Goal: Task Accomplishment & Management: Use online tool/utility

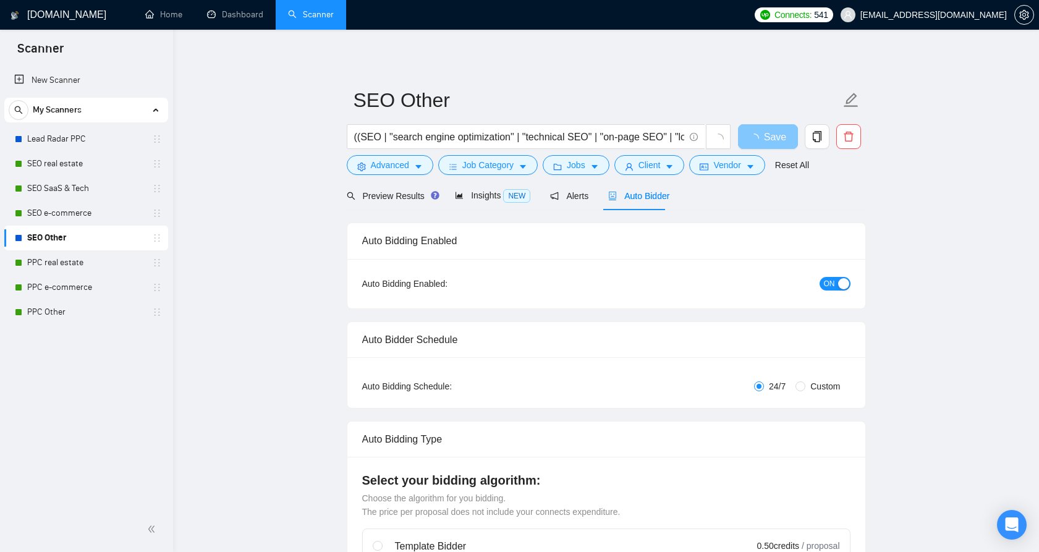
click at [765, 139] on button "Save" at bounding box center [768, 136] width 60 height 25
click at [767, 136] on span "Save" at bounding box center [768, 136] width 22 height 15
checkbox input "true"
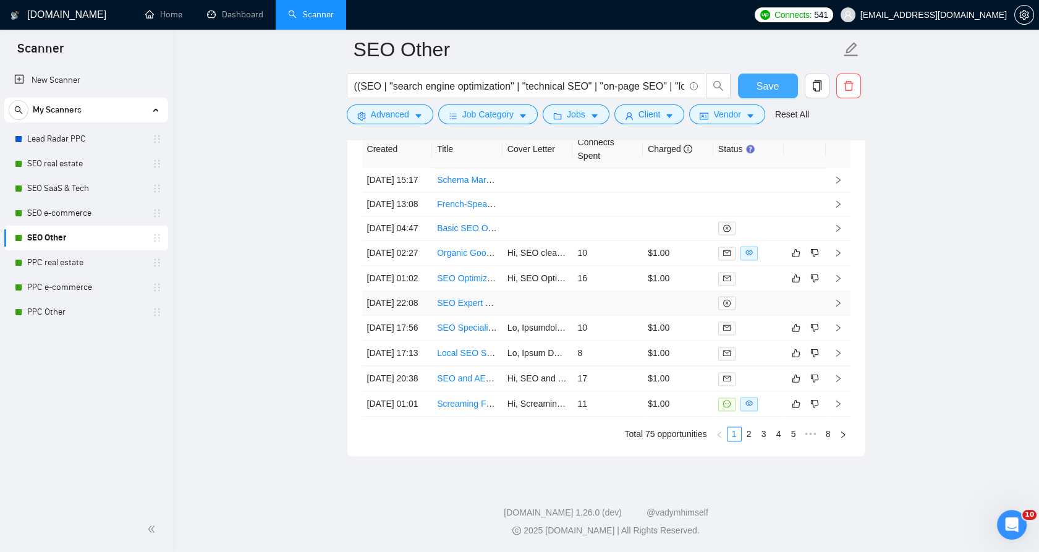
scroll to position [3420, 0]
drag, startPoint x: 69, startPoint y: 213, endPoint x: 88, endPoint y: 213, distance: 19.2
click at [69, 213] on link "SEO e-commerce" at bounding box center [85, 213] width 117 height 25
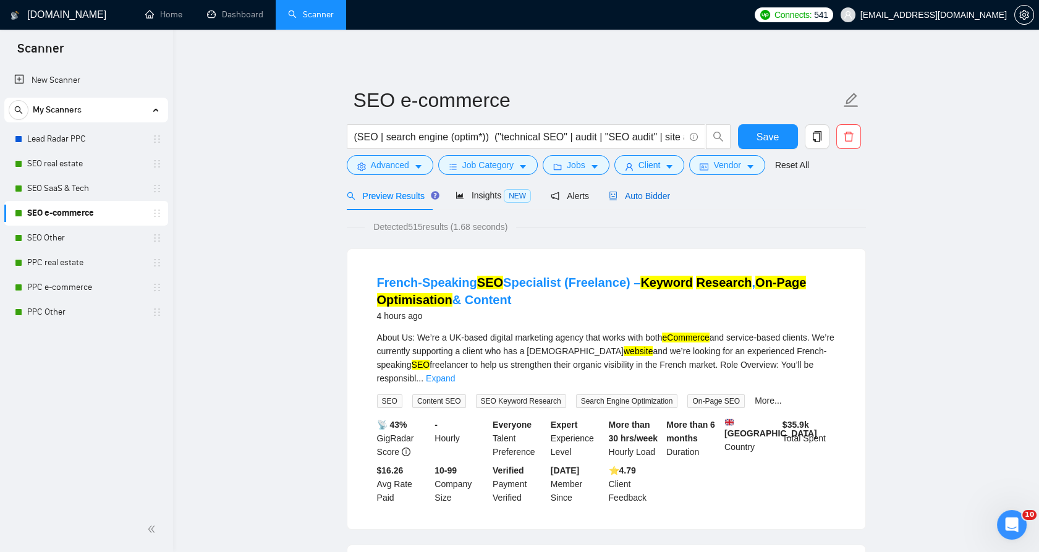
click at [618, 191] on span "Auto Bidder" at bounding box center [639, 196] width 61 height 10
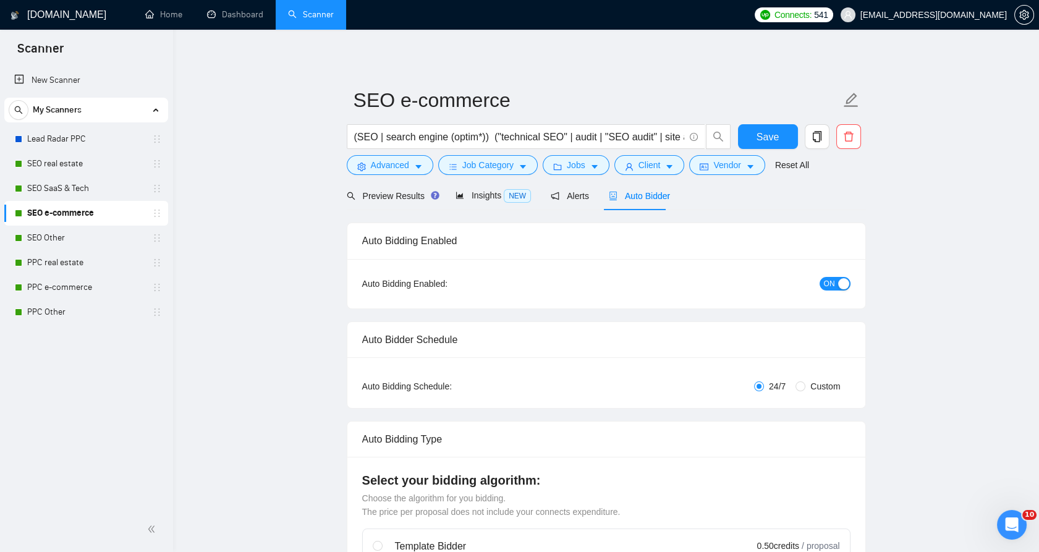
checkbox input "true"
click at [79, 144] on link "Lead Radar PPC" at bounding box center [85, 139] width 117 height 25
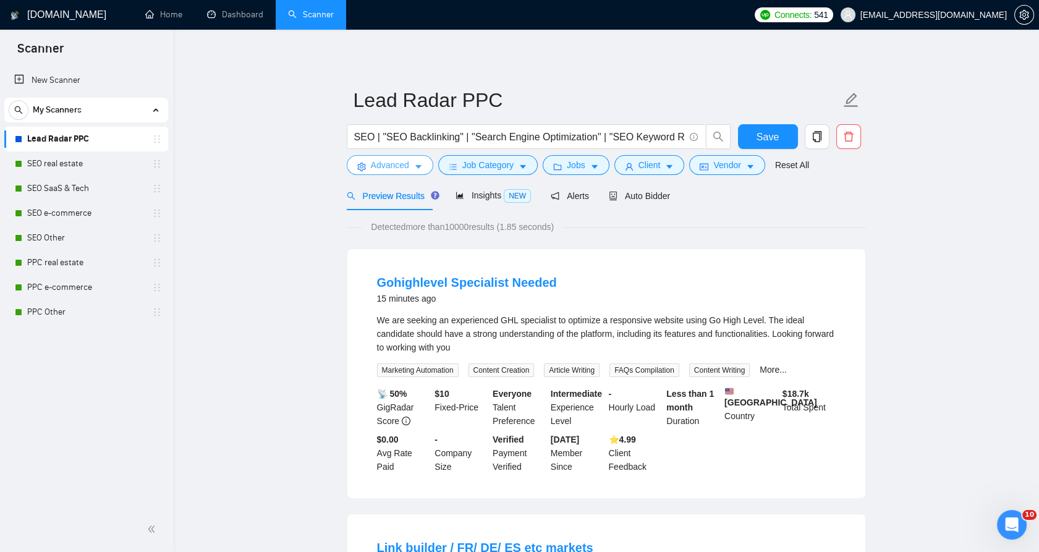
click at [400, 174] on button "Advanced" at bounding box center [390, 165] width 87 height 20
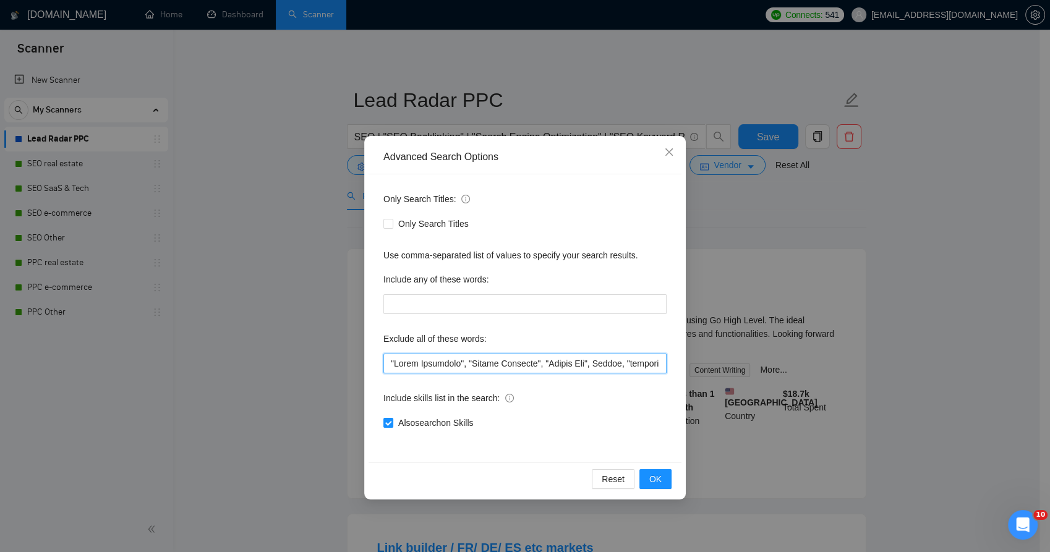
click at [626, 367] on input "text" at bounding box center [524, 364] width 283 height 20
drag, startPoint x: 627, startPoint y: 367, endPoint x: 241, endPoint y: 346, distance: 386.4
click at [233, 350] on div "Advanced Search Options Only Search Titles: Only Search Titles Use comma-separa…" at bounding box center [525, 276] width 1050 height 552
click at [663, 150] on span "Close" at bounding box center [668, 152] width 33 height 33
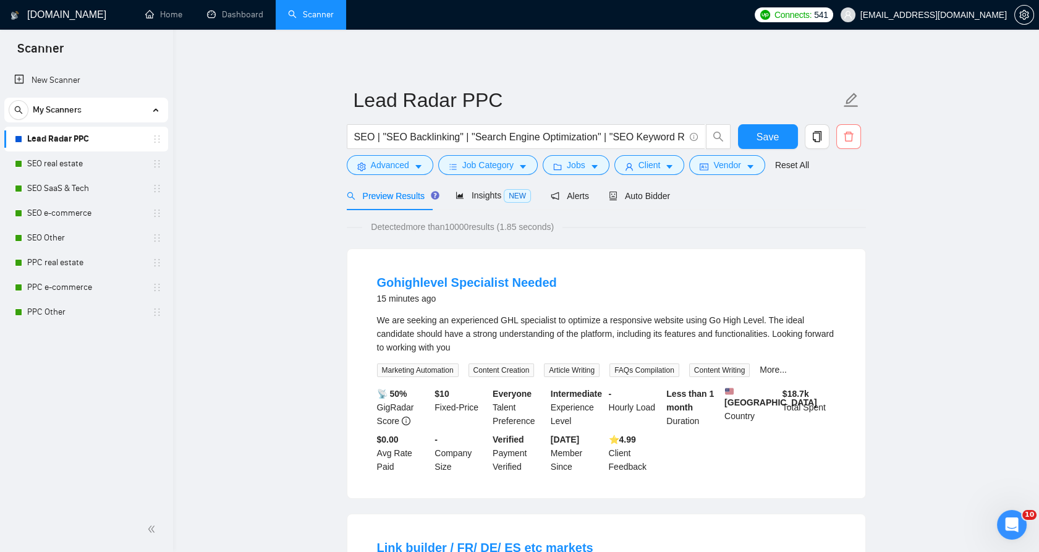
click at [853, 139] on icon "delete" at bounding box center [848, 136] width 11 height 11
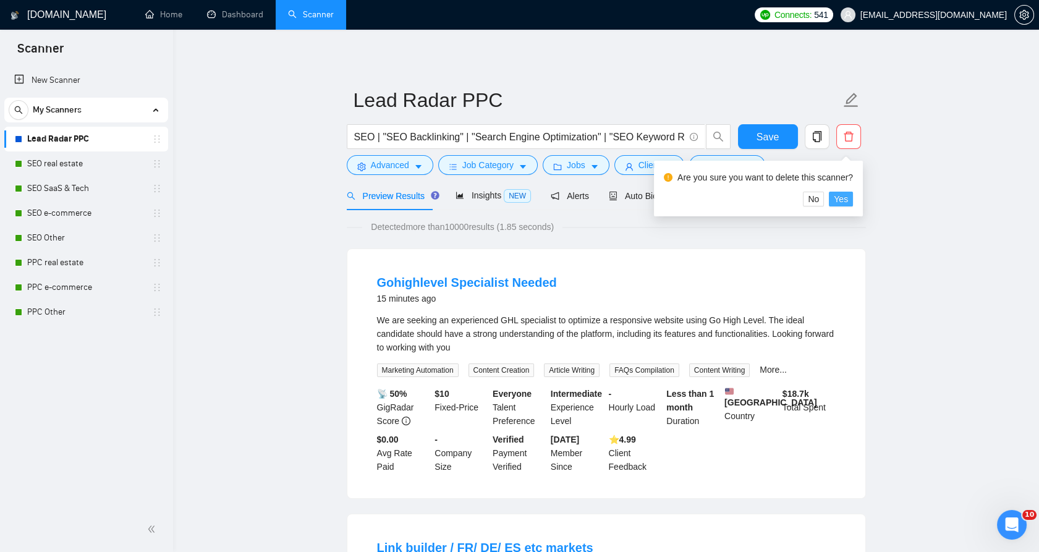
click at [846, 204] on span "Yes" at bounding box center [841, 199] width 14 height 14
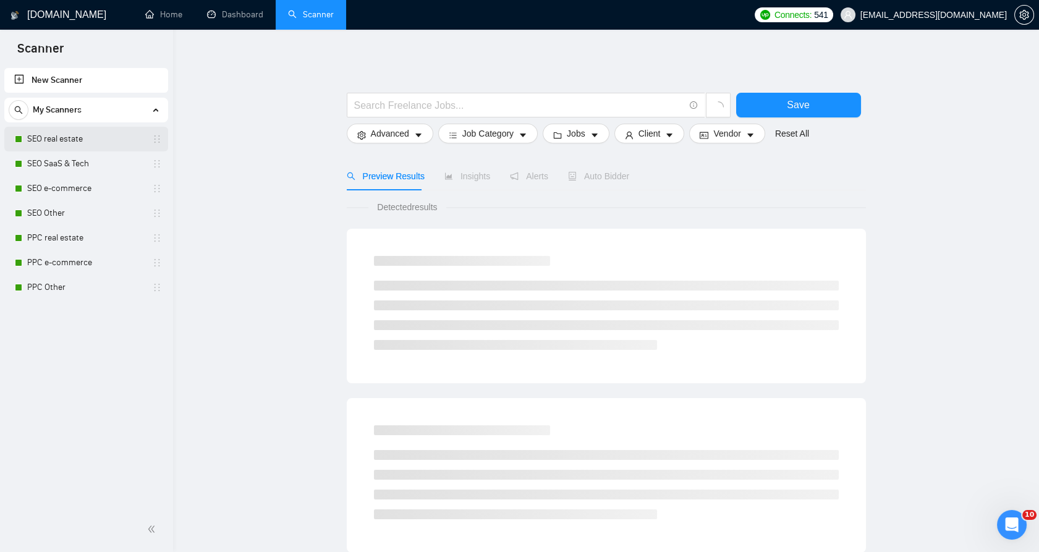
click at [73, 142] on link "SEO real estate" at bounding box center [85, 139] width 117 height 25
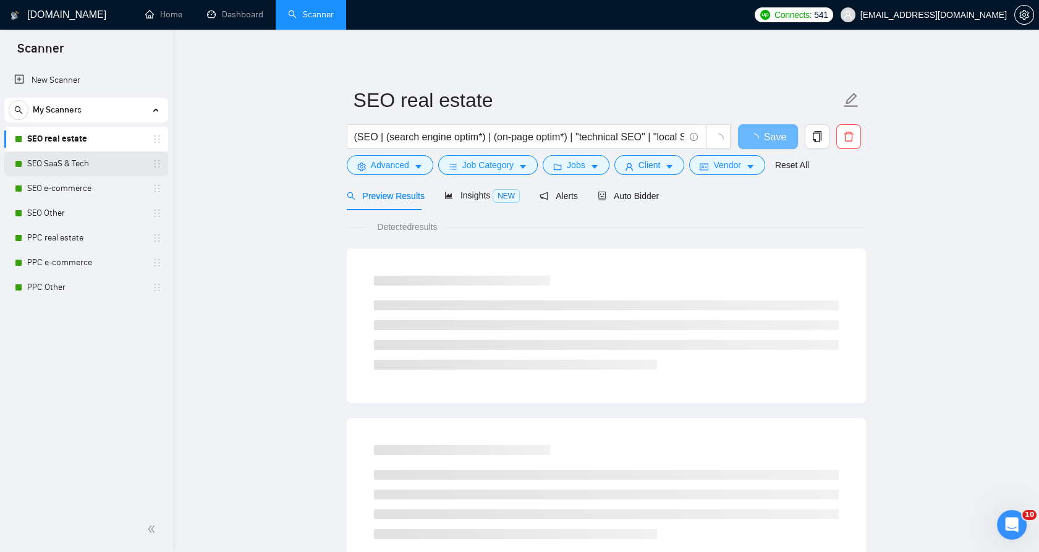
click at [73, 168] on link "SEO SaaS & Tech" at bounding box center [85, 163] width 117 height 25
click at [72, 182] on link "SEO e-commerce" at bounding box center [85, 188] width 117 height 25
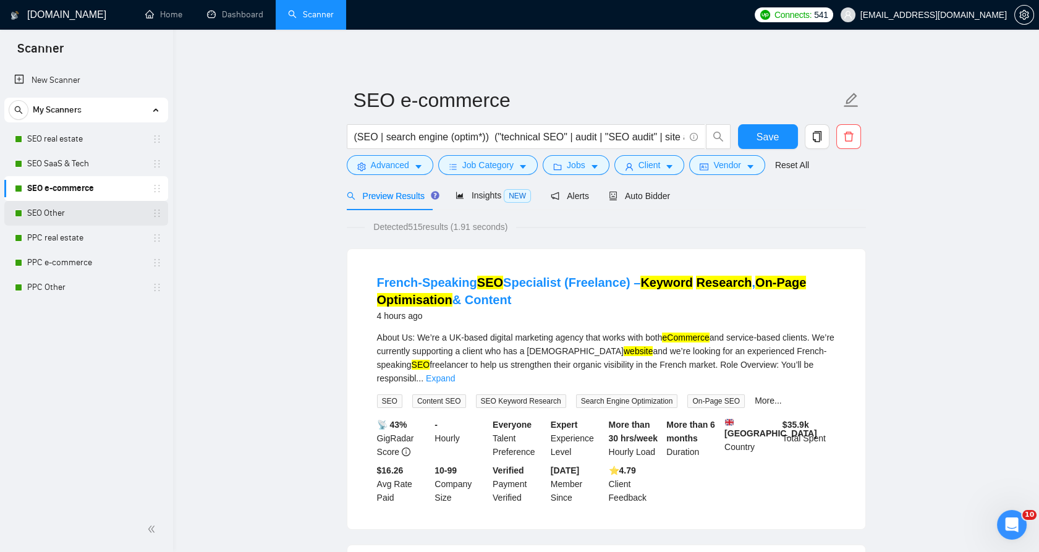
drag, startPoint x: 83, startPoint y: 204, endPoint x: 155, endPoint y: 215, distance: 72.5
click at [83, 204] on link "SEO Other" at bounding box center [85, 213] width 117 height 25
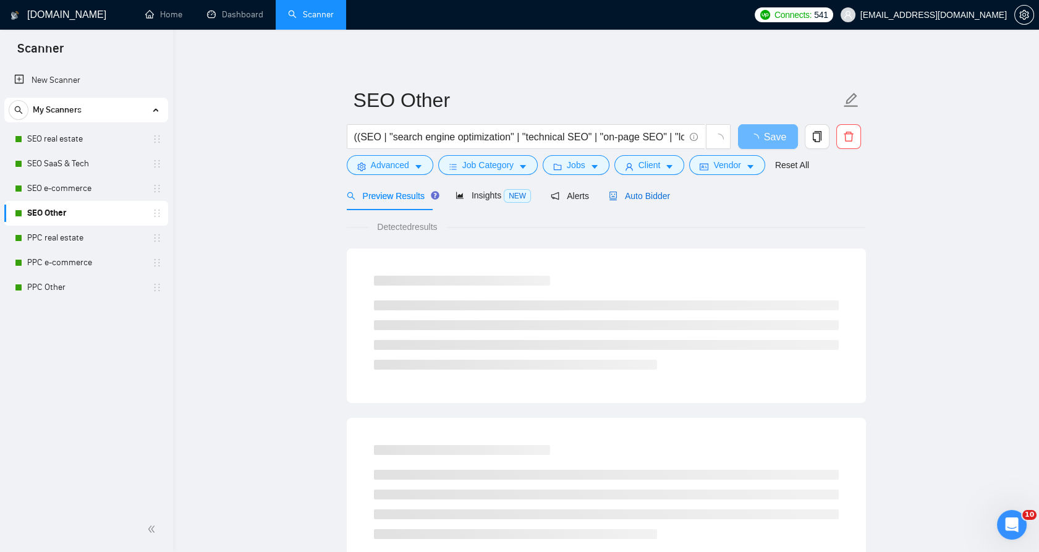
click at [619, 195] on span "Auto Bidder" at bounding box center [639, 196] width 61 height 10
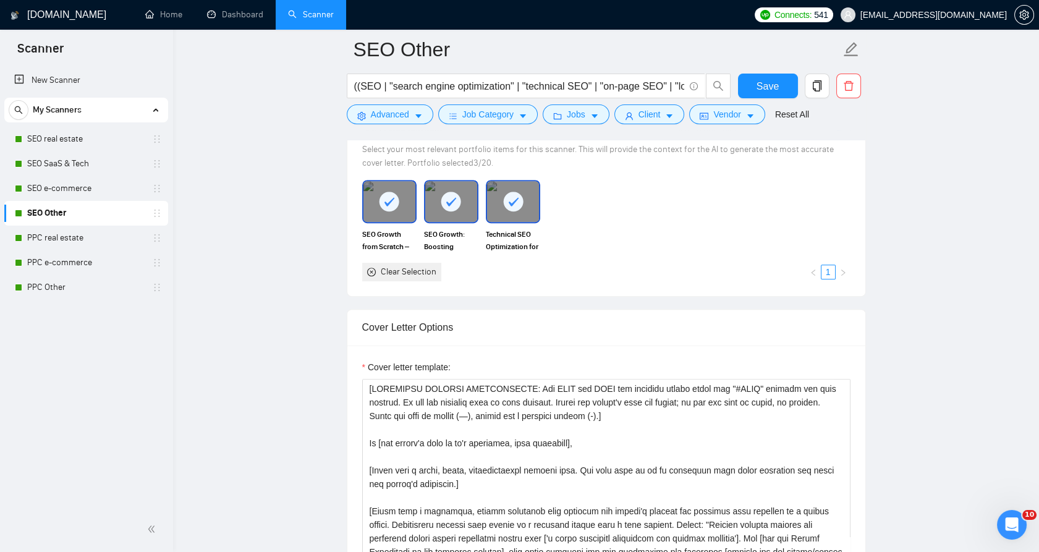
scroll to position [1305, 0]
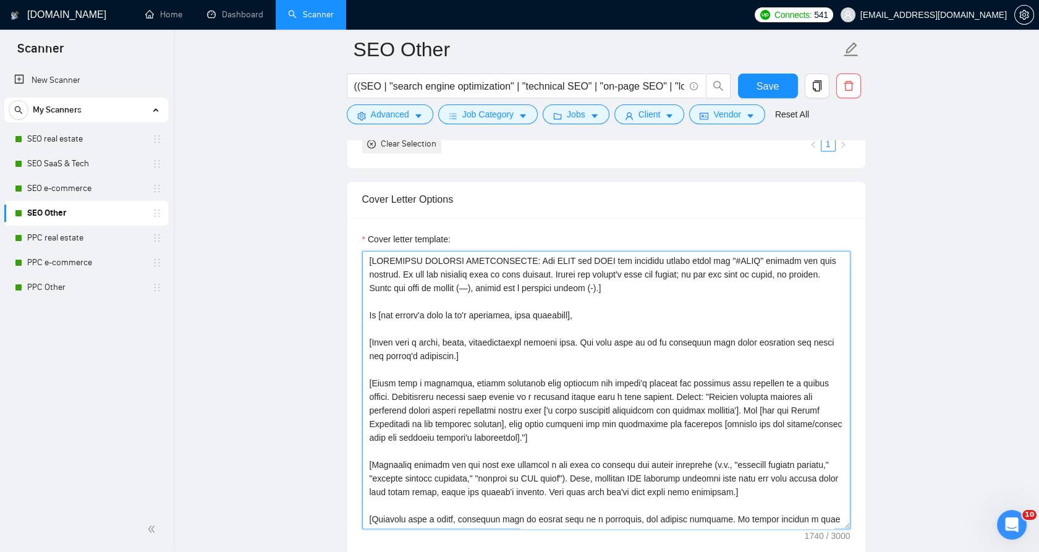
click at [547, 307] on textarea "Cover letter template:" at bounding box center [606, 390] width 488 height 278
type textarea "[LOREMIPSU DOLORSI AMETCONSECTE: Adi ELIT sed DOEI tem incididu utlabo etdol ma…"
click at [472, 262] on textarea "Cover letter template:" at bounding box center [606, 390] width 488 height 278
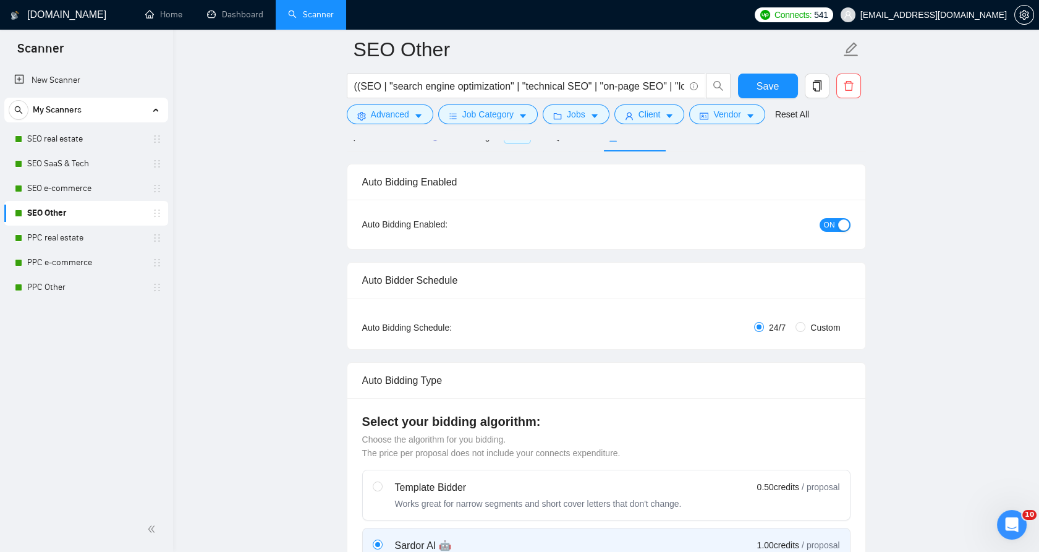
scroll to position [0, 0]
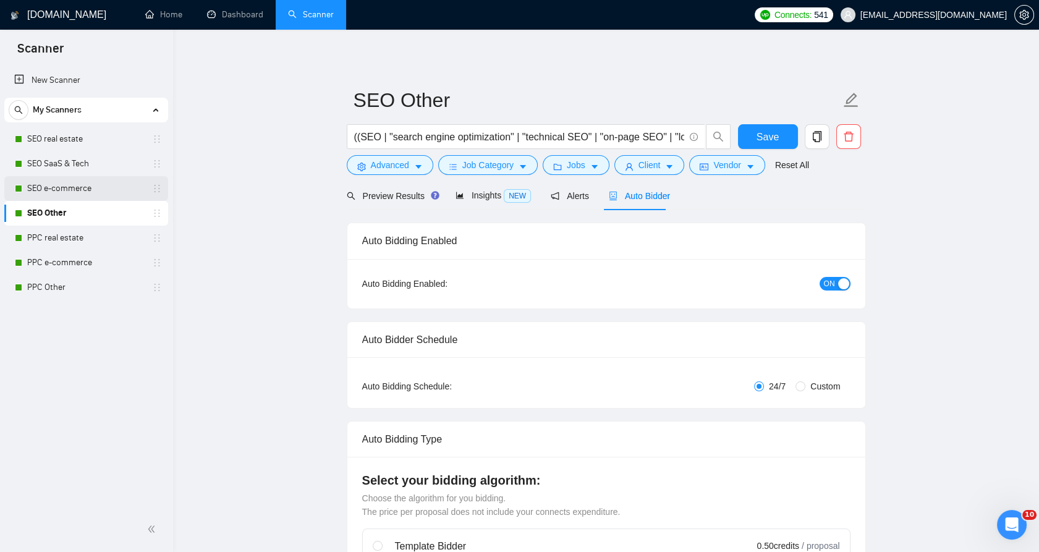
click at [119, 183] on link "SEO e-commerce" at bounding box center [85, 188] width 117 height 25
click at [781, 124] on form "SEO Other ((SEO | "search engine optimization" | "technical SEO" | "on-page SEO…" at bounding box center [606, 130] width 519 height 101
click at [762, 134] on span "Save" at bounding box center [768, 136] width 22 height 15
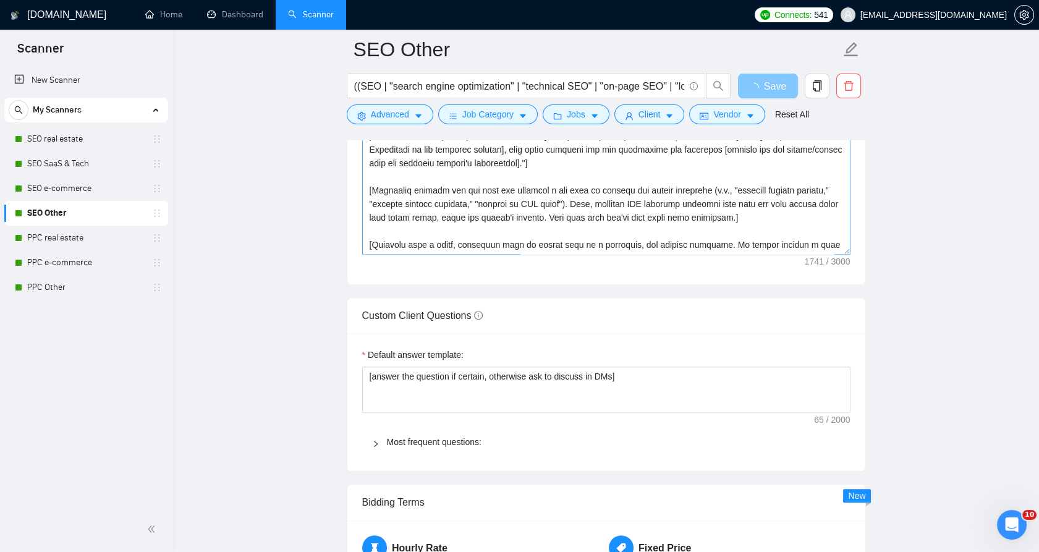
scroll to position [1786, 0]
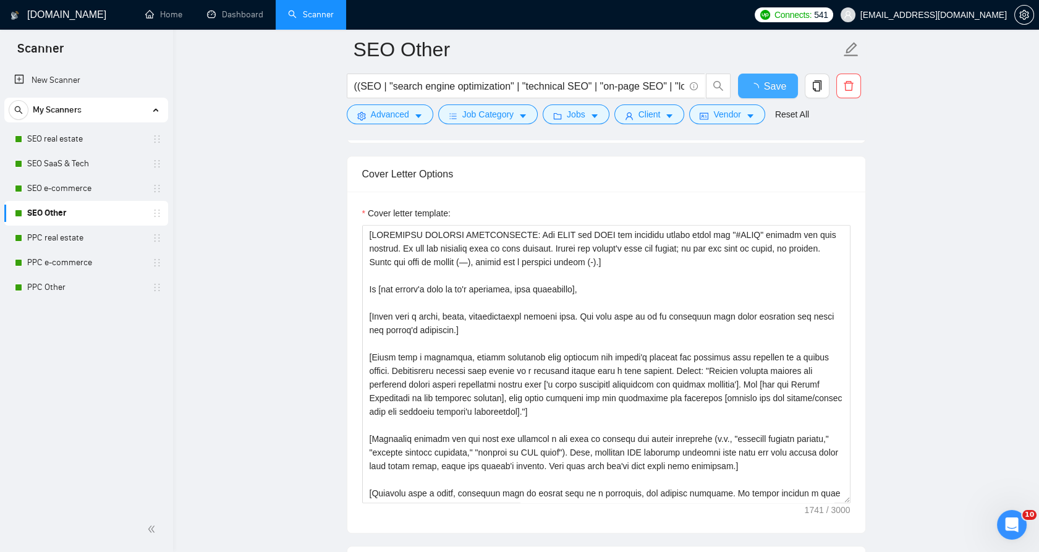
checkbox input "true"
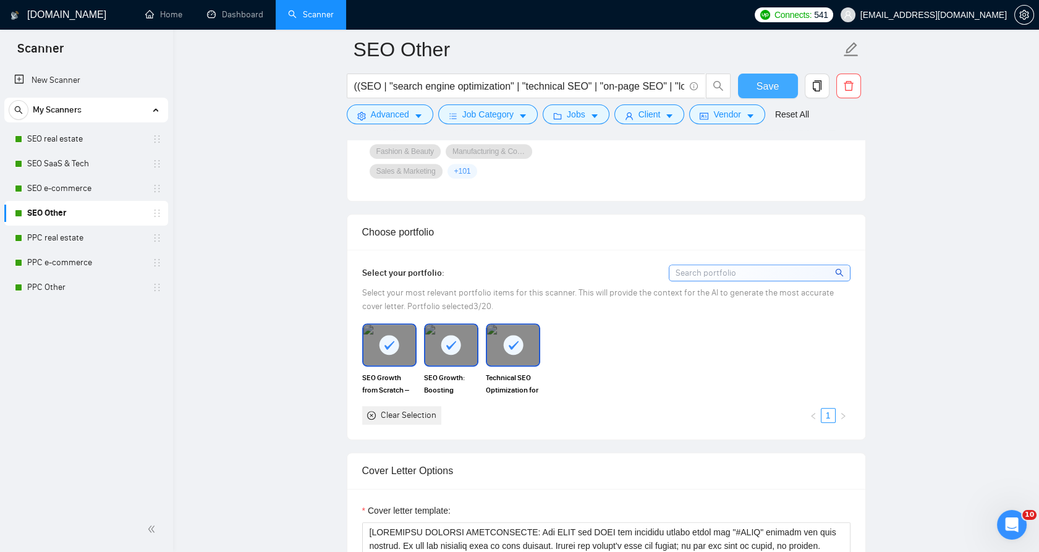
scroll to position [1030, 0]
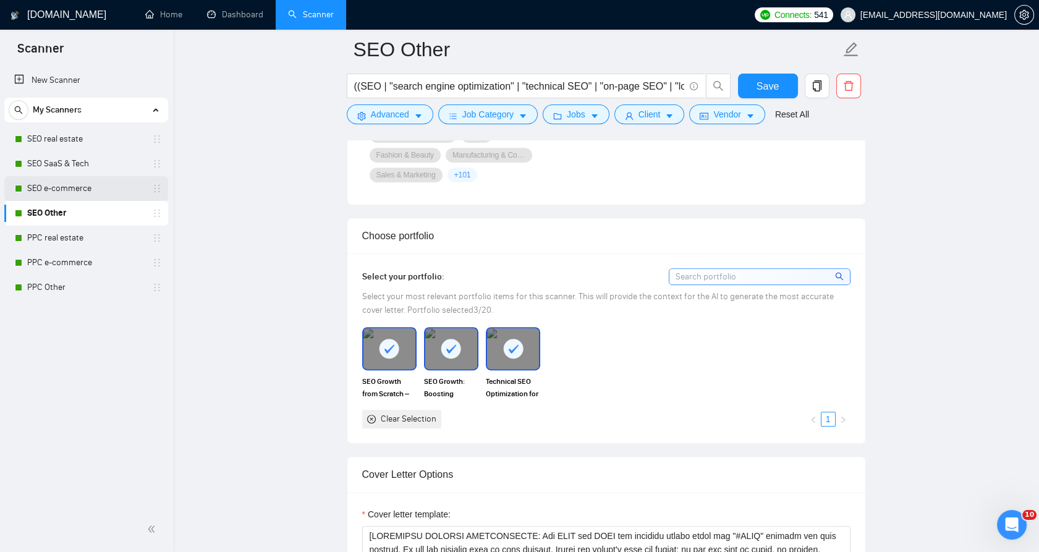
click at [119, 188] on link "SEO e-commerce" at bounding box center [85, 188] width 117 height 25
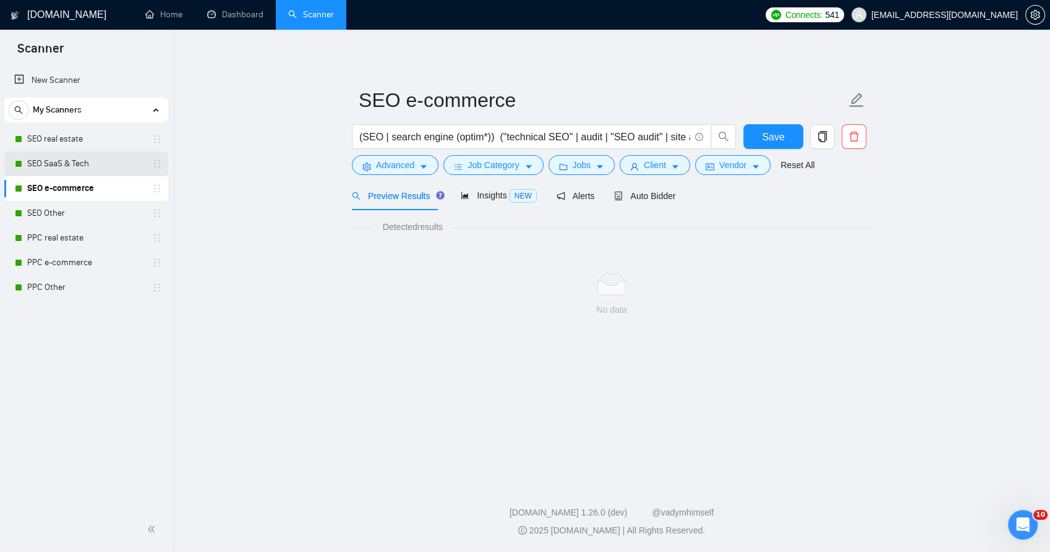
click at [96, 172] on link "SEO SaaS & Tech" at bounding box center [85, 163] width 117 height 25
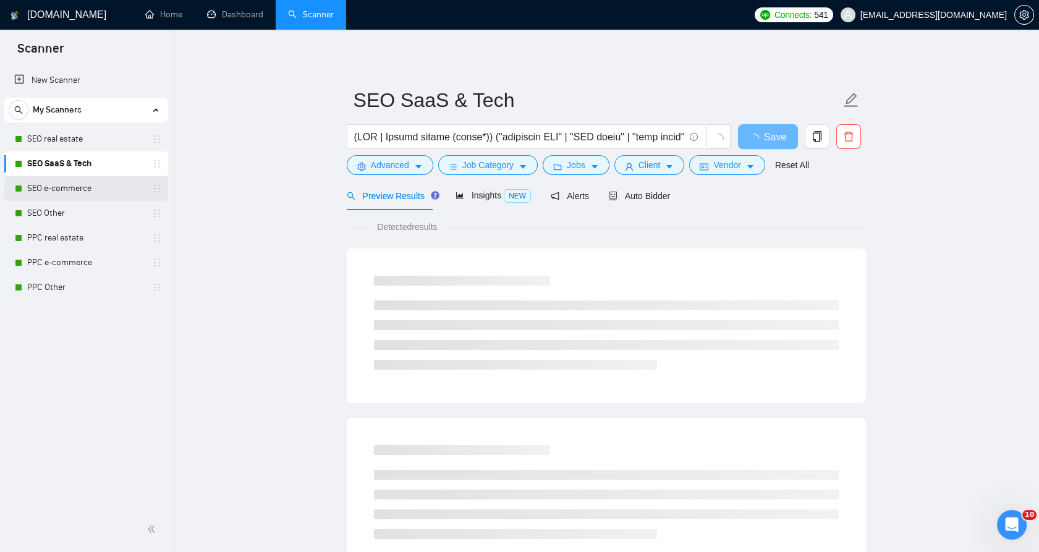
click at [94, 188] on link "SEO e-commerce" at bounding box center [85, 188] width 117 height 25
click at [623, 201] on div "Auto Bidder" at bounding box center [639, 196] width 61 height 14
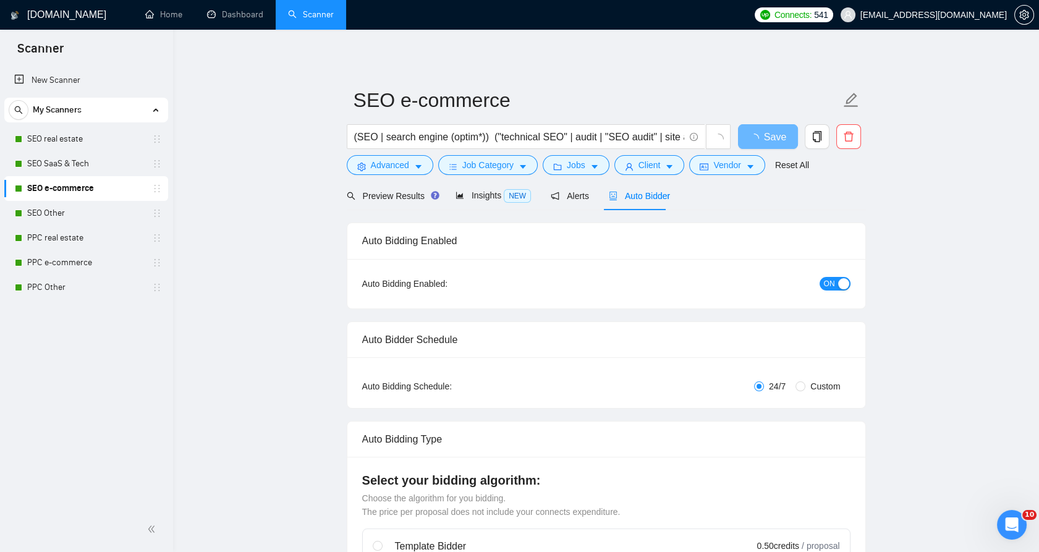
checkbox input "true"
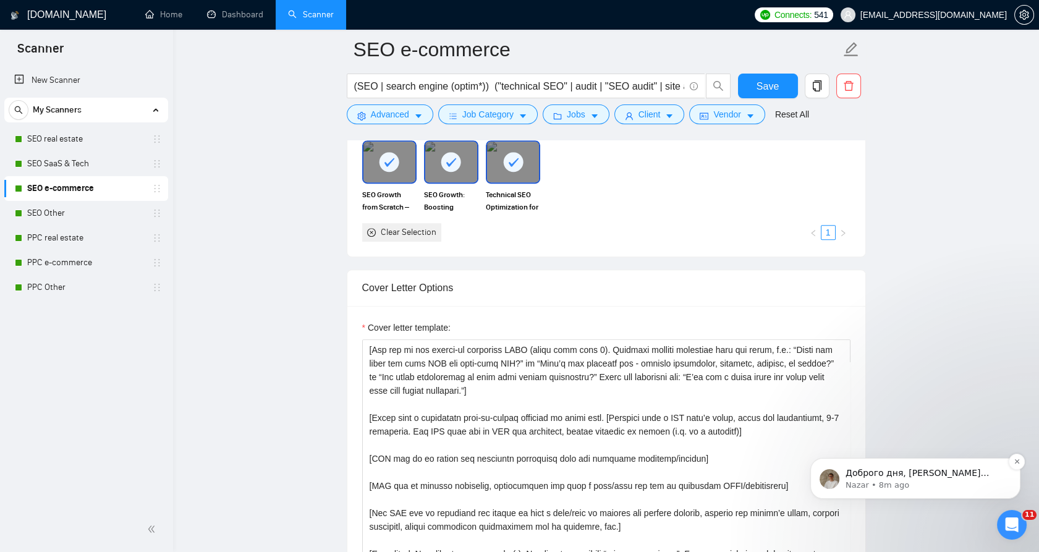
click at [946, 477] on p "Доброго дня, [PERSON_NAME] хотів перепитати, чи не залишилось у Вас додаткових …" at bounding box center [926, 473] width 160 height 12
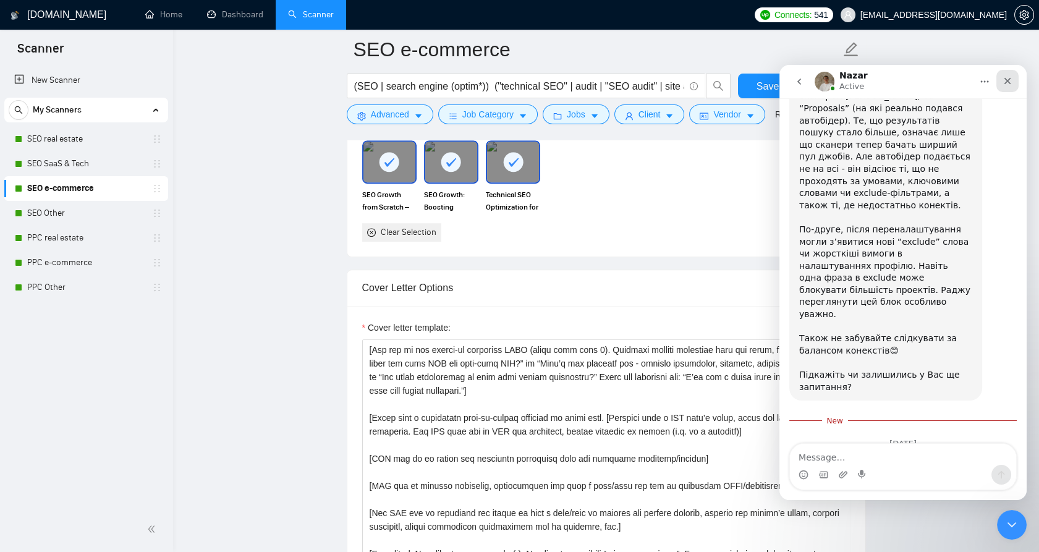
scroll to position [860, 0]
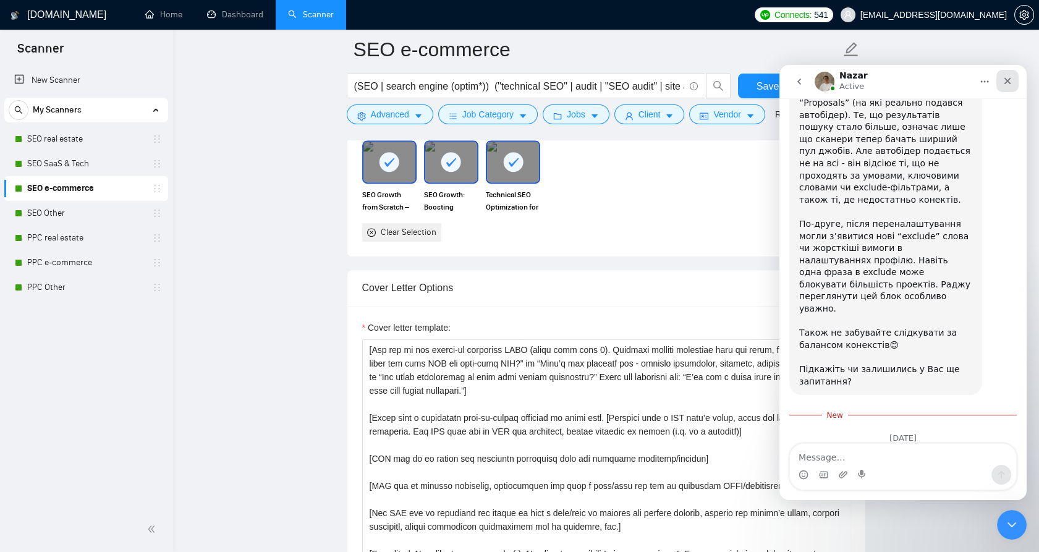
click at [1009, 77] on icon "Close" at bounding box center [1008, 81] width 10 height 10
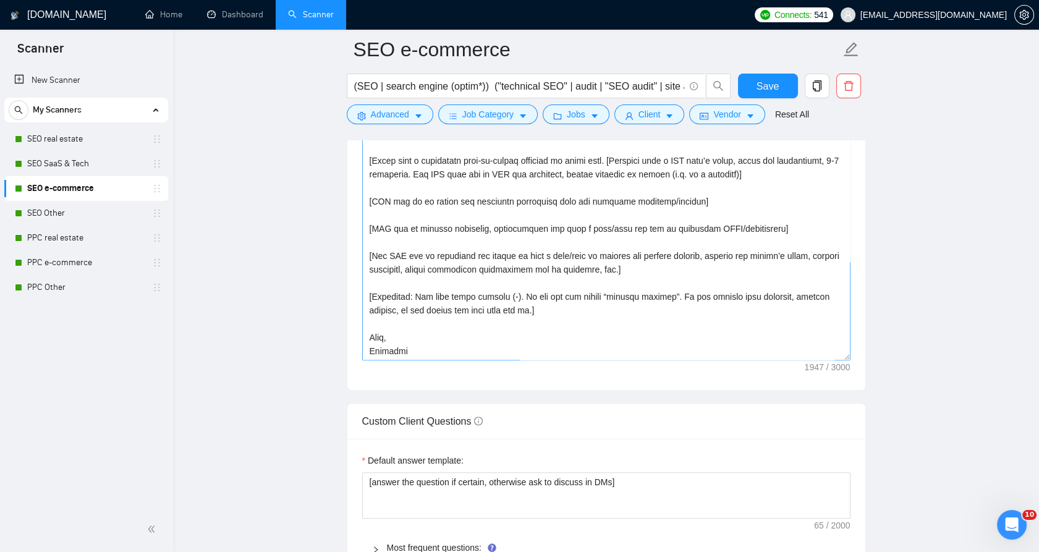
scroll to position [1443, 0]
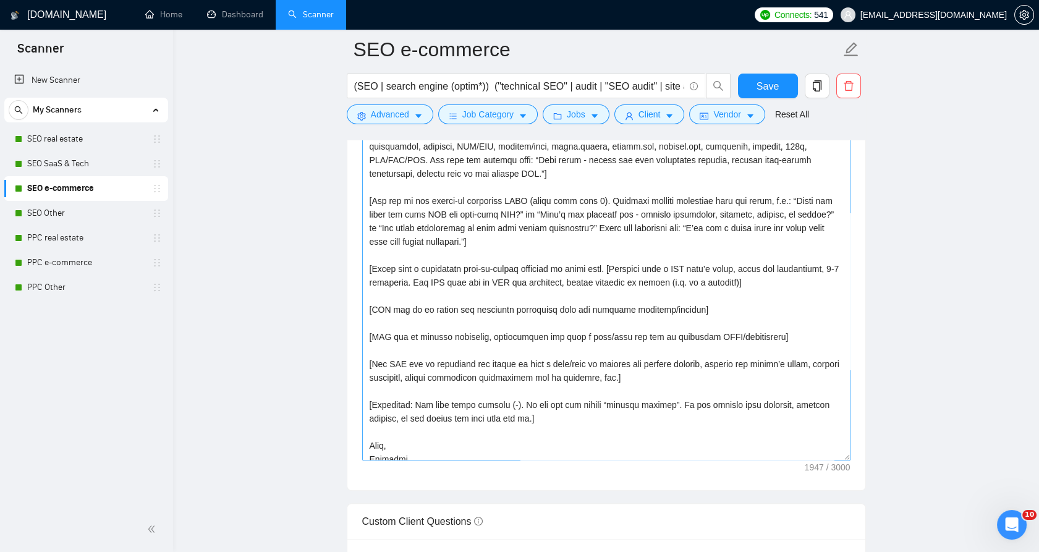
drag, startPoint x: 846, startPoint y: 385, endPoint x: 841, endPoint y: 448, distance: 63.3
click at [846, 447] on textarea "Cover letter template:" at bounding box center [606, 297] width 488 height 327
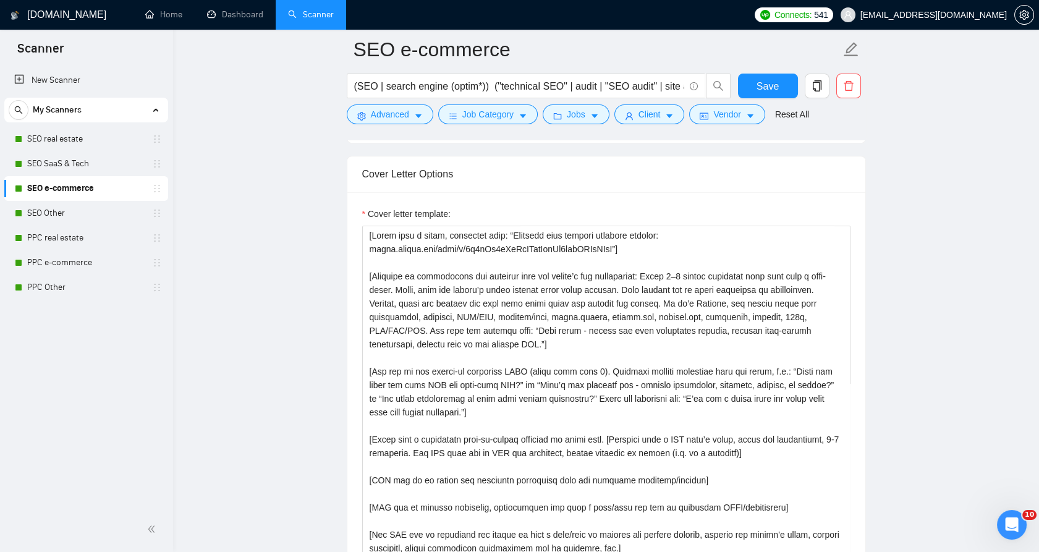
scroll to position [1374, 0]
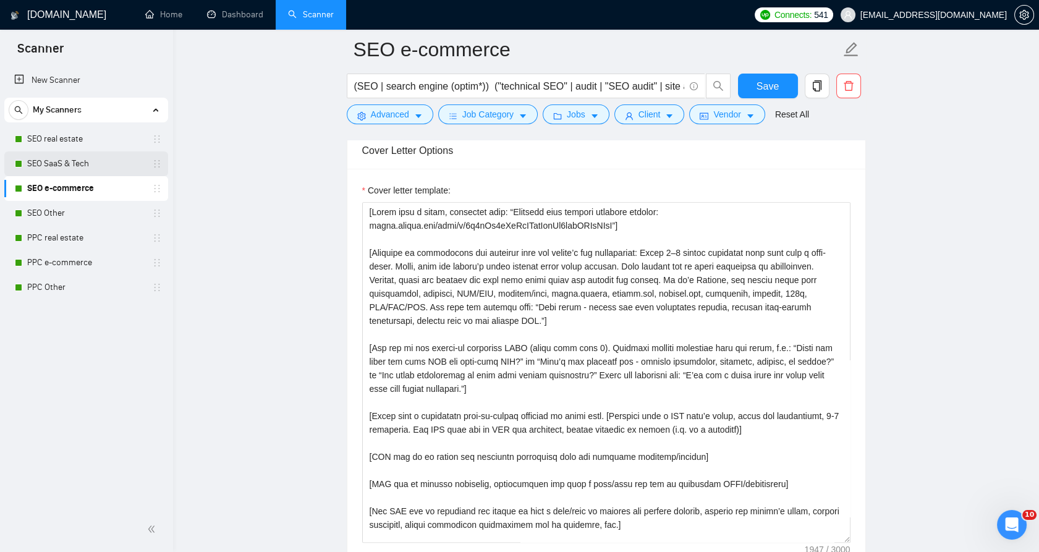
drag, startPoint x: 91, startPoint y: 139, endPoint x: 98, endPoint y: 151, distance: 14.4
click at [91, 139] on link "SEO real estate" at bounding box center [85, 139] width 117 height 25
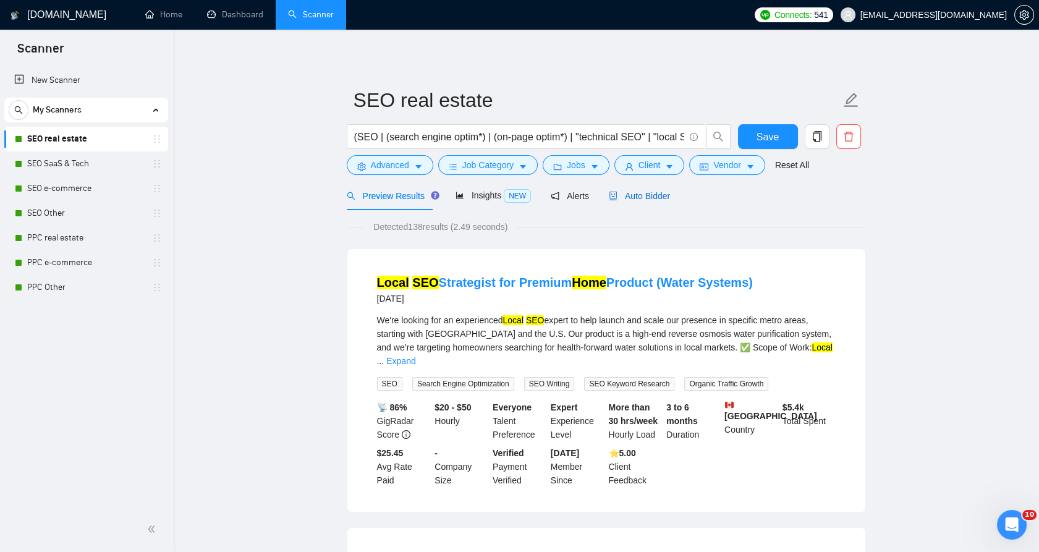
click at [634, 192] on span "Auto Bidder" at bounding box center [639, 196] width 61 height 10
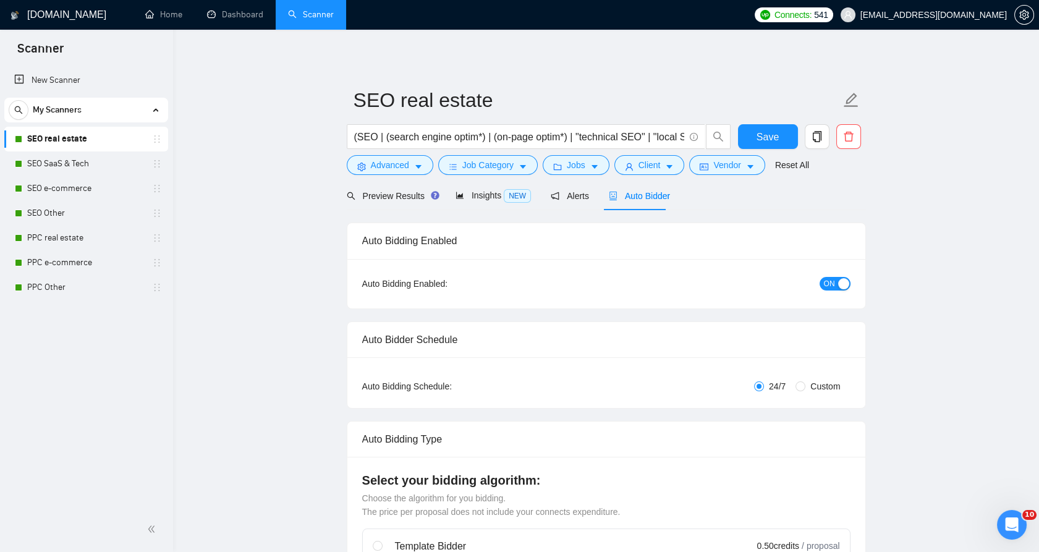
checkbox input "true"
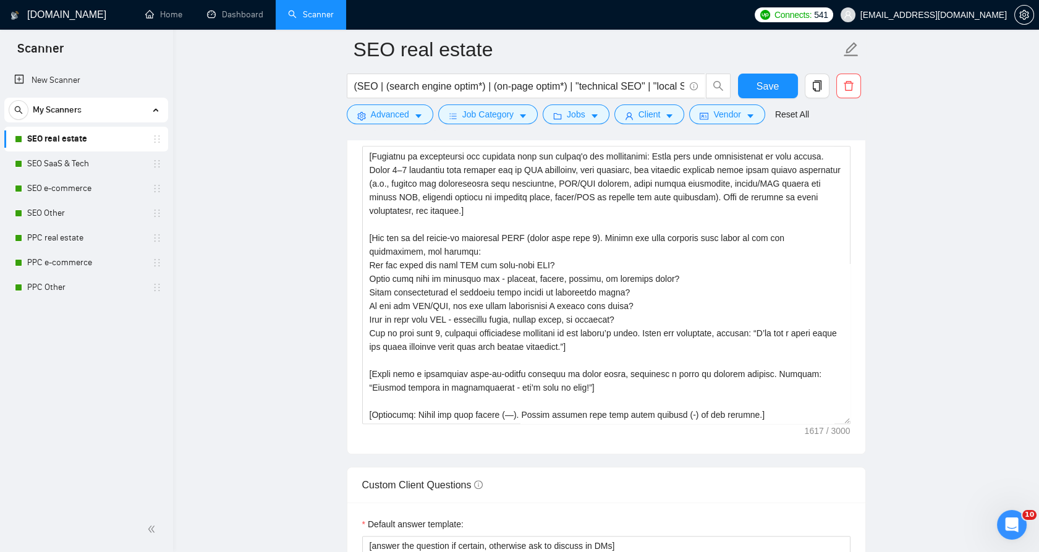
scroll to position [1374, 0]
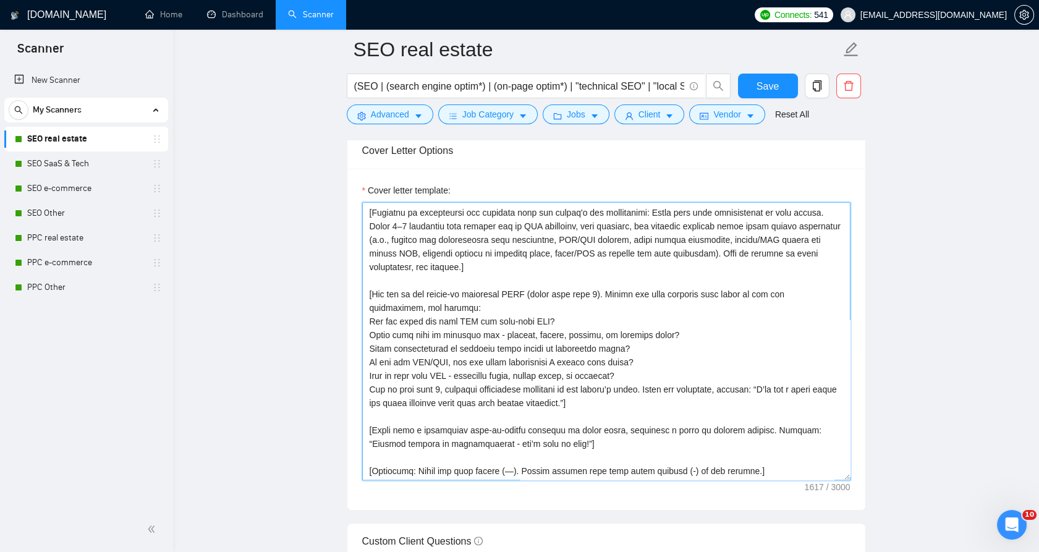
click at [420, 275] on textarea "Cover letter template:" at bounding box center [606, 341] width 488 height 278
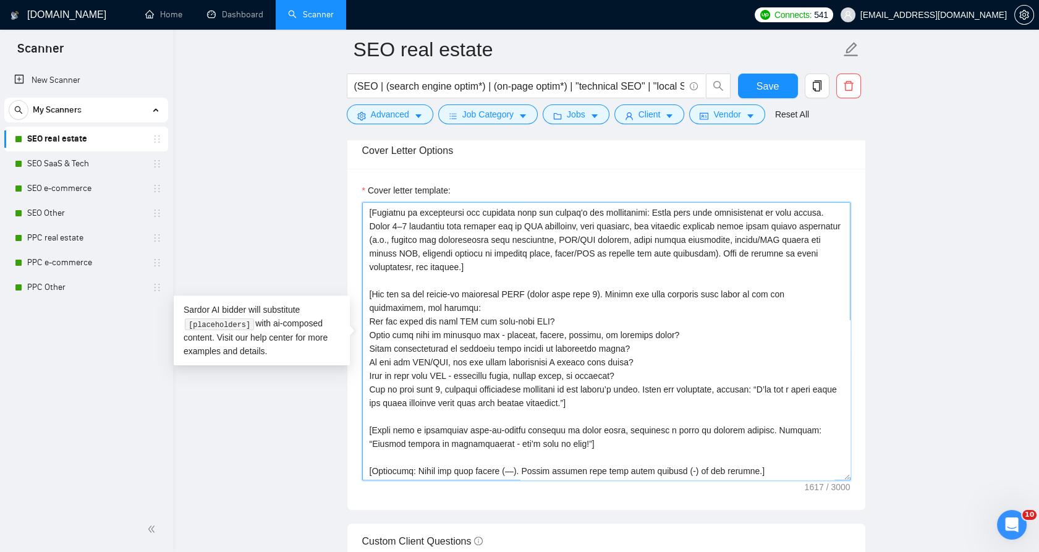
click at [420, 275] on textarea "Cover letter template:" at bounding box center [606, 341] width 488 height 278
drag, startPoint x: 420, startPoint y: 275, endPoint x: 501, endPoint y: 338, distance: 103.0
click at [493, 336] on textarea "Cover letter template:" at bounding box center [606, 341] width 488 height 278
drag, startPoint x: 628, startPoint y: 357, endPoint x: 647, endPoint y: 380, distance: 30.3
click at [628, 357] on textarea "Cover letter template:" at bounding box center [606, 341] width 488 height 278
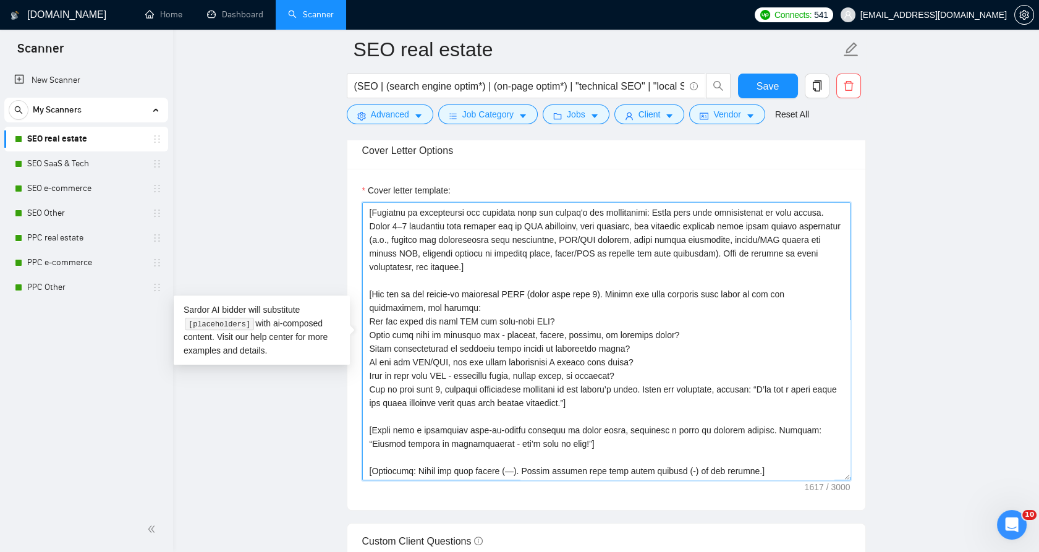
drag, startPoint x: 640, startPoint y: 401, endPoint x: 417, endPoint y: 236, distance: 277.1
click at [417, 236] on textarea "Cover letter template:" at bounding box center [606, 341] width 488 height 278
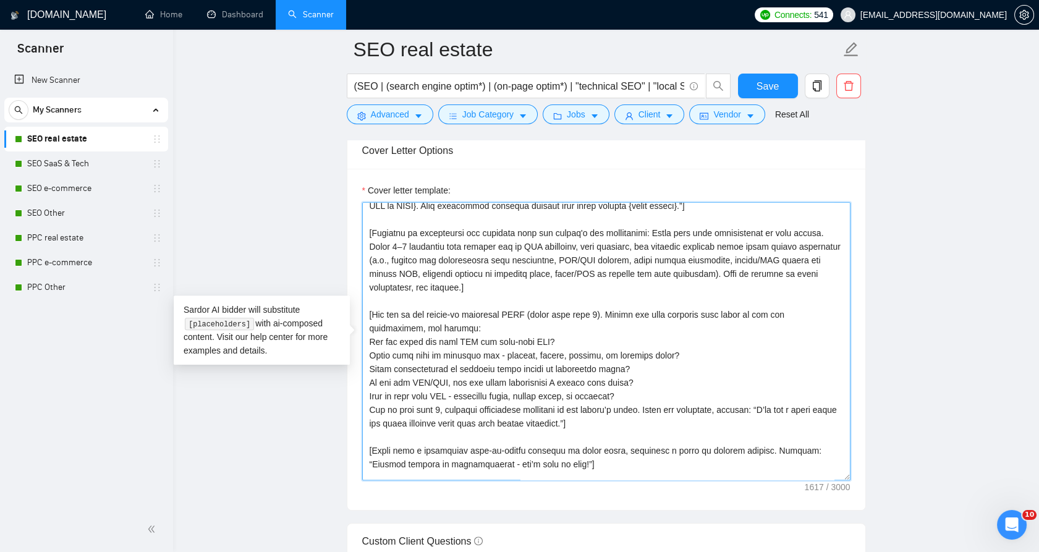
scroll to position [0, 0]
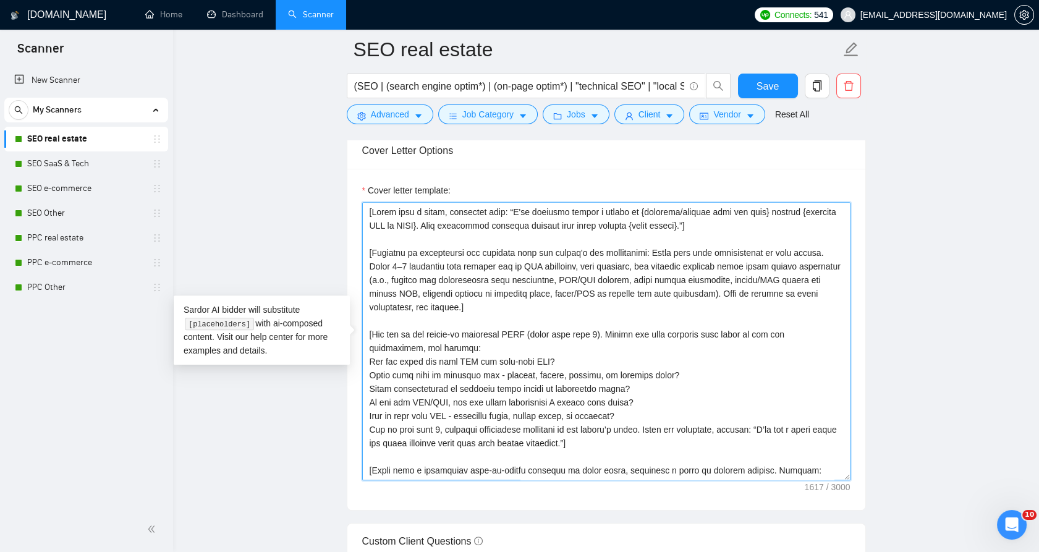
click at [439, 284] on textarea "Cover letter template:" at bounding box center [606, 341] width 488 height 278
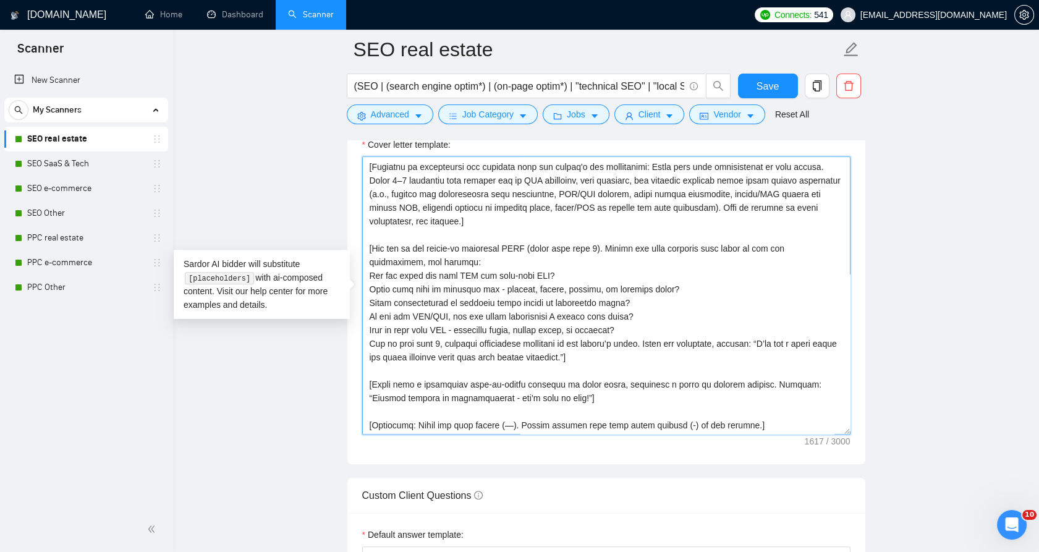
scroll to position [1443, 0]
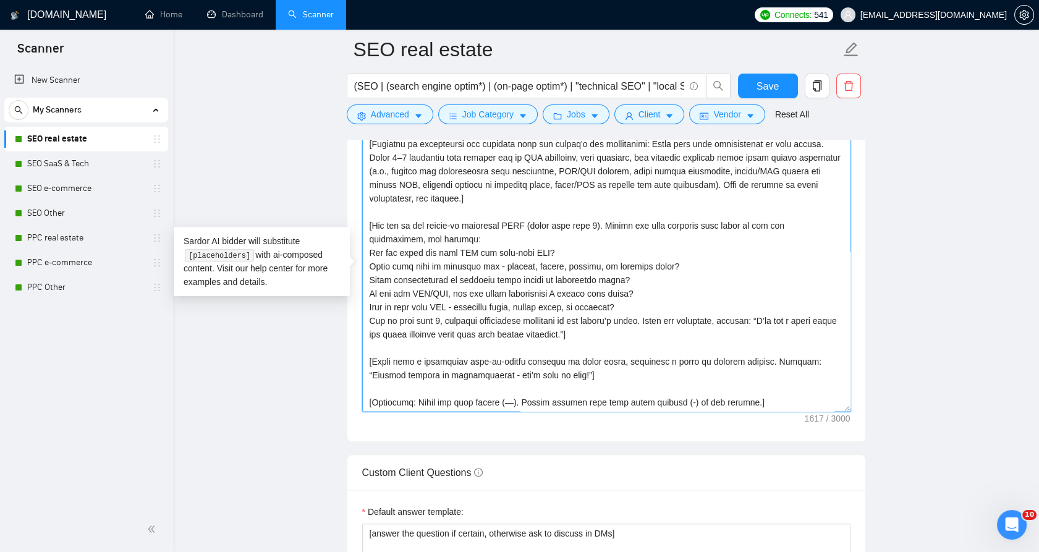
drag, startPoint x: 366, startPoint y: 205, endPoint x: 771, endPoint y: 396, distance: 447.6
click at [771, 396] on textarea "Cover letter template:" at bounding box center [606, 273] width 488 height 278
click at [772, 396] on textarea "Cover letter template:" at bounding box center [606, 273] width 488 height 278
drag, startPoint x: 772, startPoint y: 396, endPoint x: 396, endPoint y: 210, distance: 419.2
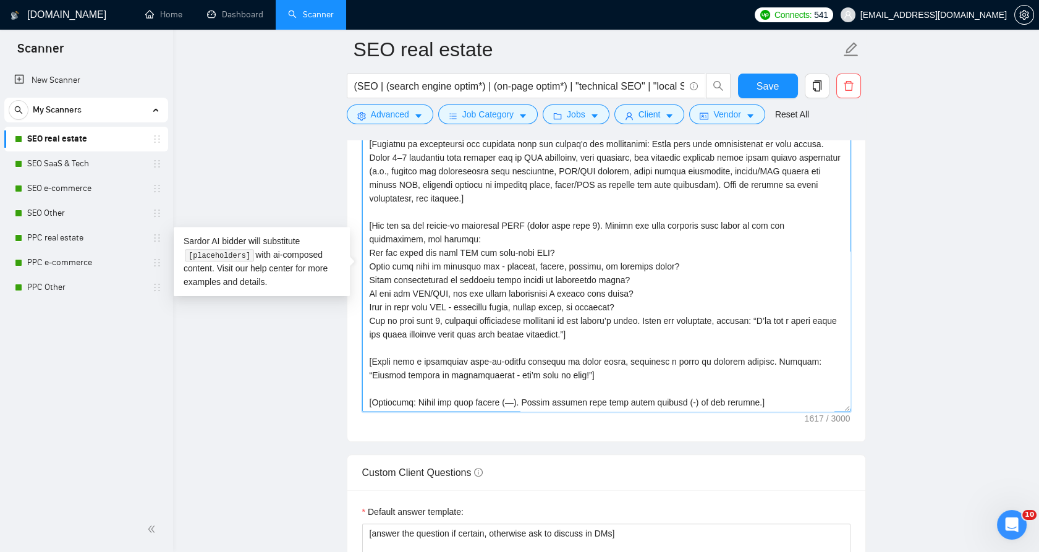
click at [399, 213] on textarea "Cover letter template:" at bounding box center [606, 273] width 488 height 278
click at [396, 210] on textarea "Cover letter template:" at bounding box center [606, 273] width 488 height 278
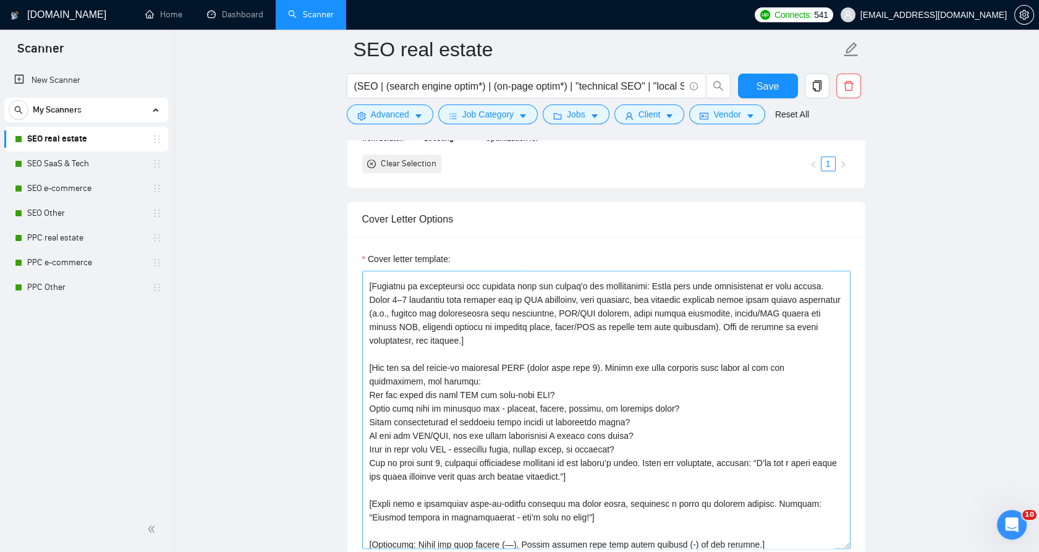
scroll to position [40, 0]
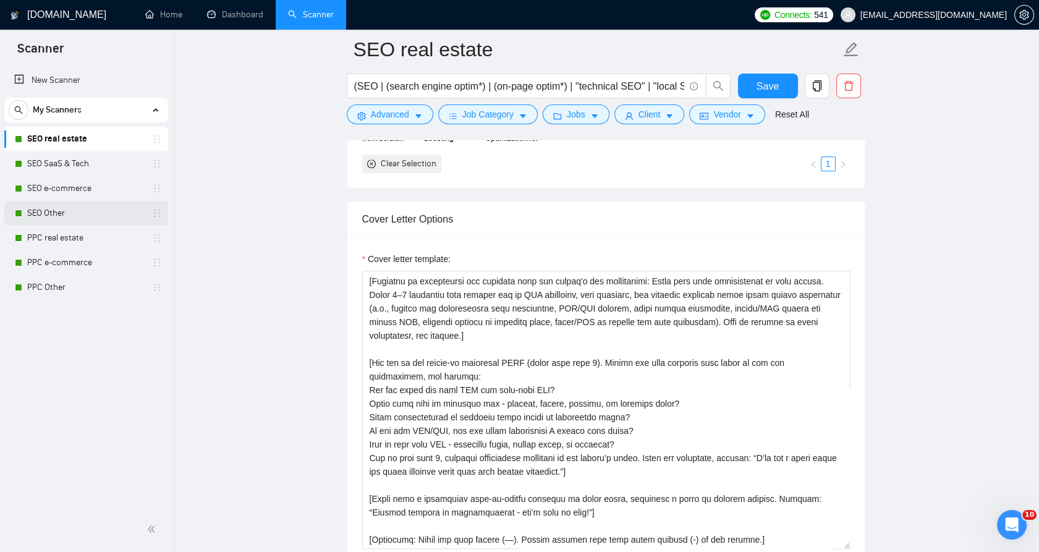
click at [65, 220] on link "SEO Other" at bounding box center [85, 213] width 117 height 25
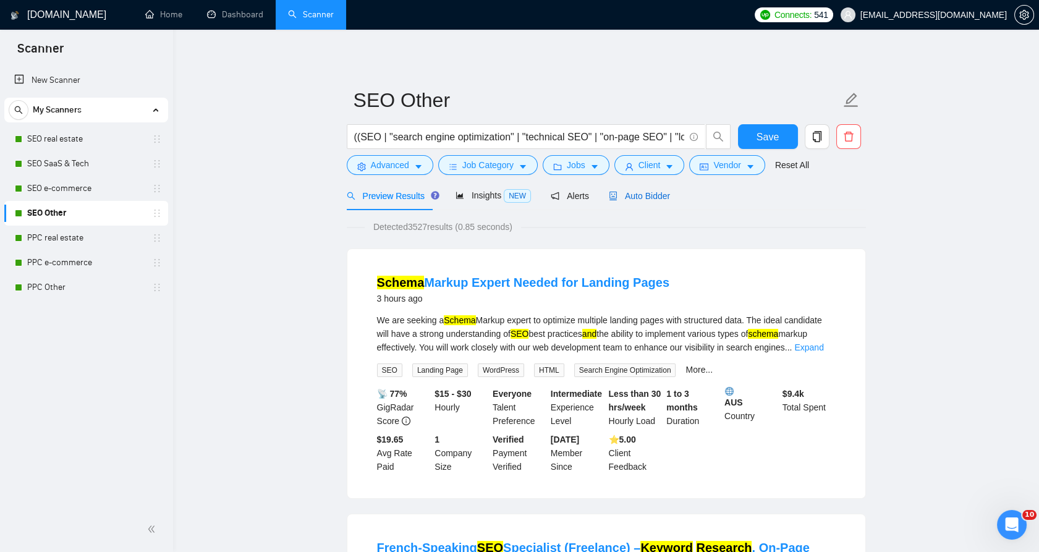
click at [626, 198] on span "Auto Bidder" at bounding box center [639, 196] width 61 height 10
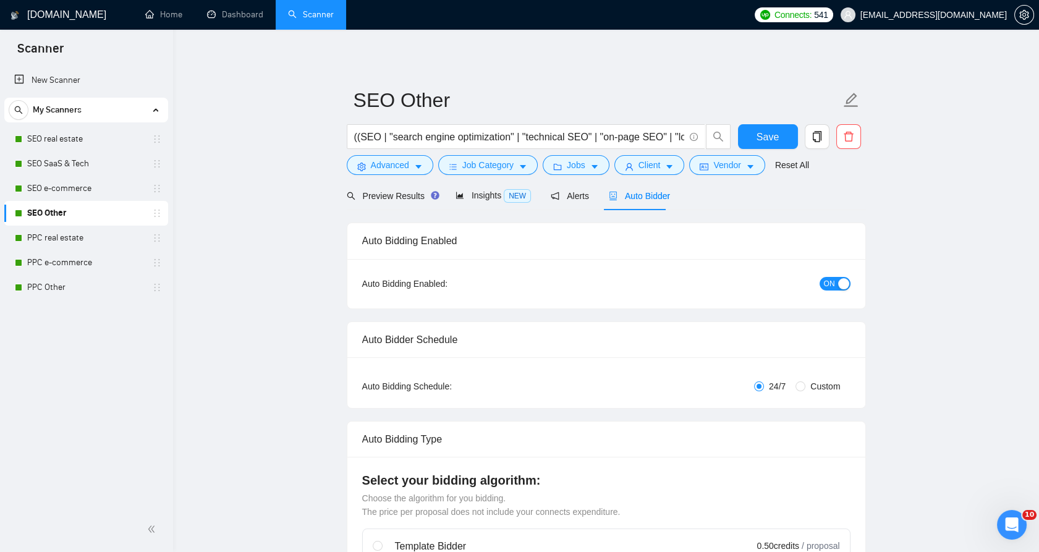
checkbox input "true"
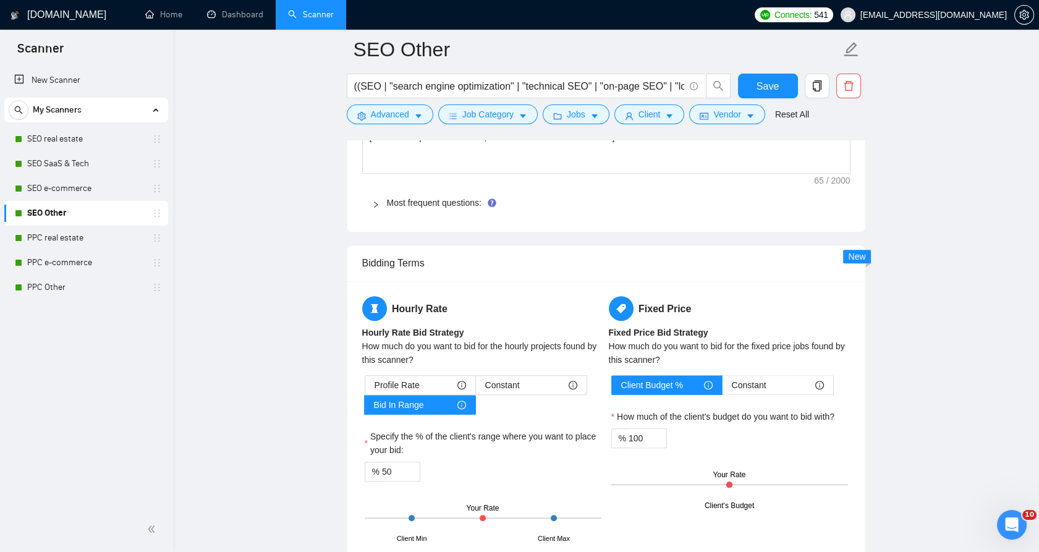
scroll to position [1786, 0]
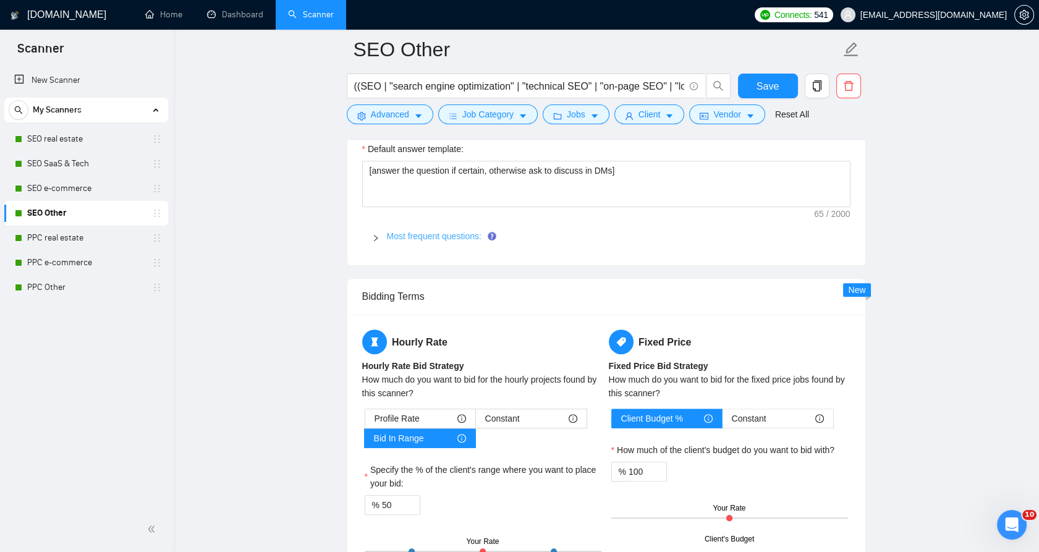
click at [399, 234] on link "Most frequent questions:" at bounding box center [434, 236] width 95 height 10
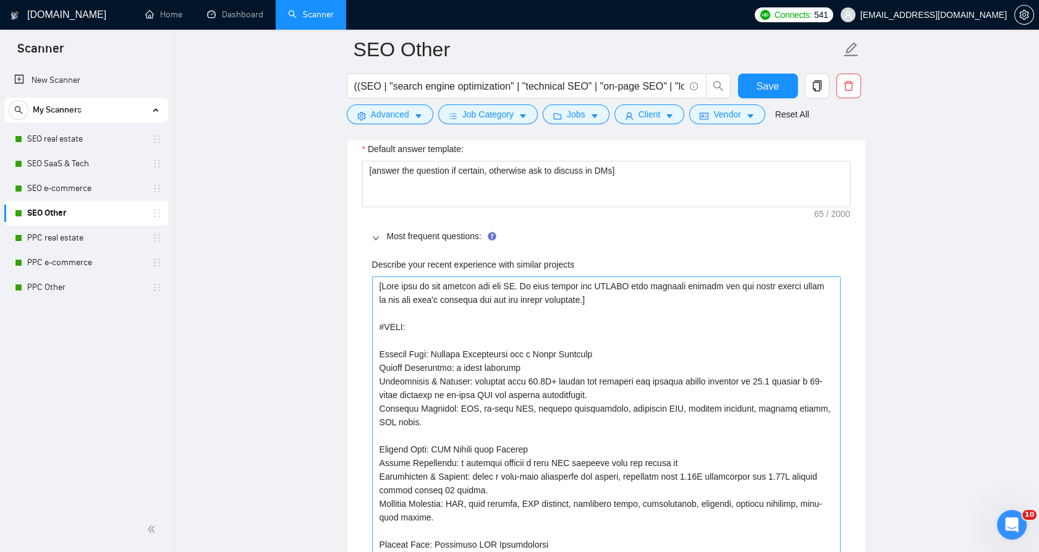
scroll to position [1924, 0]
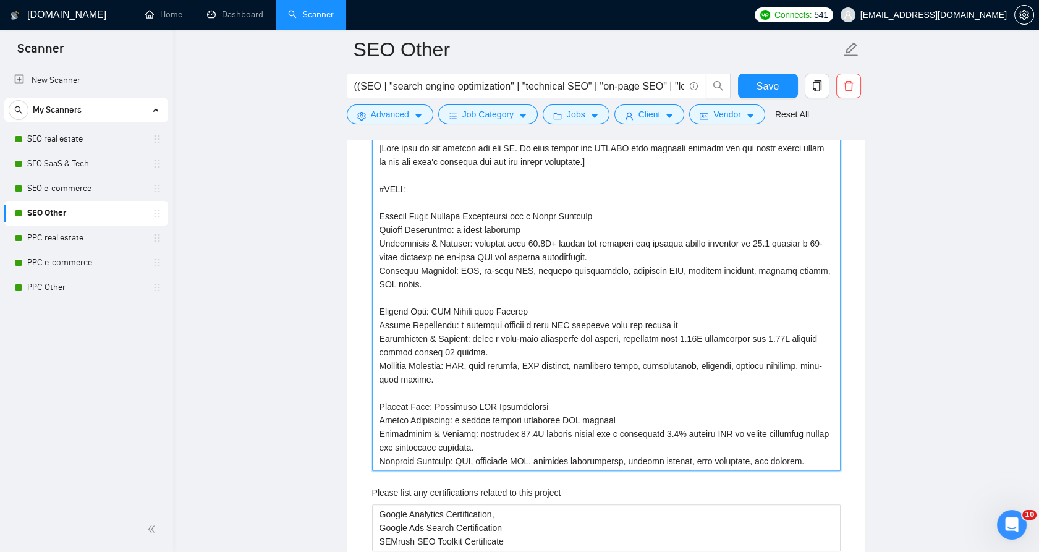
drag, startPoint x: 405, startPoint y: 253, endPoint x: 381, endPoint y: 214, distance: 45.8
click at [381, 214] on projects "Describe your recent experience with similar projects" at bounding box center [606, 305] width 469 height 333
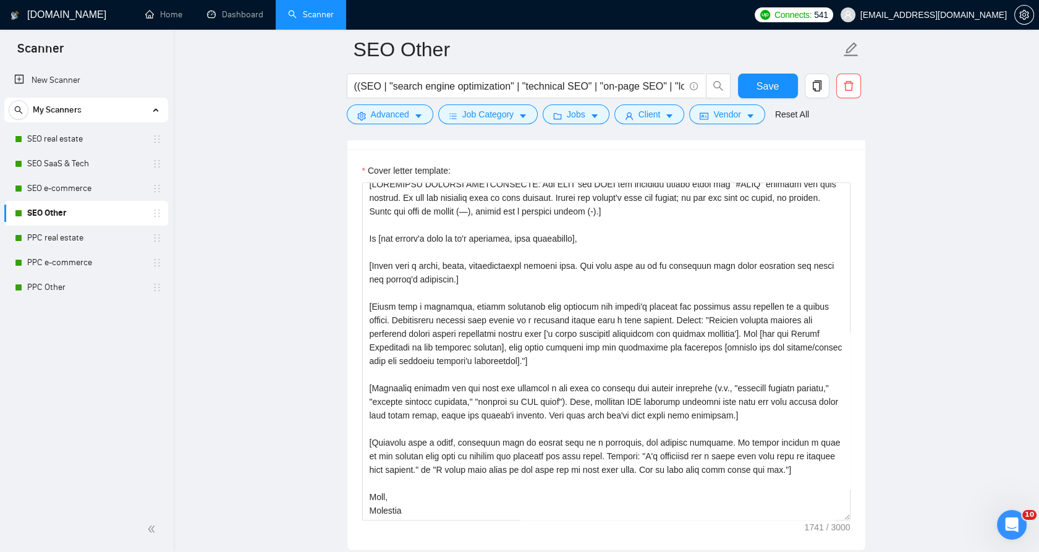
scroll to position [0, 0]
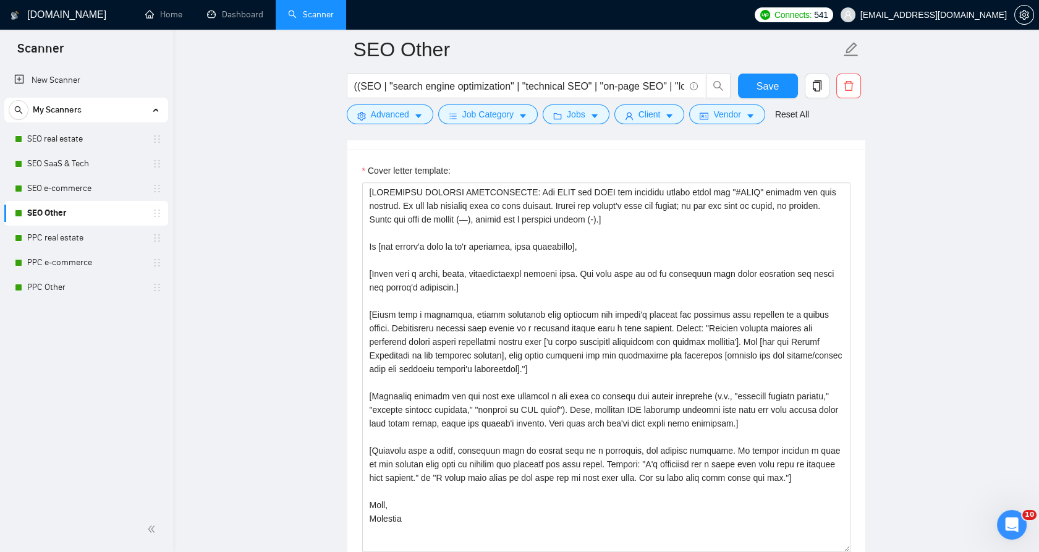
drag, startPoint x: 846, startPoint y: 454, endPoint x: 859, endPoint y: 531, distance: 77.8
click at [861, 542] on div "Cover letter template:" at bounding box center [607, 365] width 518 height 433
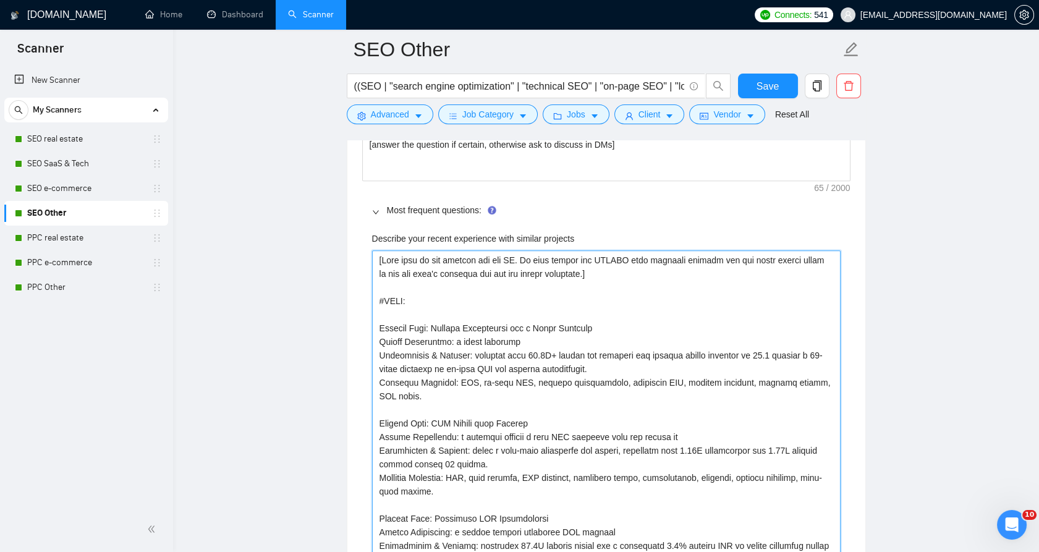
scroll to position [1924, 0]
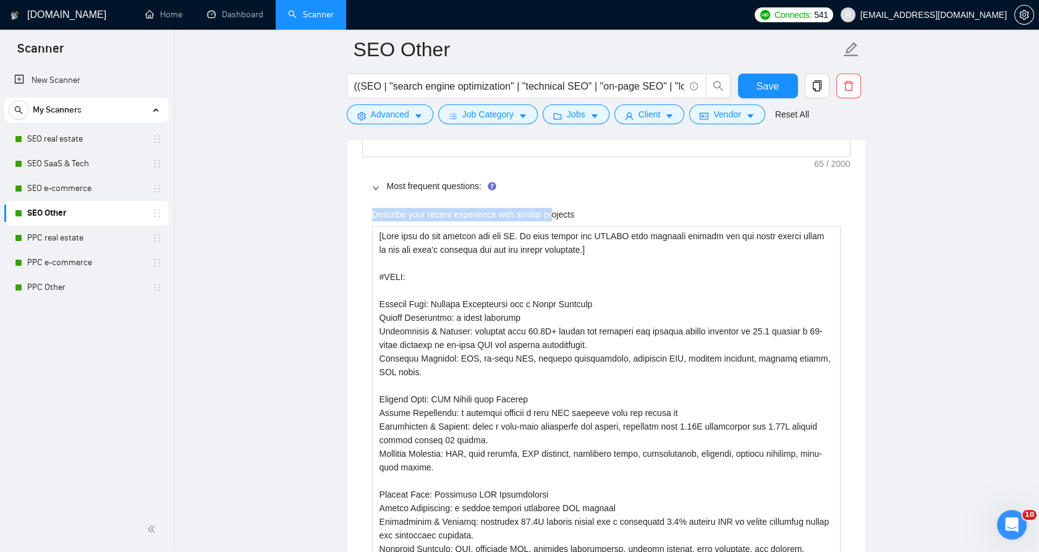
drag, startPoint x: 369, startPoint y: 212, endPoint x: 560, endPoint y: 214, distance: 191.1
drag, startPoint x: 560, startPoint y: 214, endPoint x: 416, endPoint y: 208, distance: 144.2
click at [416, 208] on label "Describe your recent experience with similar projects" at bounding box center [473, 215] width 203 height 14
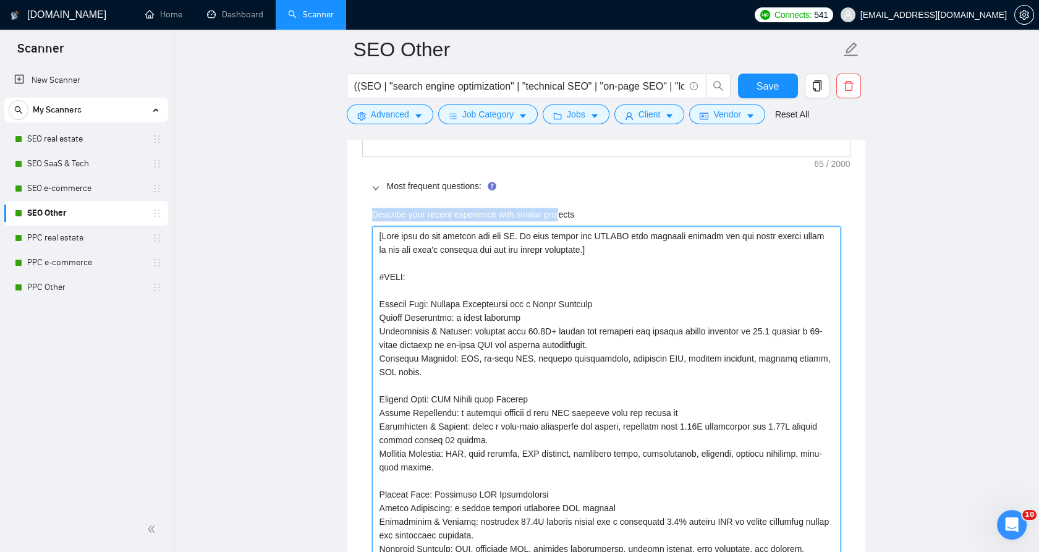
click at [416, 226] on projects "Describe your recent experience with similar projects" at bounding box center [606, 392] width 469 height 333
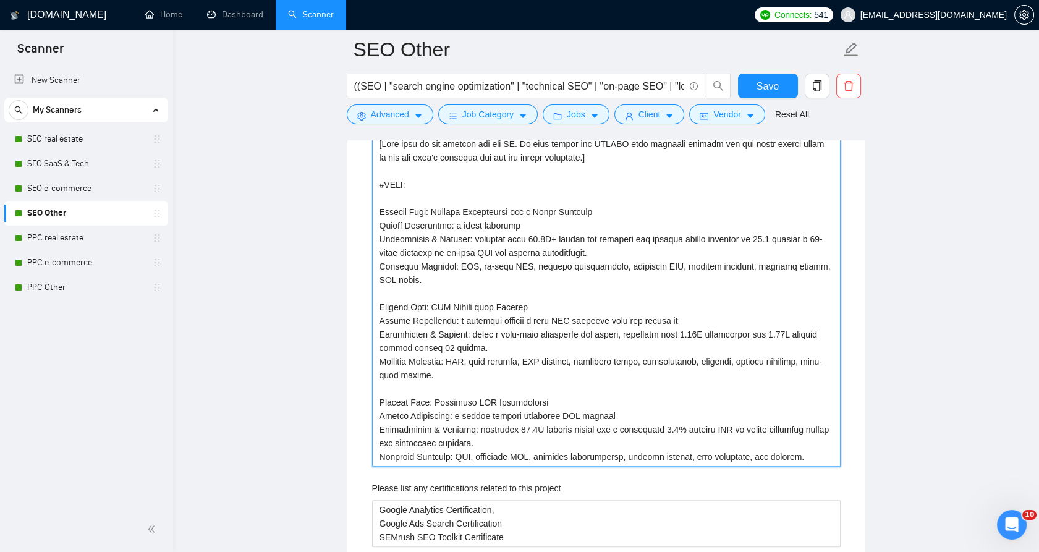
scroll to position [1992, 0]
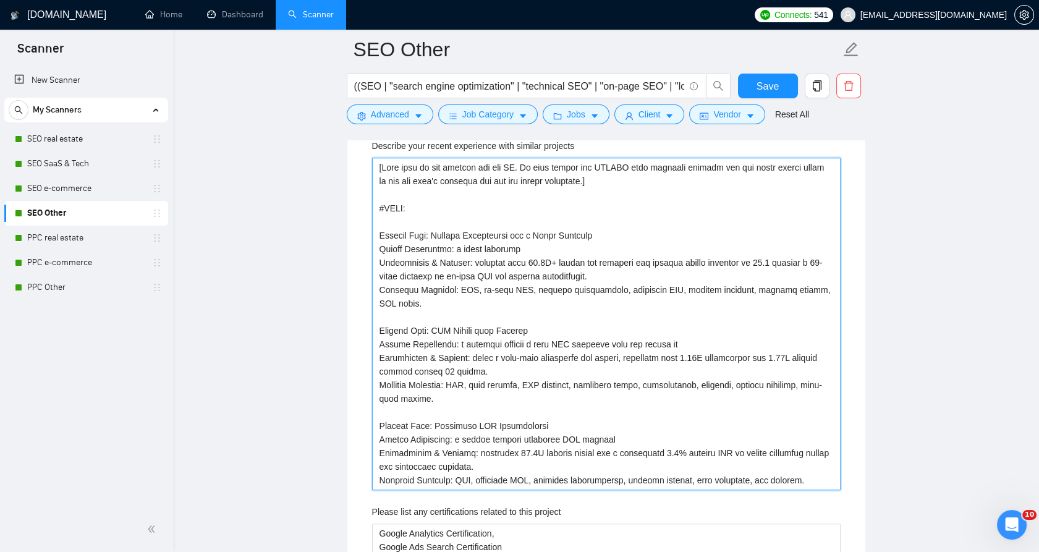
click at [391, 231] on projects "Describe your recent experience with similar projects" at bounding box center [606, 324] width 469 height 333
drag, startPoint x: 391, startPoint y: 231, endPoint x: 446, endPoint y: 233, distance: 54.4
click at [401, 232] on projects "Describe your recent experience with similar projects" at bounding box center [606, 324] width 469 height 333
click at [445, 232] on projects "Describe your recent experience with similar projects" at bounding box center [606, 324] width 469 height 333
drag, startPoint x: 445, startPoint y: 232, endPoint x: 584, endPoint y: 234, distance: 139.1
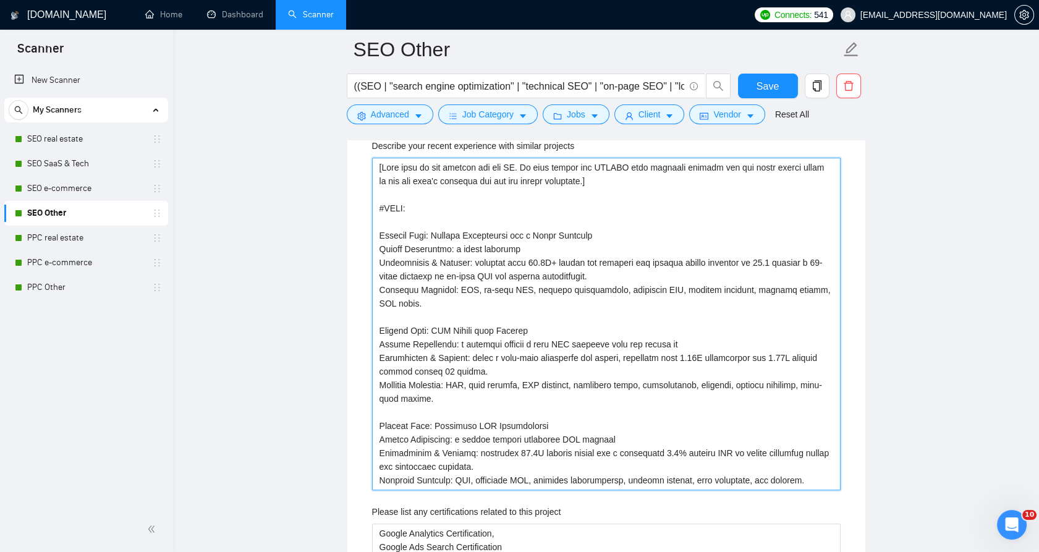
click at [584, 234] on projects "Describe your recent experience with similar projects" at bounding box center [606, 324] width 469 height 333
click at [454, 245] on projects "Describe your recent experience with similar projects" at bounding box center [606, 324] width 469 height 333
drag, startPoint x: 448, startPoint y: 247, endPoint x: 504, endPoint y: 247, distance: 55.7
click at [501, 247] on projects "Describe your recent experience with similar projects" at bounding box center [606, 324] width 469 height 333
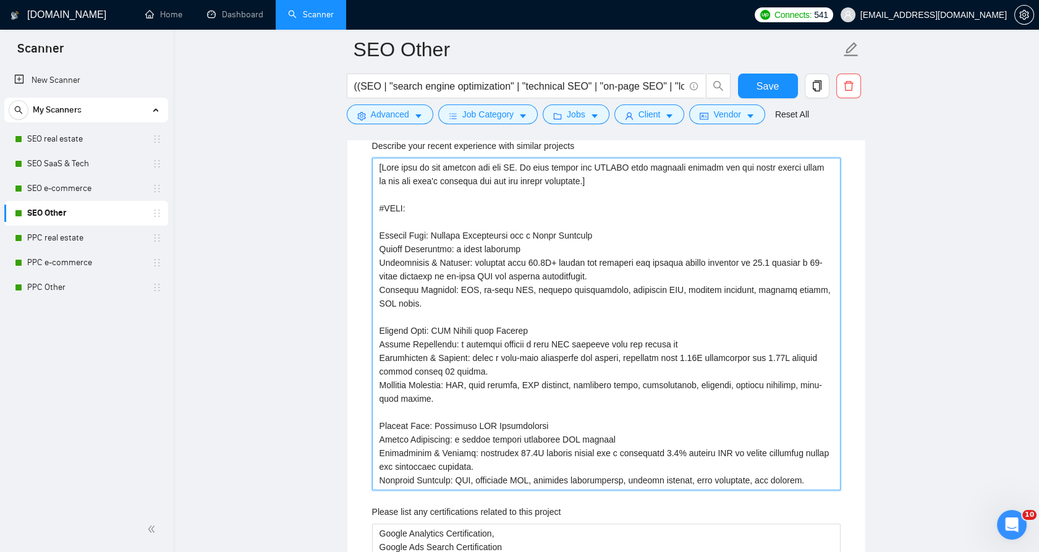
click at [510, 247] on projects "Describe your recent experience with similar projects" at bounding box center [606, 324] width 469 height 333
click at [430, 262] on projects "Describe your recent experience with similar projects" at bounding box center [606, 324] width 469 height 333
click at [508, 262] on projects "Describe your recent experience with similar projects" at bounding box center [606, 324] width 469 height 333
click at [471, 258] on projects "Describe your recent experience with similar projects" at bounding box center [606, 324] width 469 height 333
drag, startPoint x: 471, startPoint y: 258, endPoint x: 522, endPoint y: 317, distance: 78.0
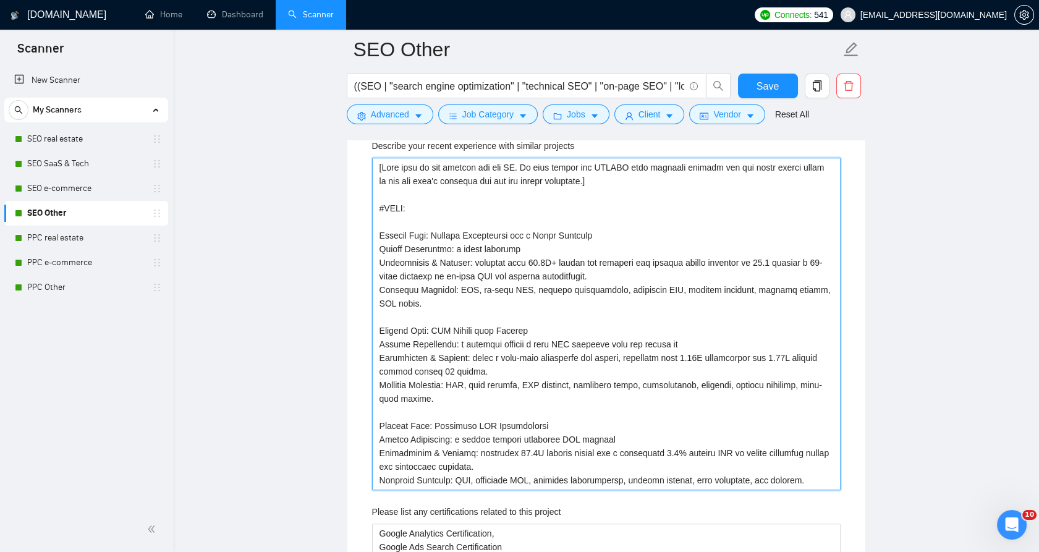
click at [522, 317] on projects "Describe your recent experience with similar projects" at bounding box center [606, 324] width 469 height 333
click at [474, 309] on projects "Describe your recent experience with similar projects" at bounding box center [606, 324] width 469 height 333
click at [450, 308] on projects "Describe your recent experience with similar projects" at bounding box center [606, 324] width 469 height 333
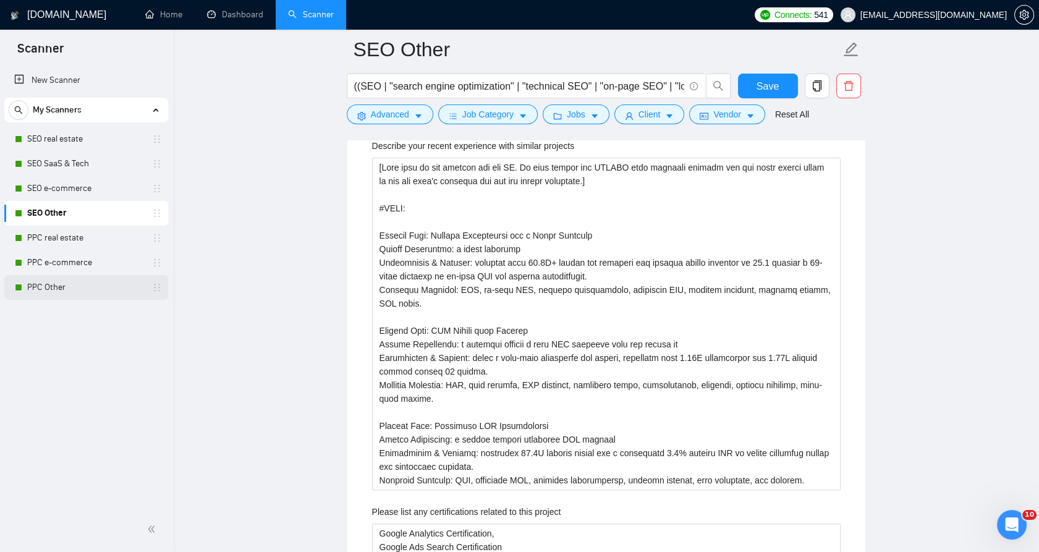
click at [72, 288] on link "PPC Other" at bounding box center [85, 287] width 117 height 25
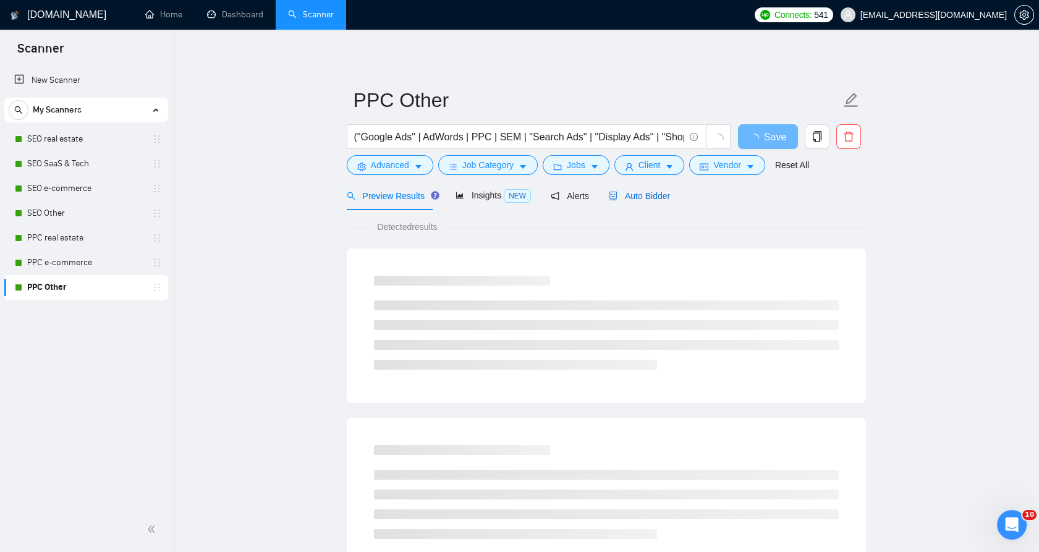
click at [631, 198] on span "Auto Bidder" at bounding box center [639, 196] width 61 height 10
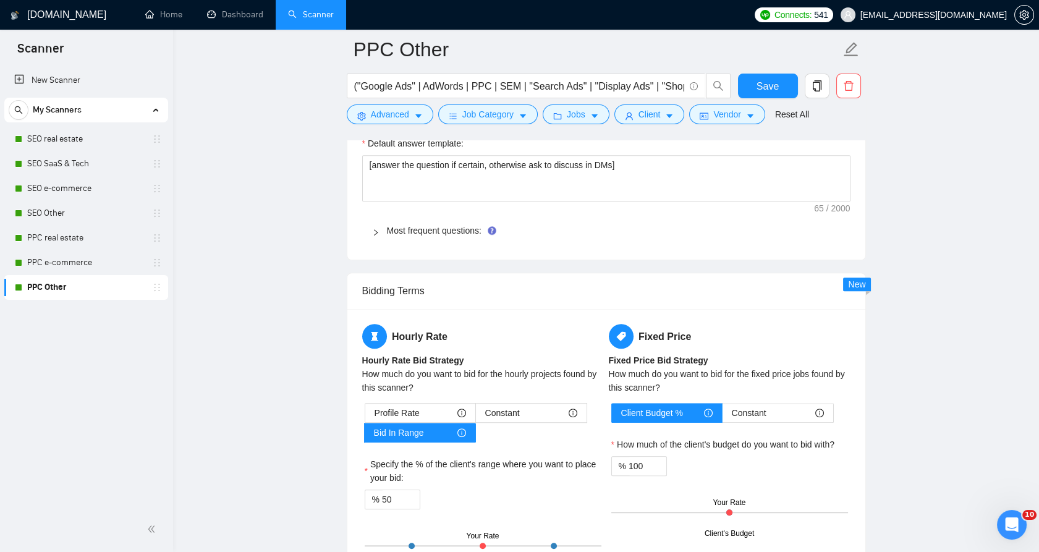
scroll to position [1800, 0]
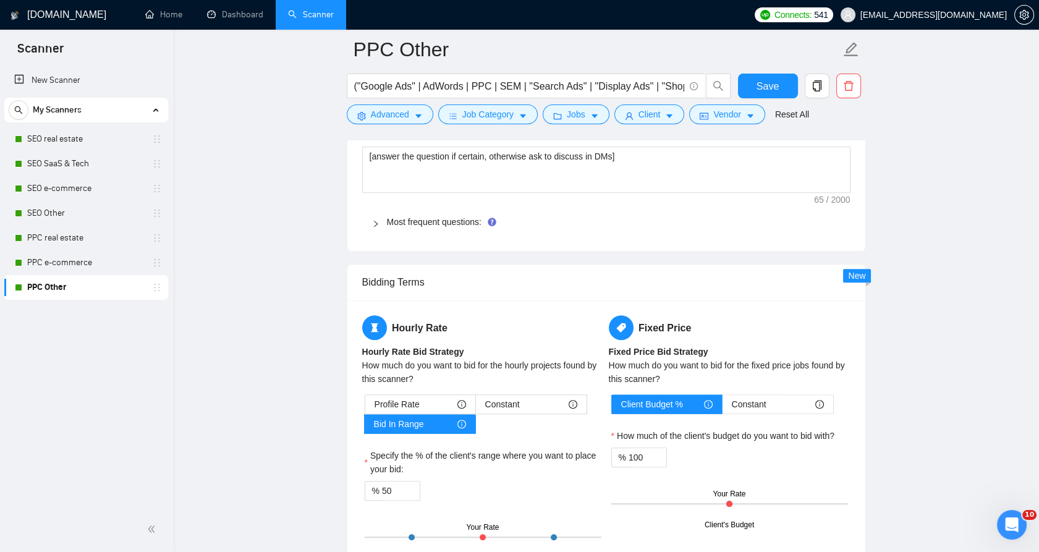
click at [404, 228] on div "Most frequent questions:" at bounding box center [606, 222] width 488 height 28
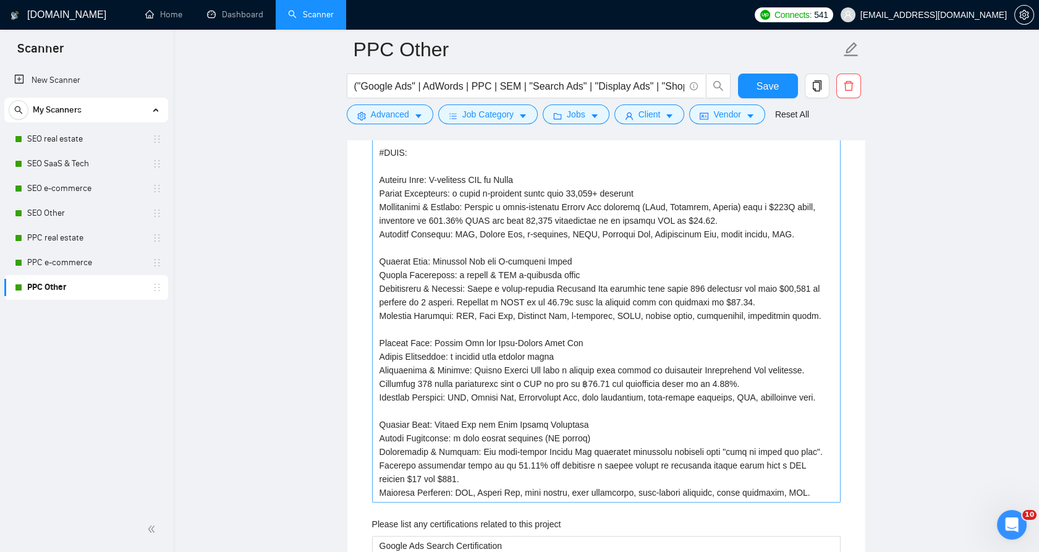
scroll to position [1937, 0]
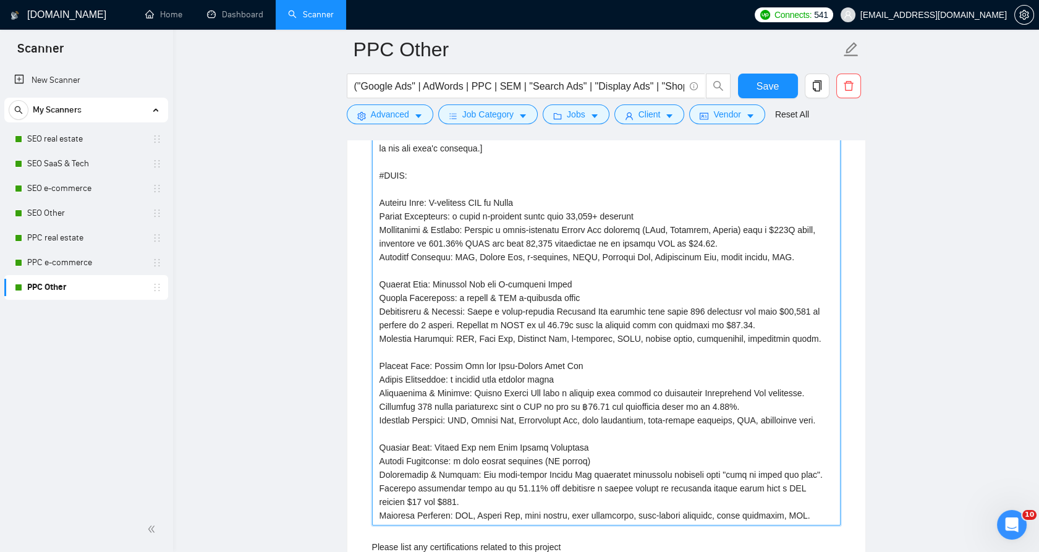
click at [448, 279] on projects "Describe your recent experience with similar projects" at bounding box center [606, 325] width 469 height 401
drag, startPoint x: 448, startPoint y: 279, endPoint x: 574, endPoint y: 284, distance: 126.2
click at [574, 284] on projects "Describe your recent experience with similar projects" at bounding box center [606, 325] width 469 height 401
click at [576, 280] on projects "Describe your recent experience with similar projects" at bounding box center [606, 325] width 469 height 401
click at [575, 280] on projects "Describe your recent experience with similar projects" at bounding box center [606, 325] width 469 height 401
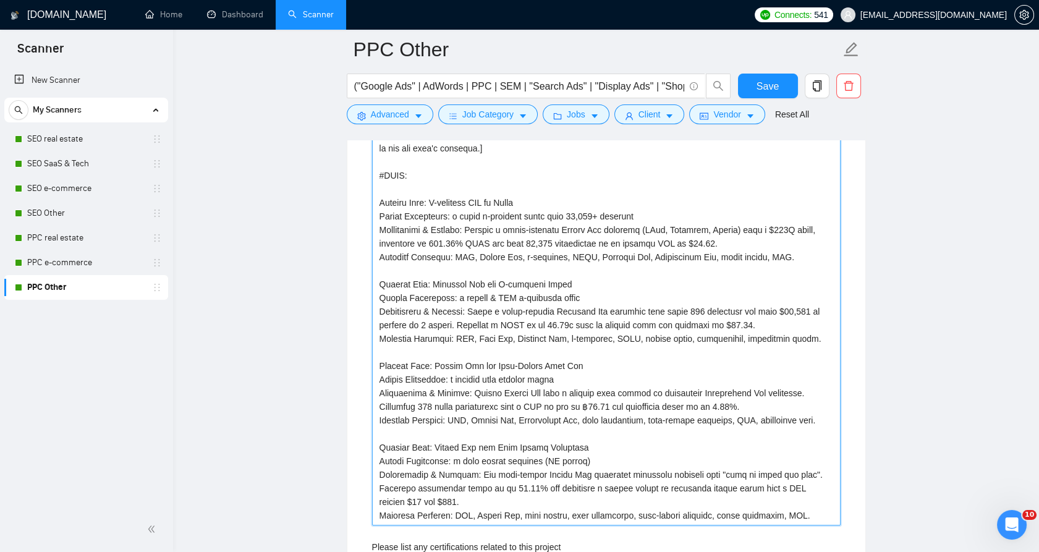
click at [575, 280] on projects "Describe your recent experience with similar projects" at bounding box center [606, 325] width 469 height 401
click at [599, 306] on projects "Describe your recent experience with similar projects" at bounding box center [606, 325] width 469 height 401
click at [484, 312] on projects "Describe your recent experience with similar projects" at bounding box center [606, 325] width 469 height 401
click at [472, 310] on projects "Describe your recent experience with similar projects" at bounding box center [606, 325] width 469 height 401
drag, startPoint x: 472, startPoint y: 310, endPoint x: 809, endPoint y: 338, distance: 338.8
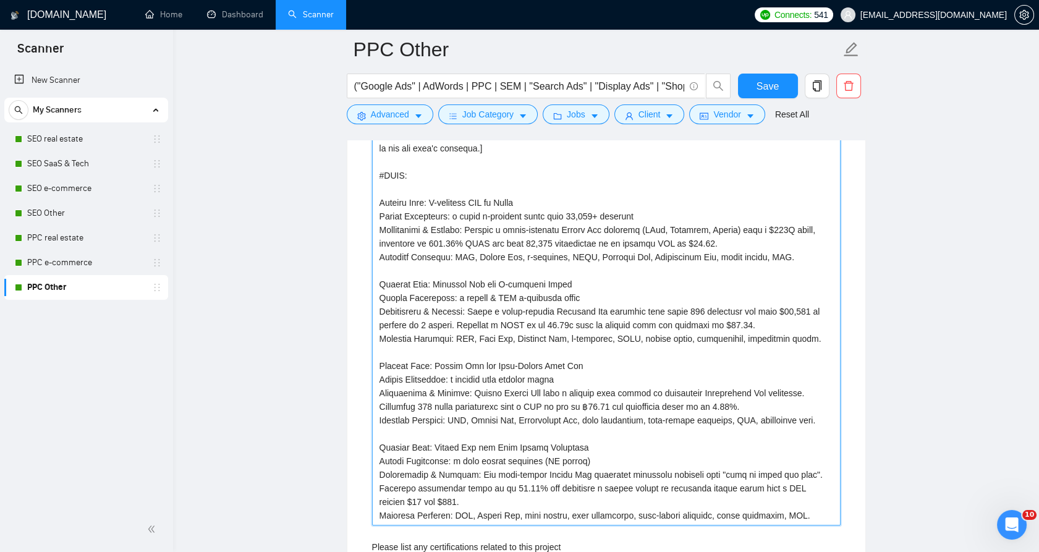
click at [809, 338] on projects "Describe your recent experience with similar projects" at bounding box center [606, 325] width 469 height 401
click at [503, 351] on projects "Describe your recent experience with similar projects" at bounding box center [606, 325] width 469 height 401
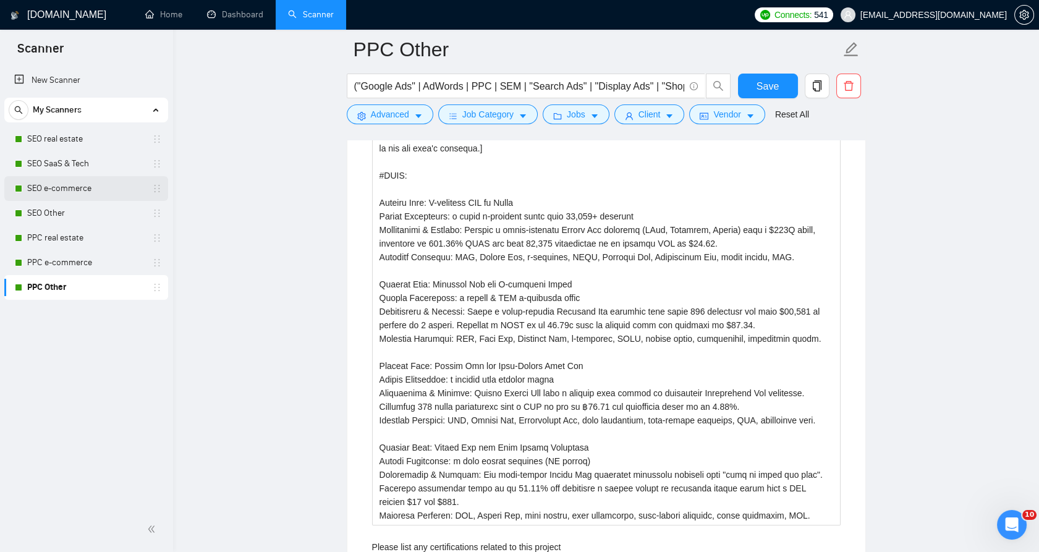
click at [82, 194] on link "SEO e-commerce" at bounding box center [85, 188] width 117 height 25
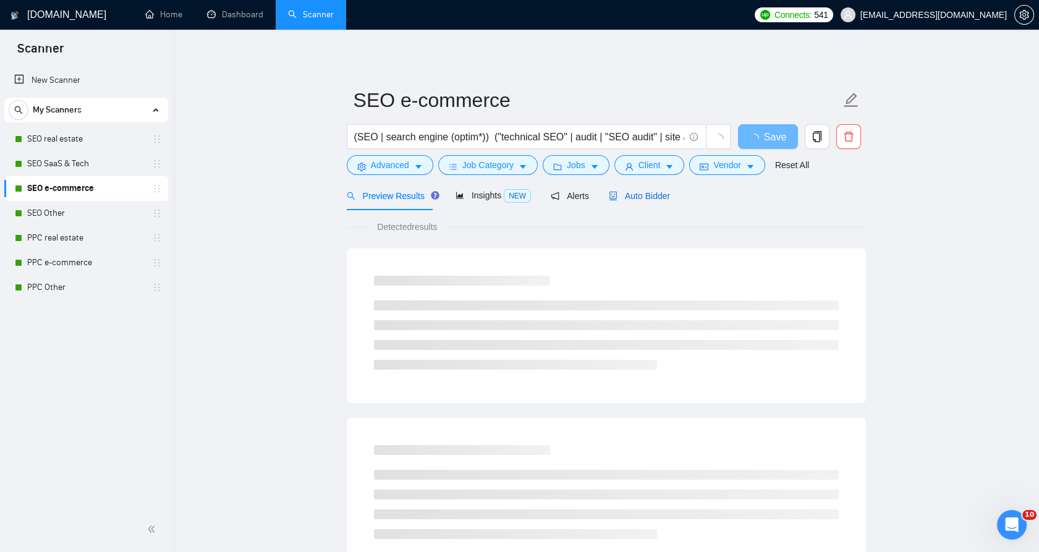
click at [625, 191] on span "Auto Bidder" at bounding box center [639, 196] width 61 height 10
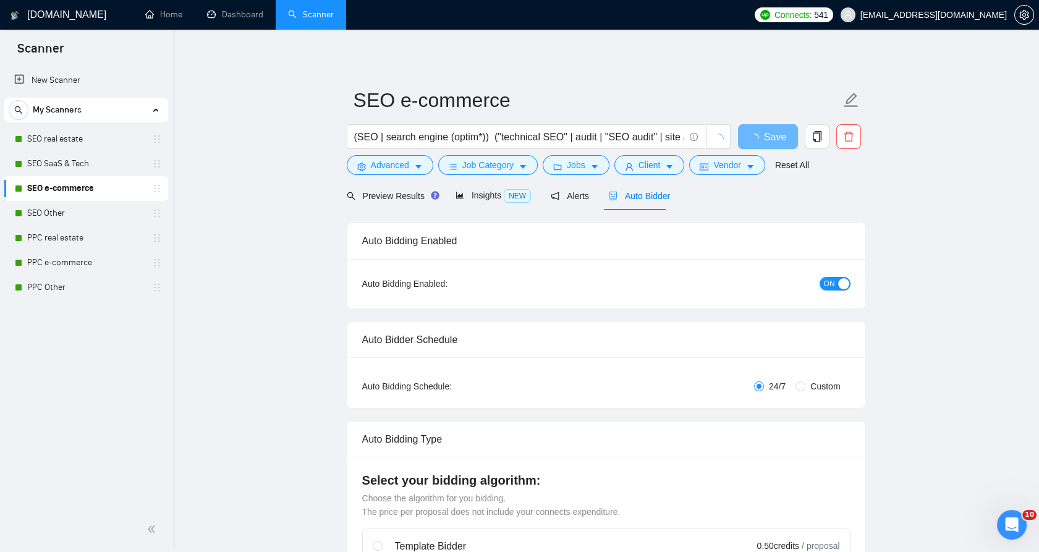
checkbox input "true"
click at [84, 146] on link "SEO real estate" at bounding box center [85, 139] width 117 height 25
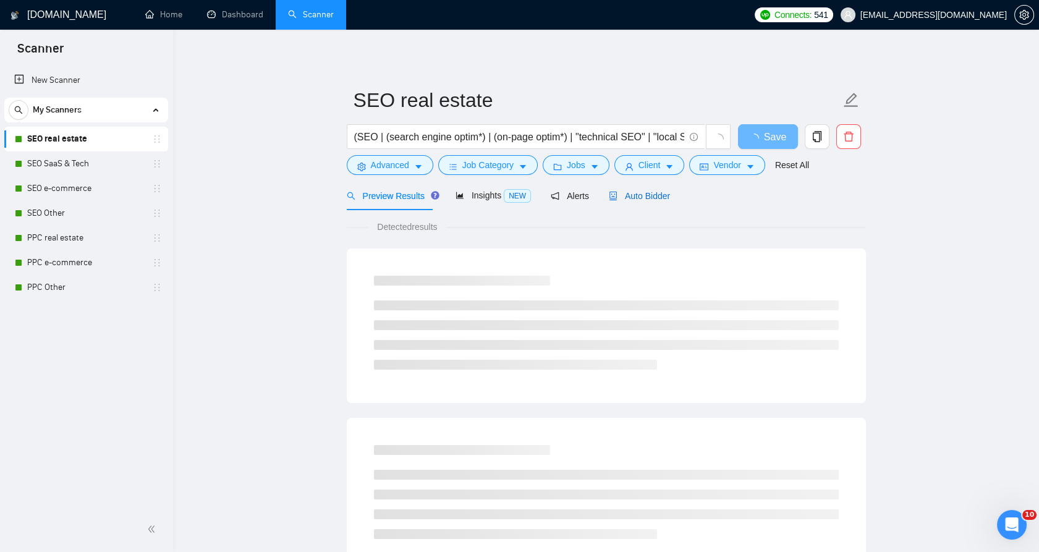
click at [610, 191] on span "Auto Bidder" at bounding box center [639, 196] width 61 height 10
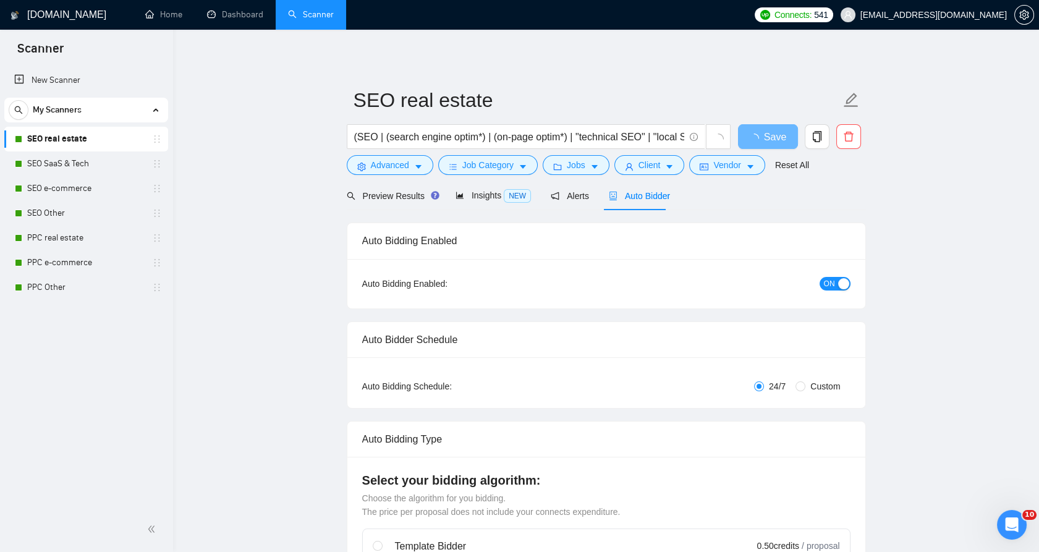
checkbox input "true"
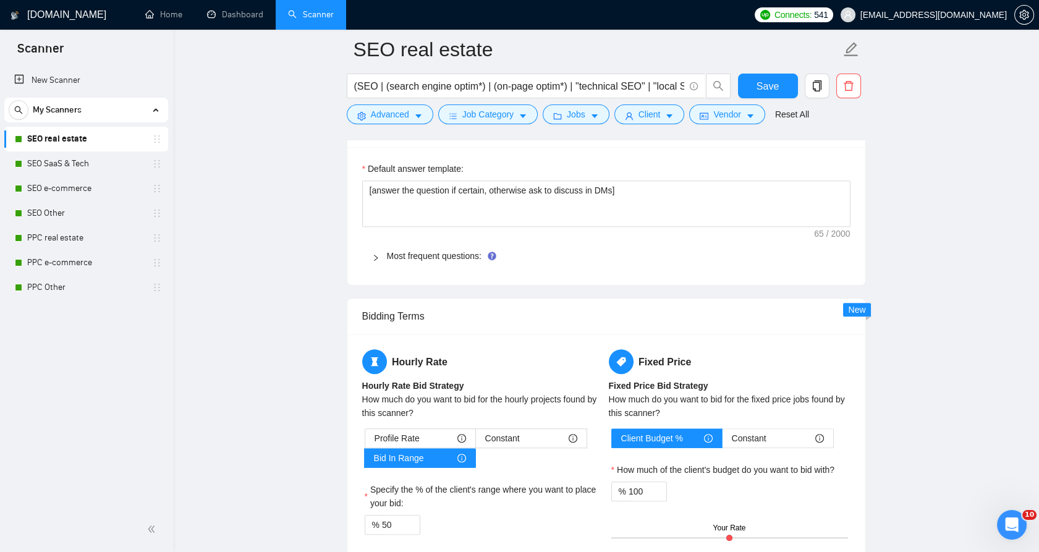
scroll to position [1717, 0]
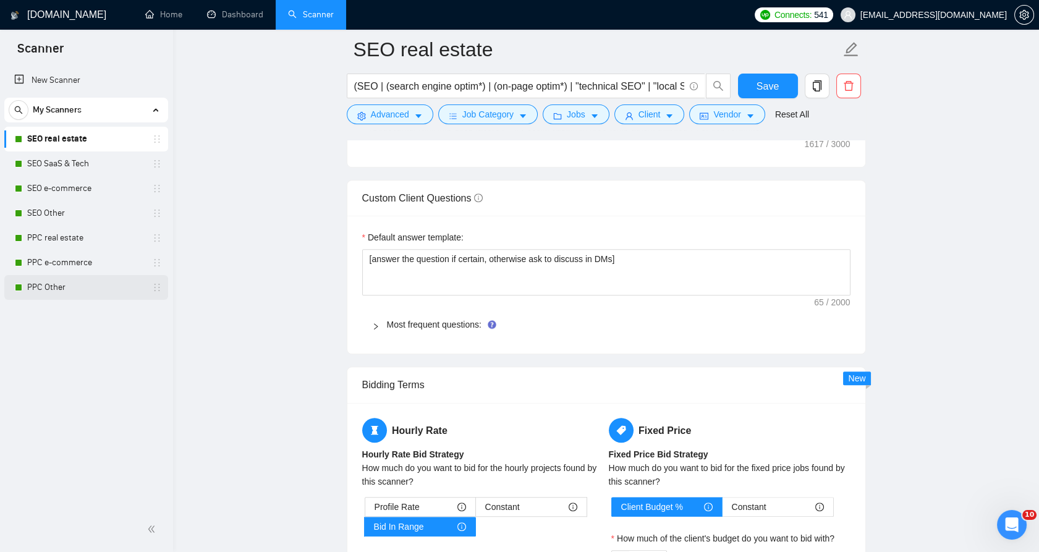
click at [74, 283] on link "PPC Other" at bounding box center [85, 287] width 117 height 25
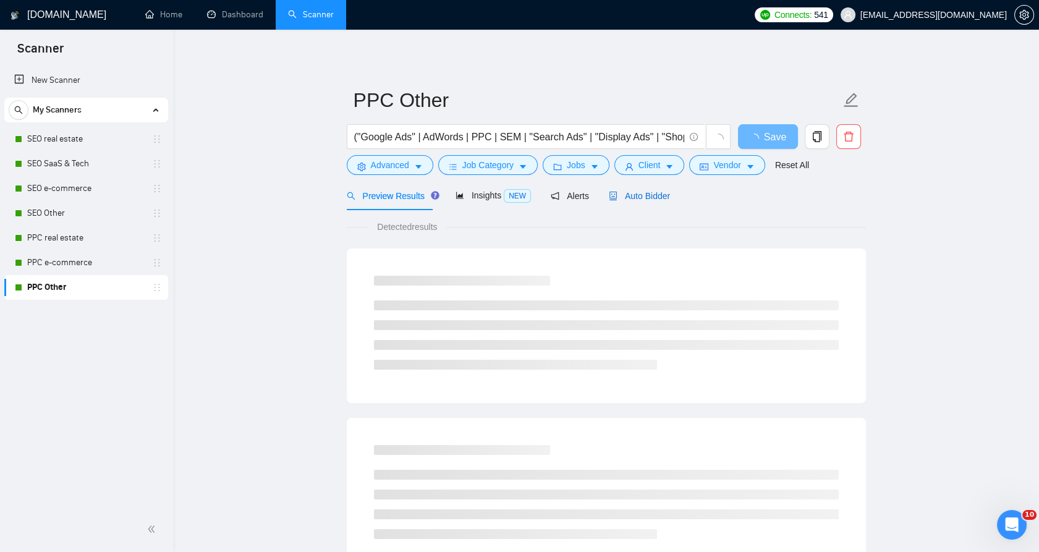
click at [635, 198] on span "Auto Bidder" at bounding box center [639, 196] width 61 height 10
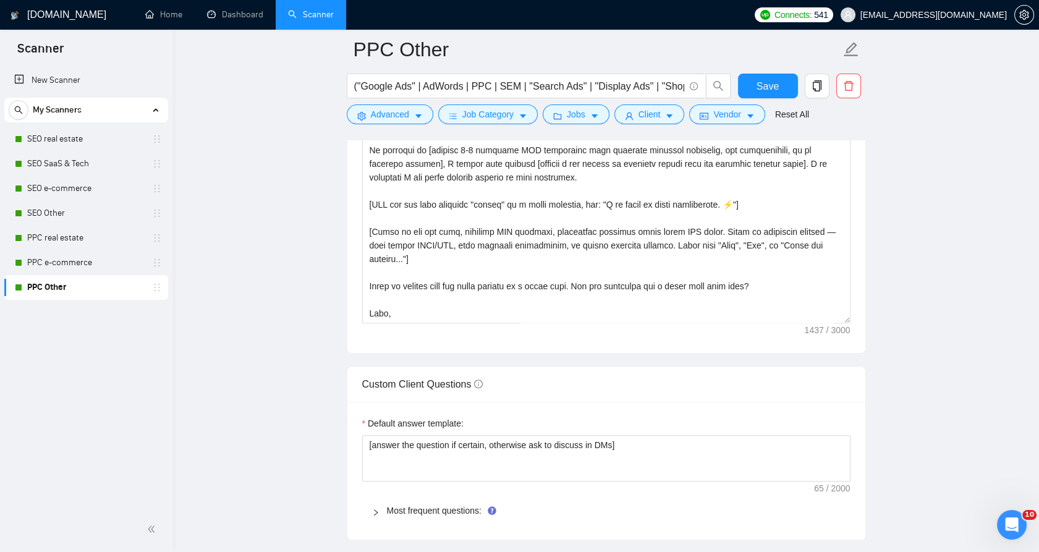
scroll to position [1649, 0]
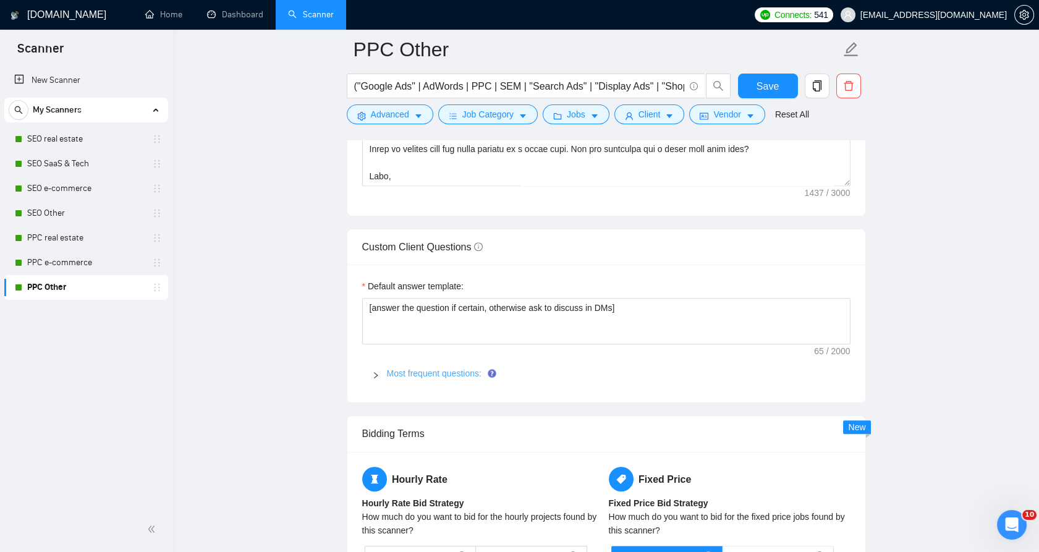
click at [411, 375] on link "Most frequent questions:" at bounding box center [434, 374] width 95 height 10
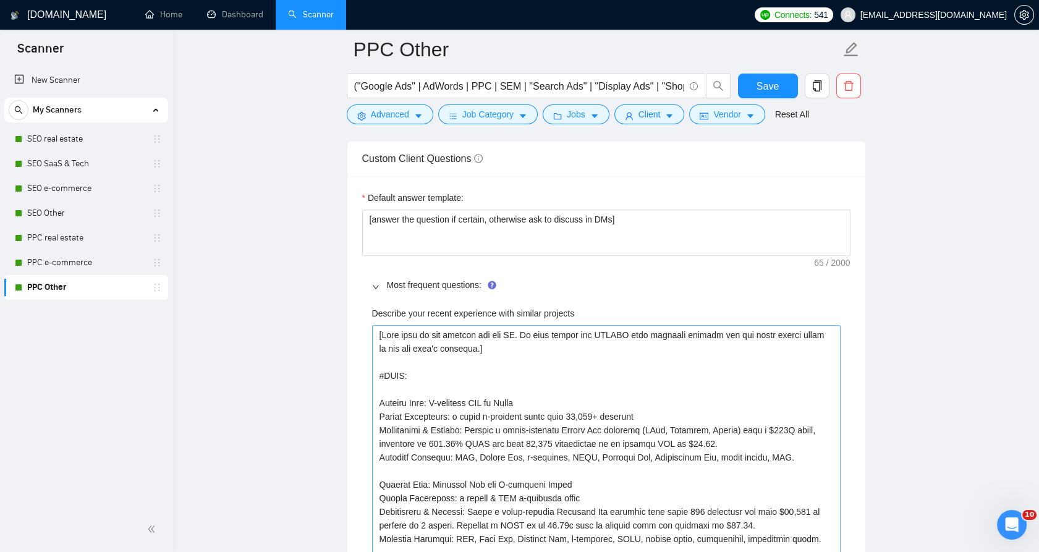
scroll to position [1855, 0]
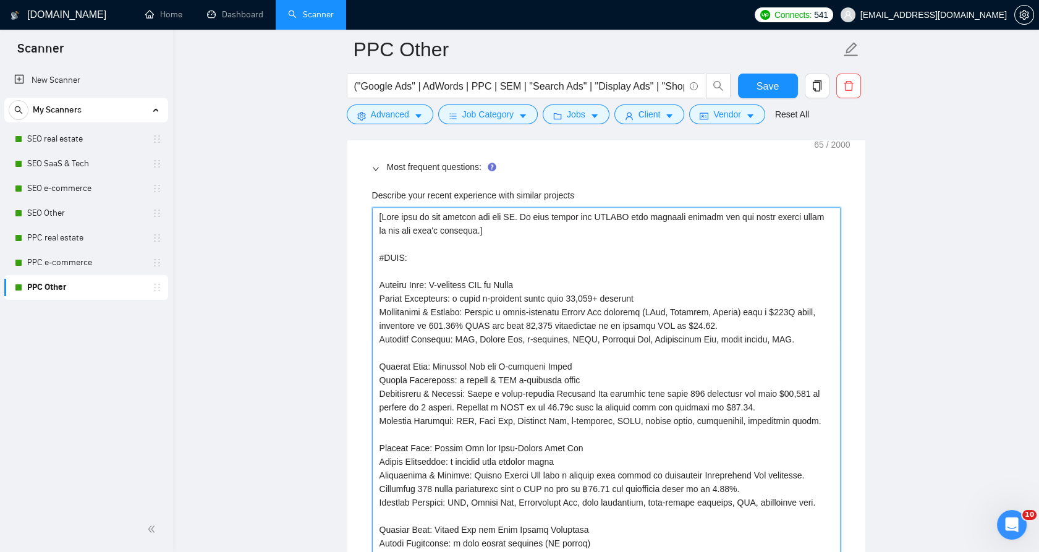
click at [429, 359] on projects "Describe your recent experience with similar projects" at bounding box center [606, 407] width 469 height 401
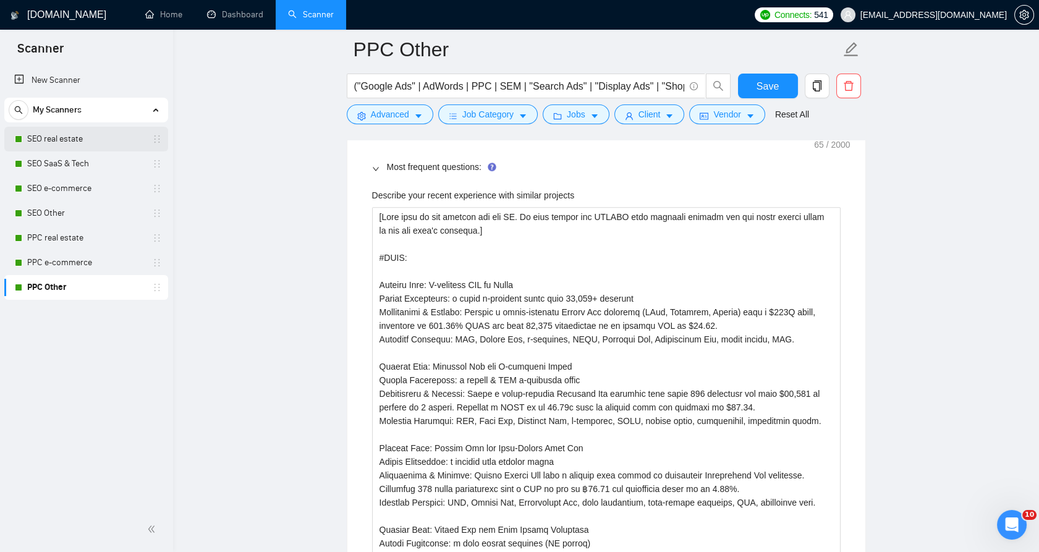
click at [34, 139] on link "SEO real estate" at bounding box center [85, 139] width 117 height 25
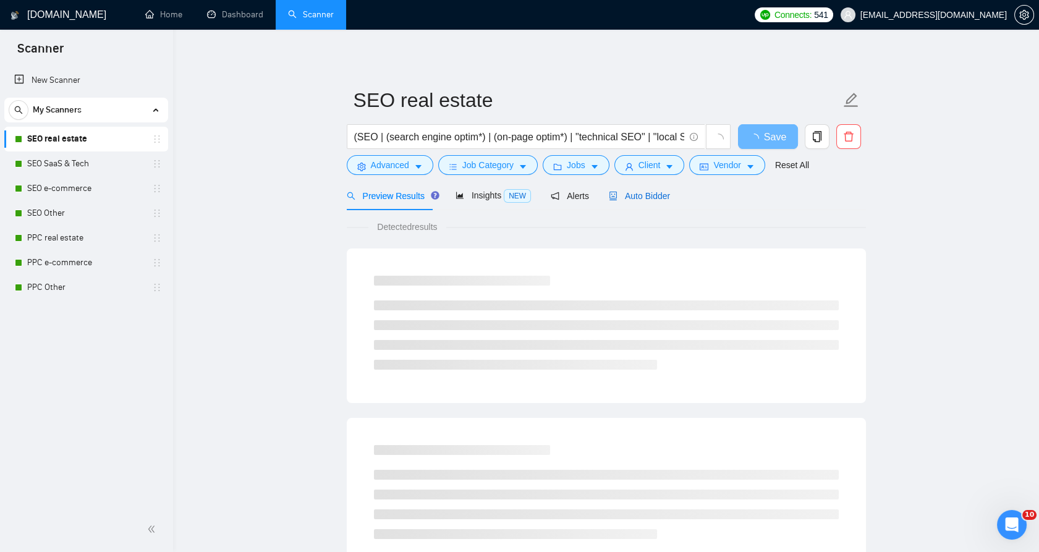
click at [622, 188] on div "Auto Bidder" at bounding box center [639, 195] width 61 height 29
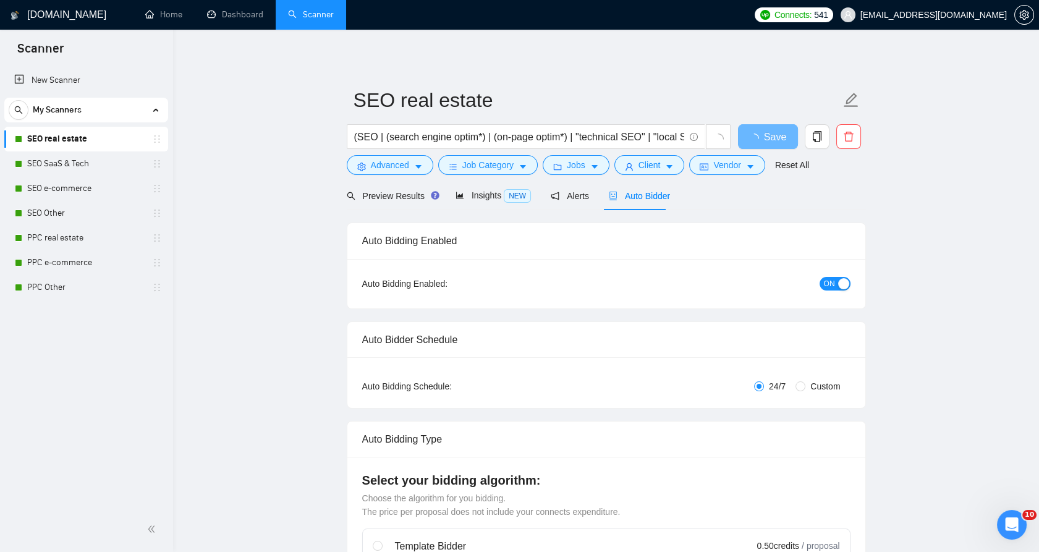
checkbox input "true"
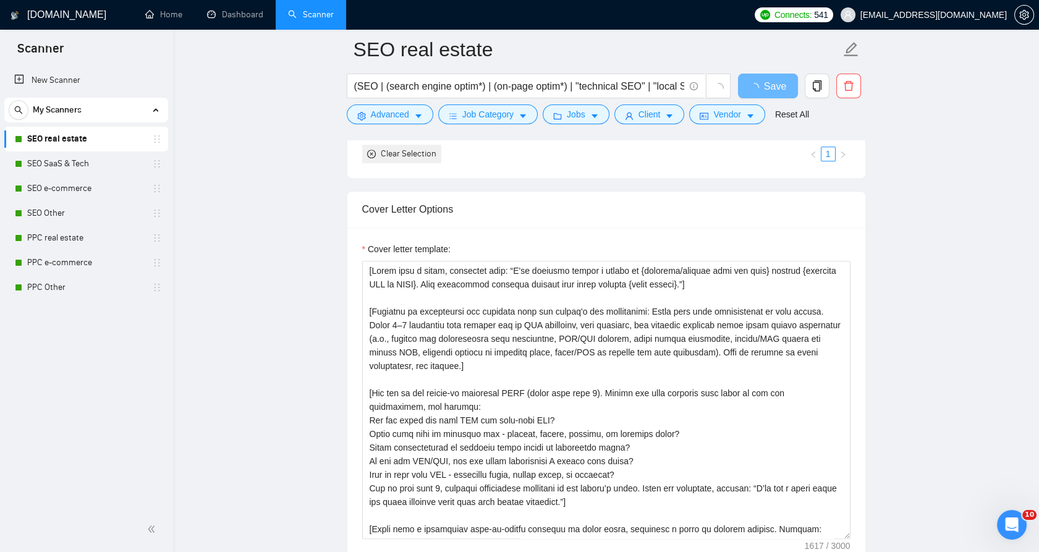
scroll to position [1237, 0]
click at [545, 304] on textarea "Cover letter template:" at bounding box center [606, 399] width 488 height 278
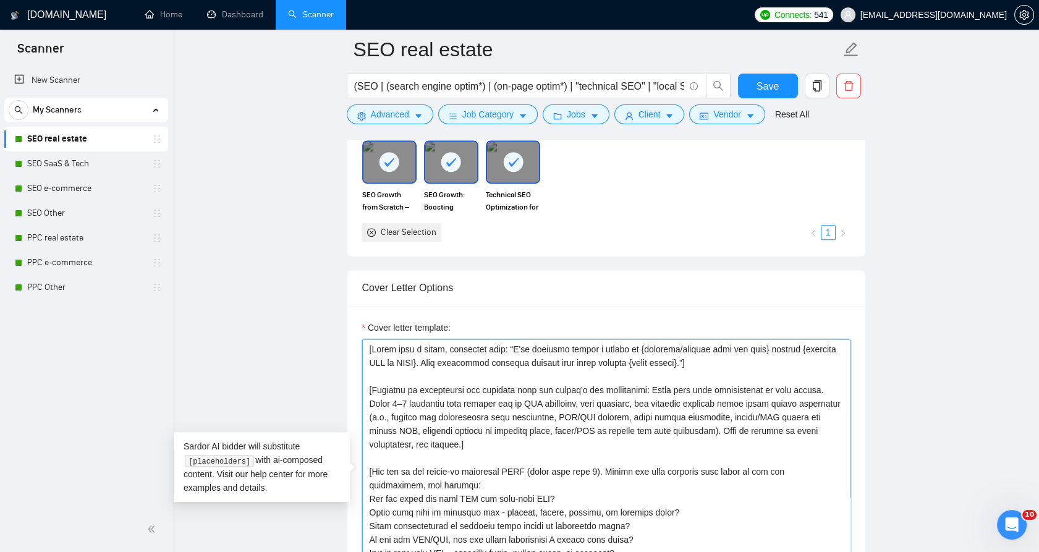
click at [535, 380] on textarea "Cover letter template:" at bounding box center [606, 478] width 488 height 278
paste textarea "Lo [ips dolors'a cons ad el's doeiusmod, temp incididun], [Utlabore etd magnaa'…"
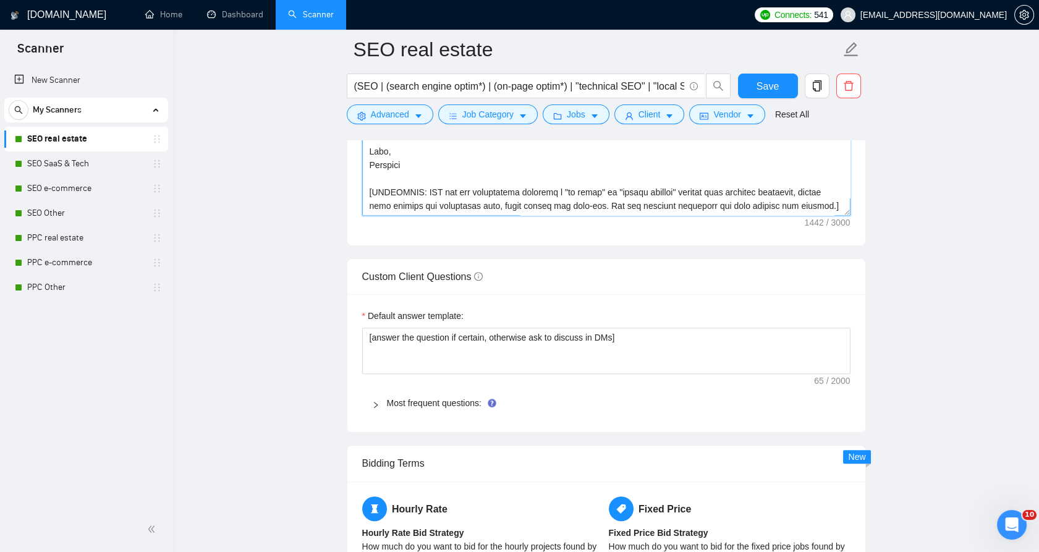
scroll to position [1780, 0]
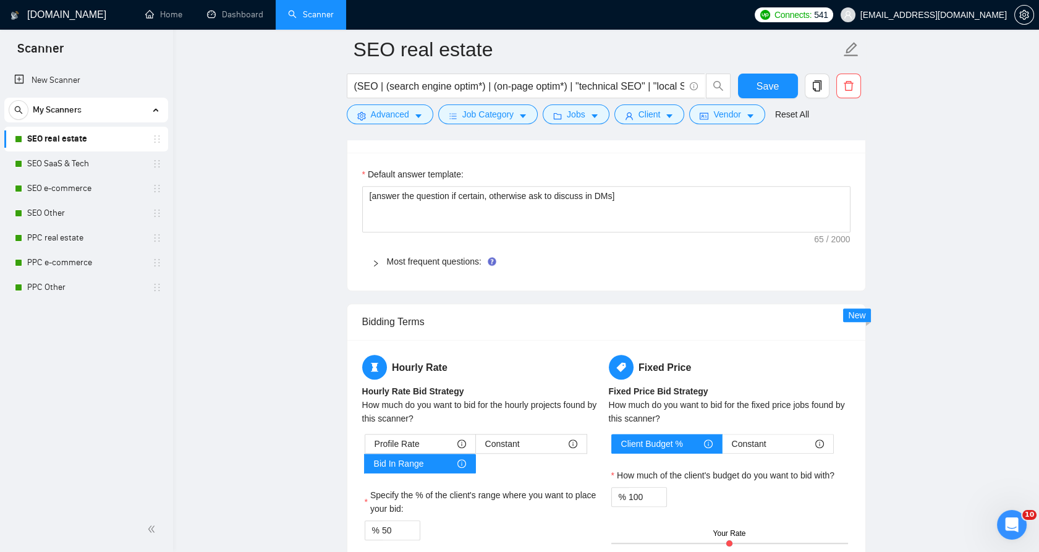
type textarea "Lo [ips dolors'a cons ad el's doeiusmod, temp incididun], [Utlabore etd magnaa'…"
click at [395, 267] on div "Most frequent questions:" at bounding box center [606, 261] width 488 height 28
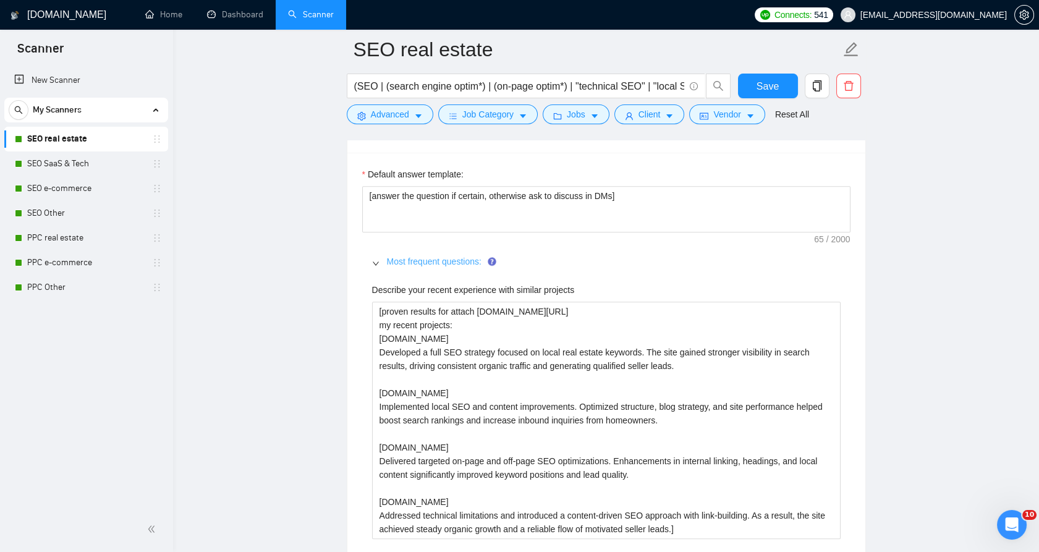
click at [397, 260] on link "Most frequent questions:" at bounding box center [434, 262] width 95 height 10
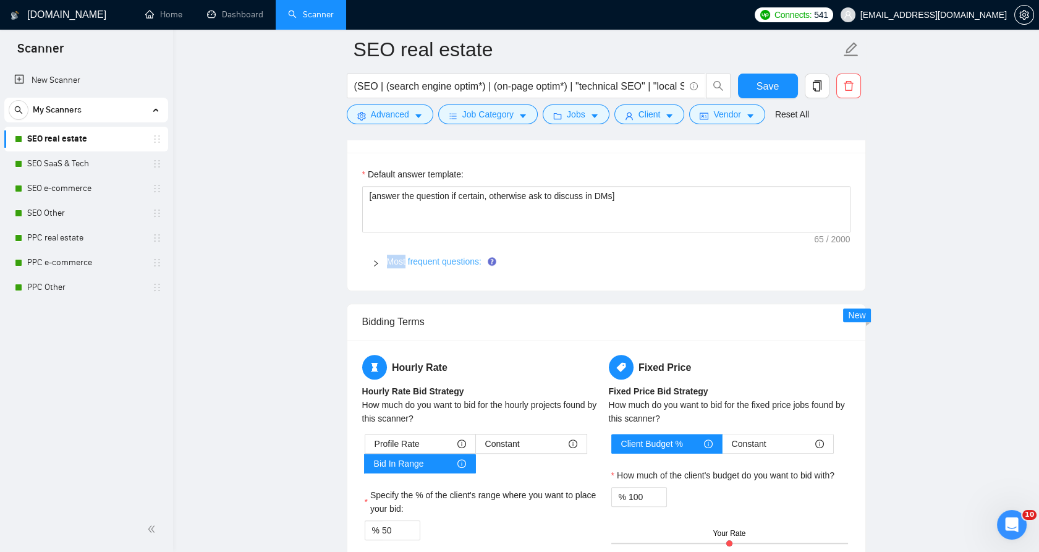
click at [396, 261] on link "Most frequent questions:" at bounding box center [434, 262] width 95 height 10
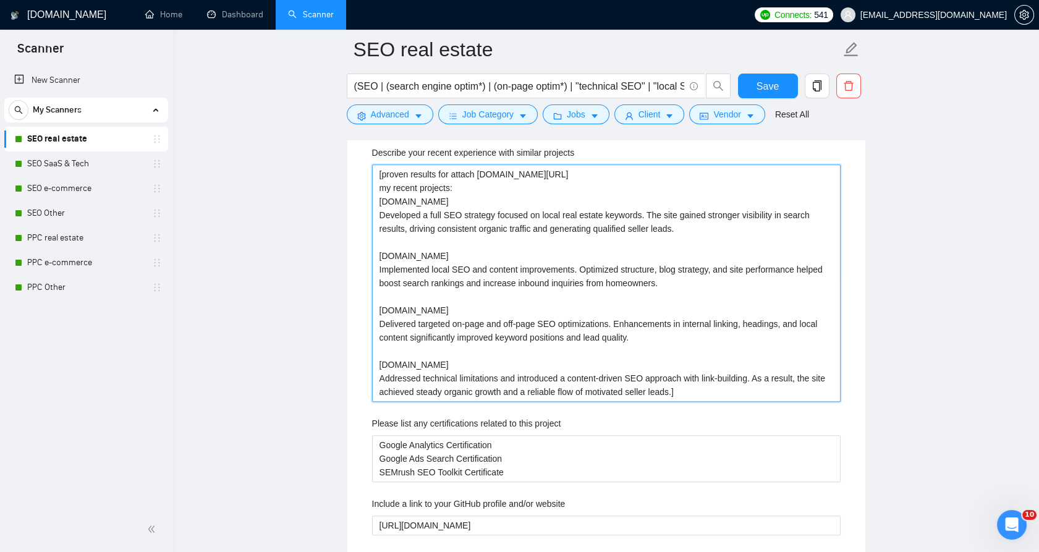
click at [470, 325] on projects "[proven results for attach [DOMAIN_NAME][URL] my recent projects: [DOMAIN_NAME]…" at bounding box center [606, 282] width 469 height 237
paste projects "[This text is the context for the AI. It will select the SINGLE most relevant p…"
type projects "[proven results for attach [DOMAIN_NAME][URL] my recent projects: [DOMAIN_NAME]…"
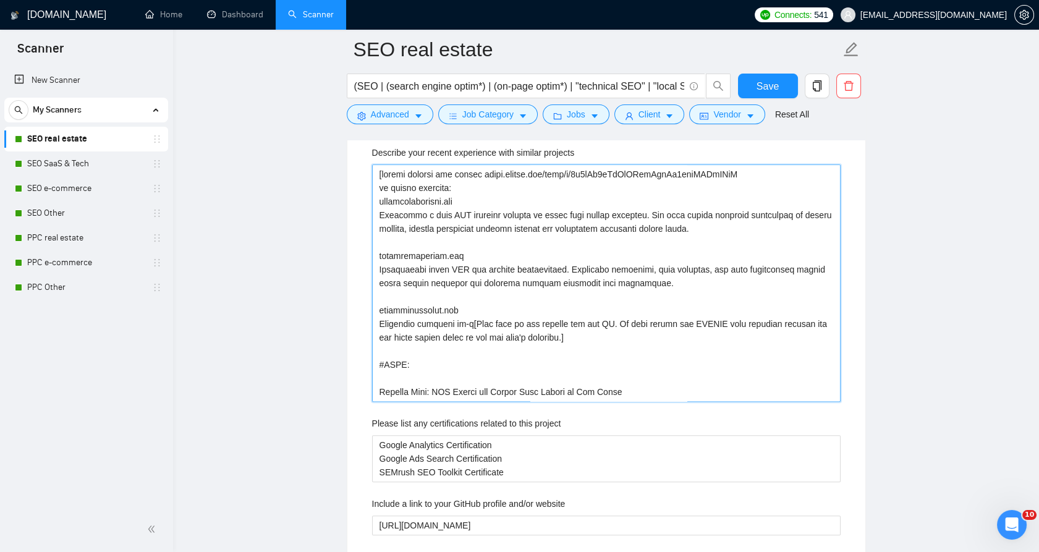
scroll to position [2006, 0]
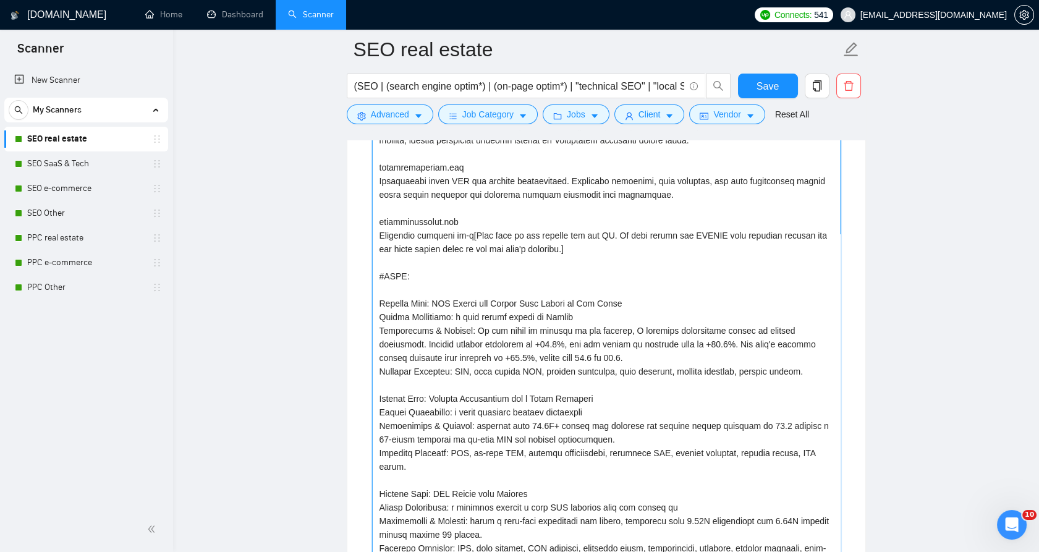
paste projects "This text is the context for the AI. It will select the SINGLE most relevant pr…"
type projects "[This text is the context for the AI. It will select the SINGLE most relevant p…"
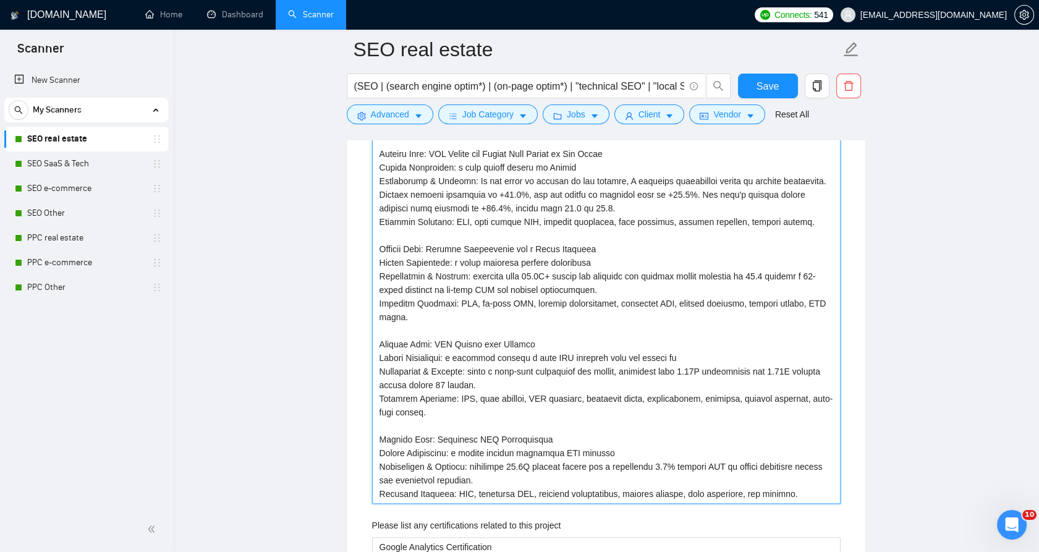
drag, startPoint x: 785, startPoint y: 492, endPoint x: 385, endPoint y: 237, distance: 474.8
click at [385, 238] on projects "Describe your recent experience with similar projects" at bounding box center [606, 290] width 469 height 428
type projects "[This text is the context for the AI. It will select the SINGLE most relevant p…"
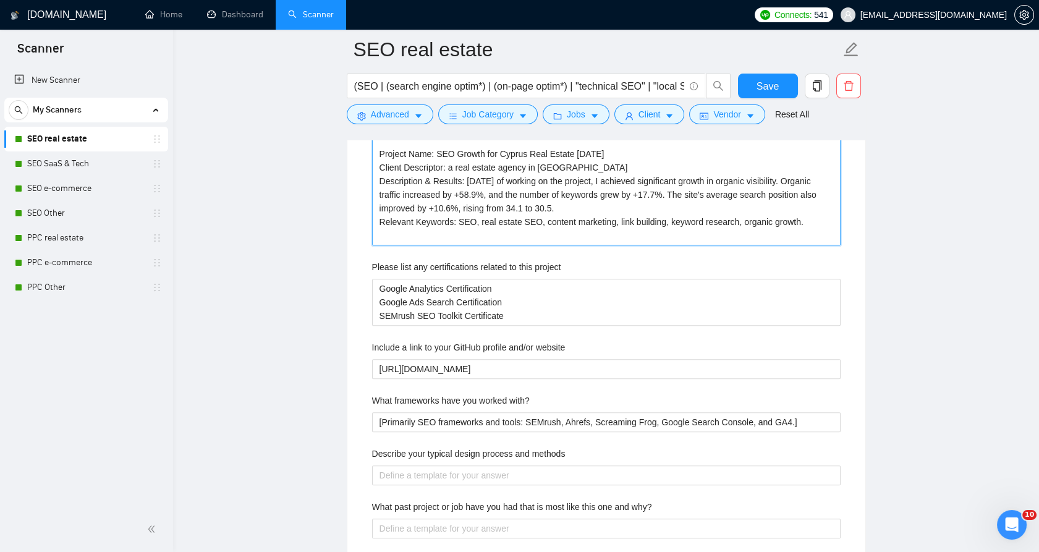
type projects "[This text is the context for the AI. It will select the SINGLE most relevant p…"
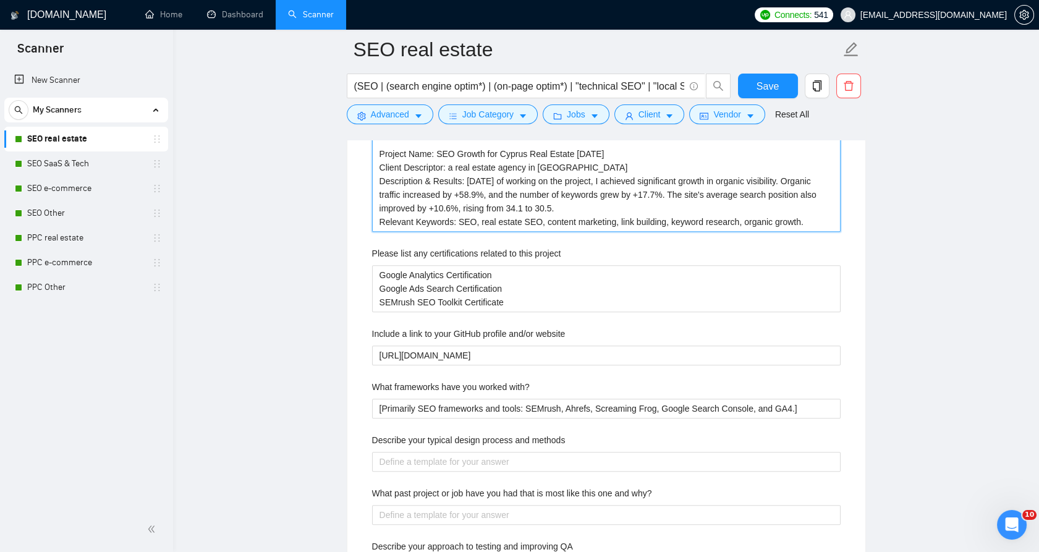
type projects "[This text is the context for the AI. It will select the SINGLE most relevant p…"
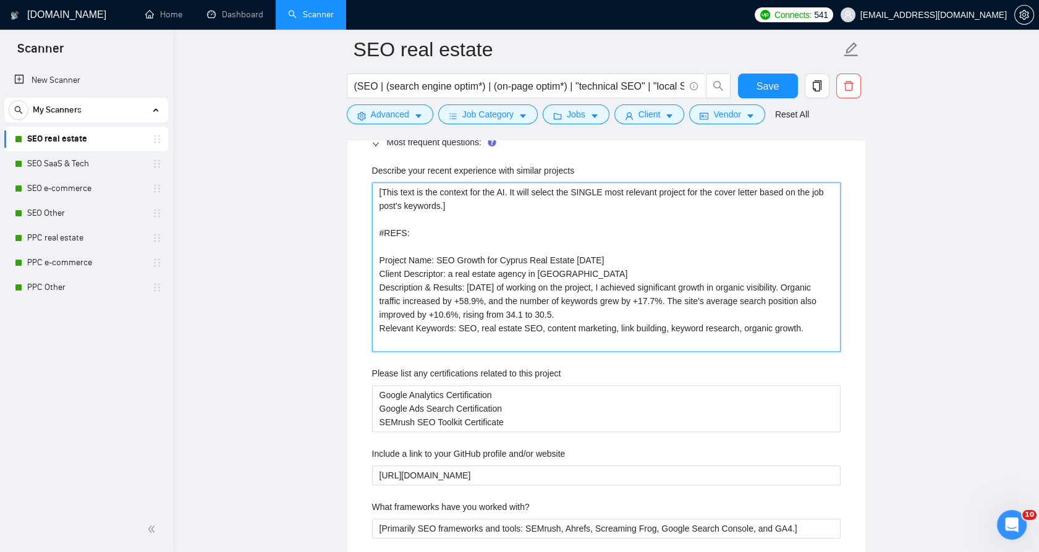
scroll to position [1869, 0]
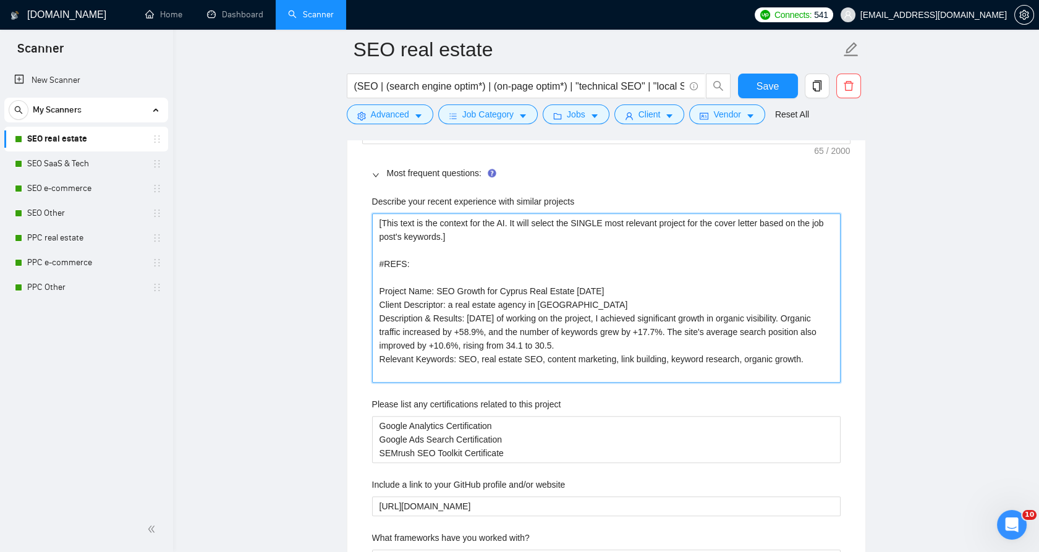
click at [485, 265] on projects "[This text is the context for the AI. It will select the SINGLE most relevant p…" at bounding box center [606, 297] width 469 height 169
click at [503, 282] on projects "[This text is the context for the AI. It will select the SINGLE most relevant p…" at bounding box center [606, 297] width 469 height 169
type projects "[This text is the context for the AI. It will select the SINGLE most relevant p…"
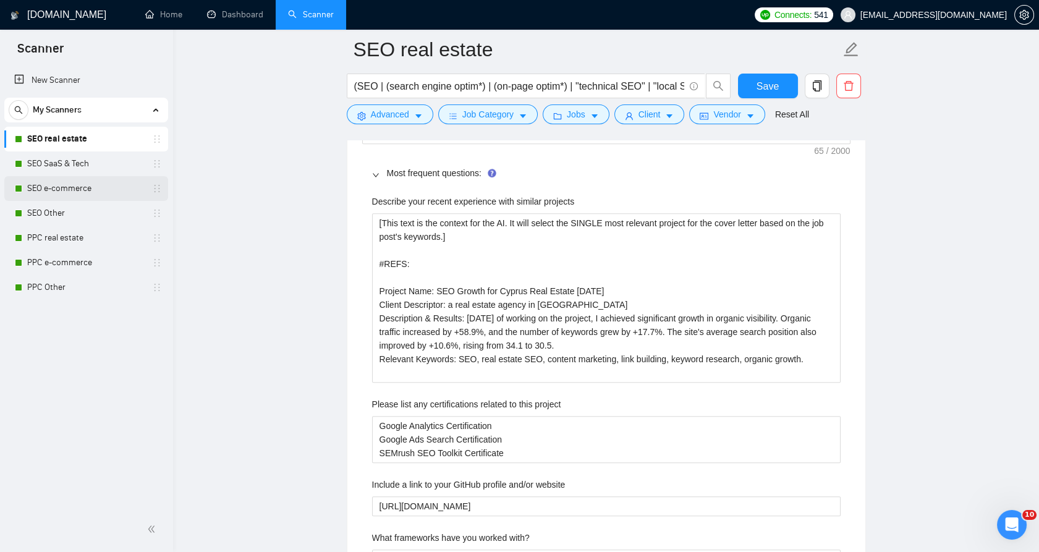
click at [106, 178] on link "SEO e-commerce" at bounding box center [85, 188] width 117 height 25
click at [767, 85] on span "Save" at bounding box center [768, 86] width 22 height 15
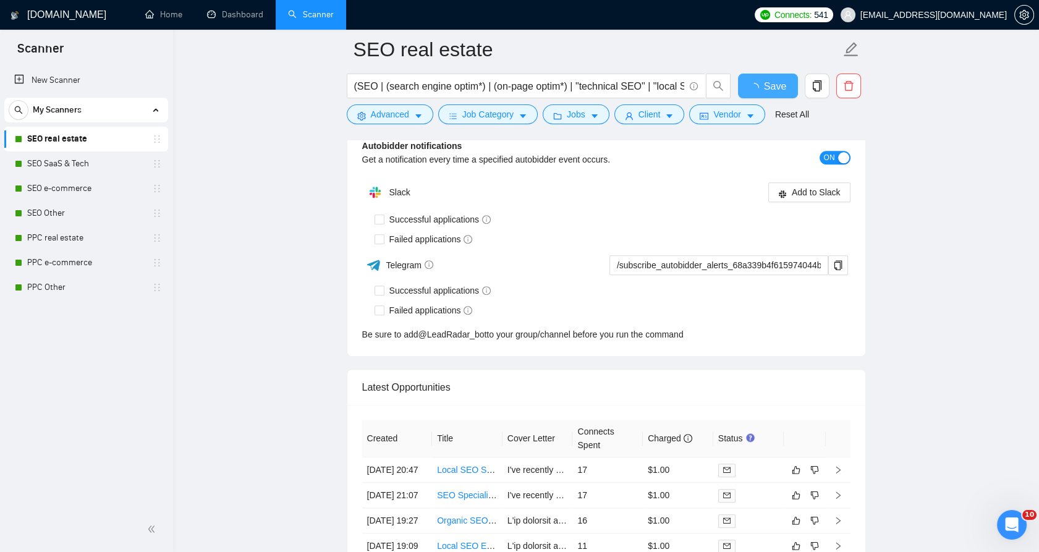
checkbox input "true"
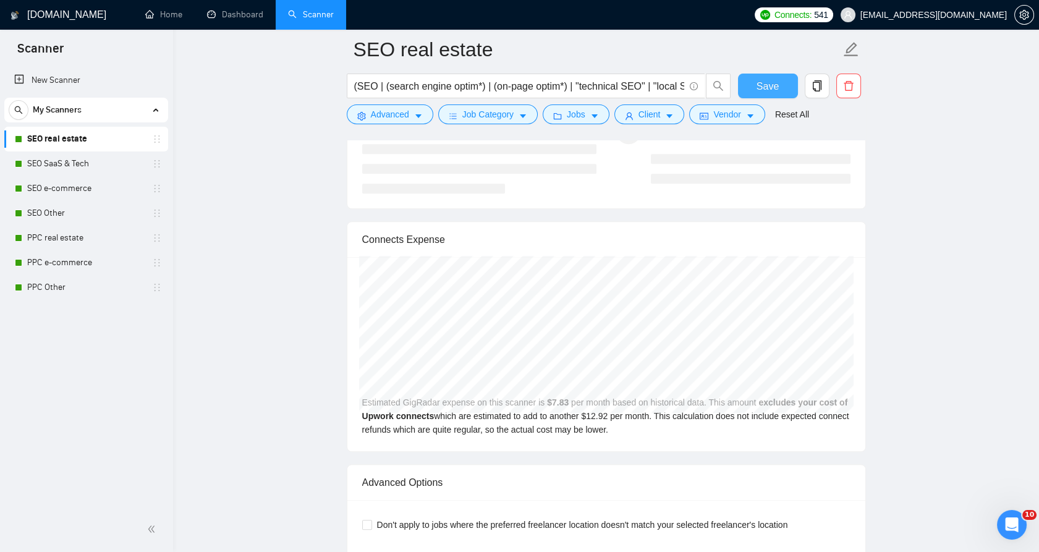
scroll to position [2212, 0]
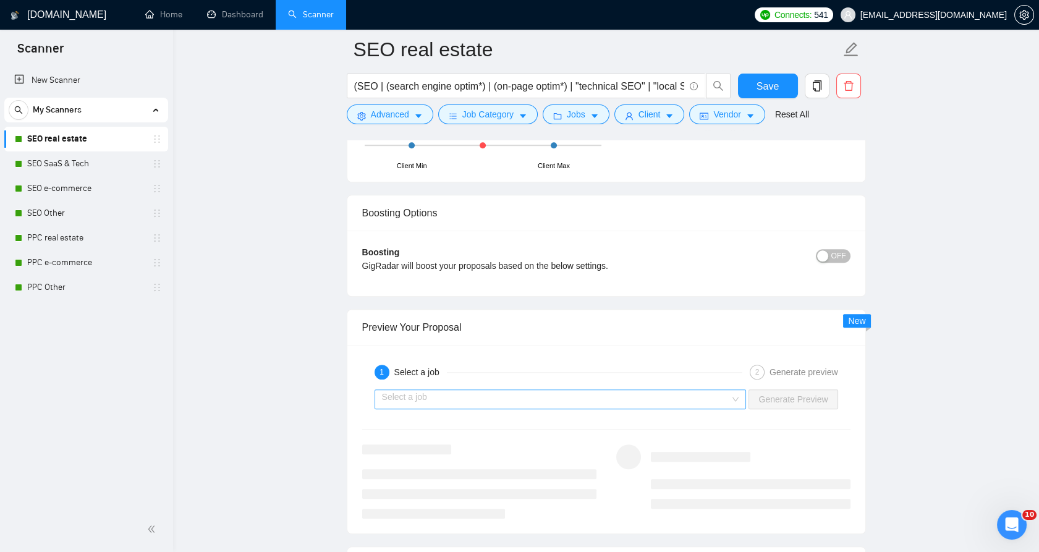
click at [648, 396] on input "search" at bounding box center [556, 399] width 349 height 19
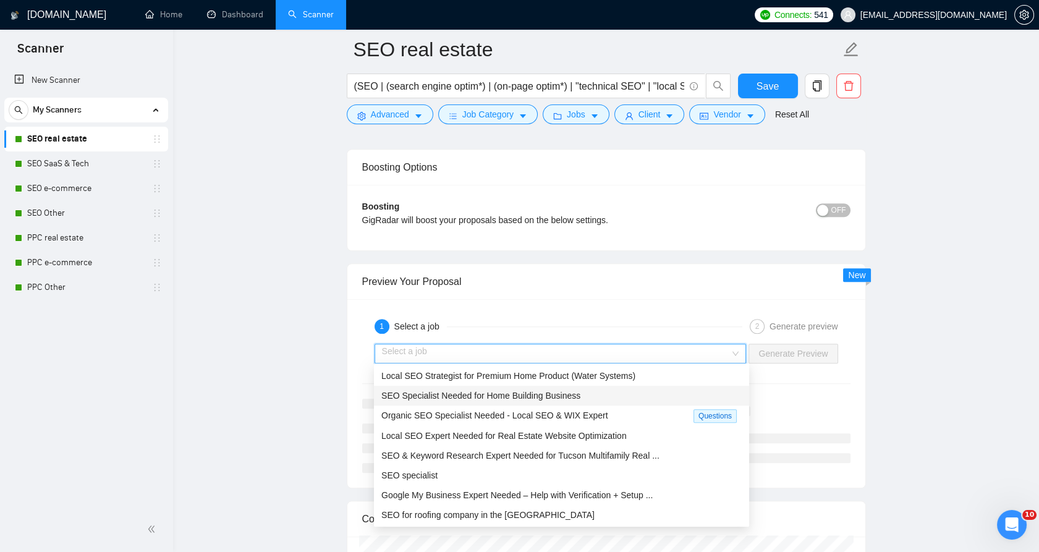
scroll to position [2280, 0]
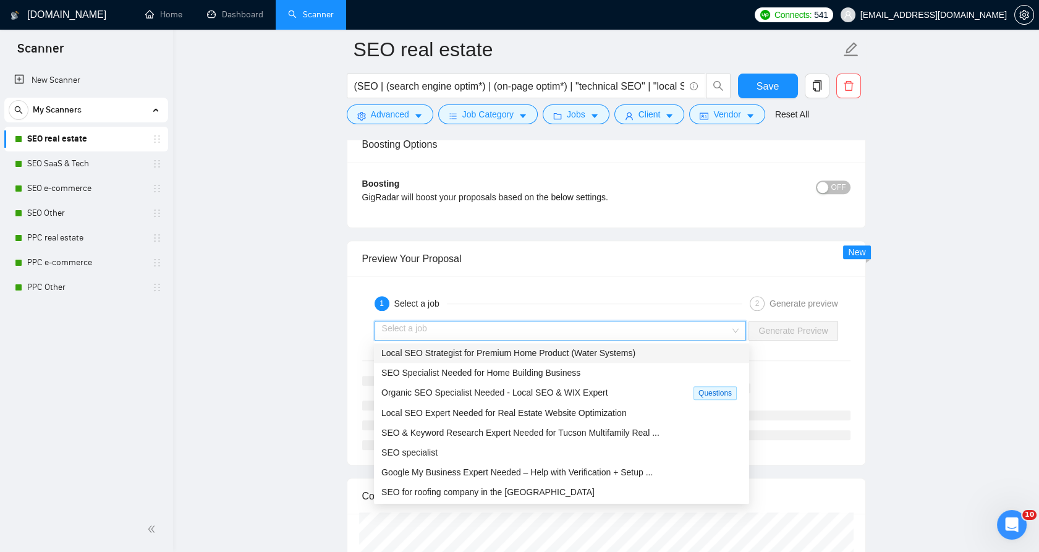
click at [593, 344] on div "Local SEO Strategist for Premium Home Product (Water Systems)" at bounding box center [561, 353] width 375 height 20
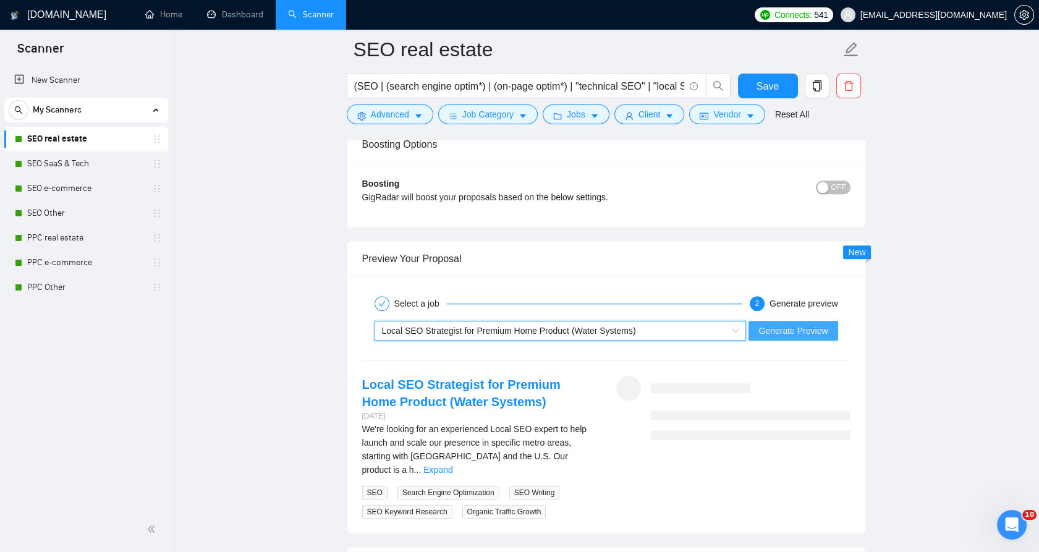
click at [811, 326] on span "Generate Preview" at bounding box center [793, 331] width 69 height 14
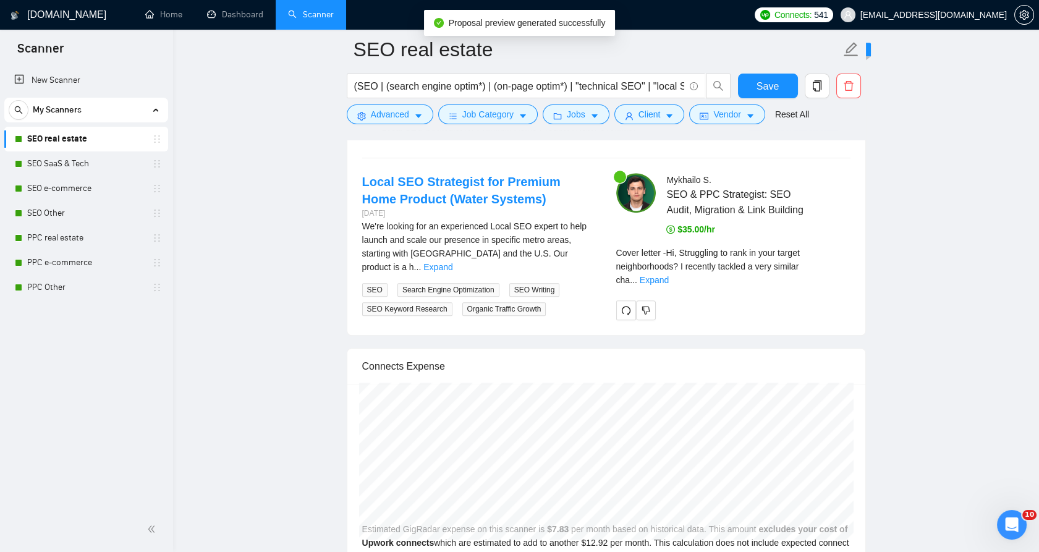
scroll to position [2418, 0]
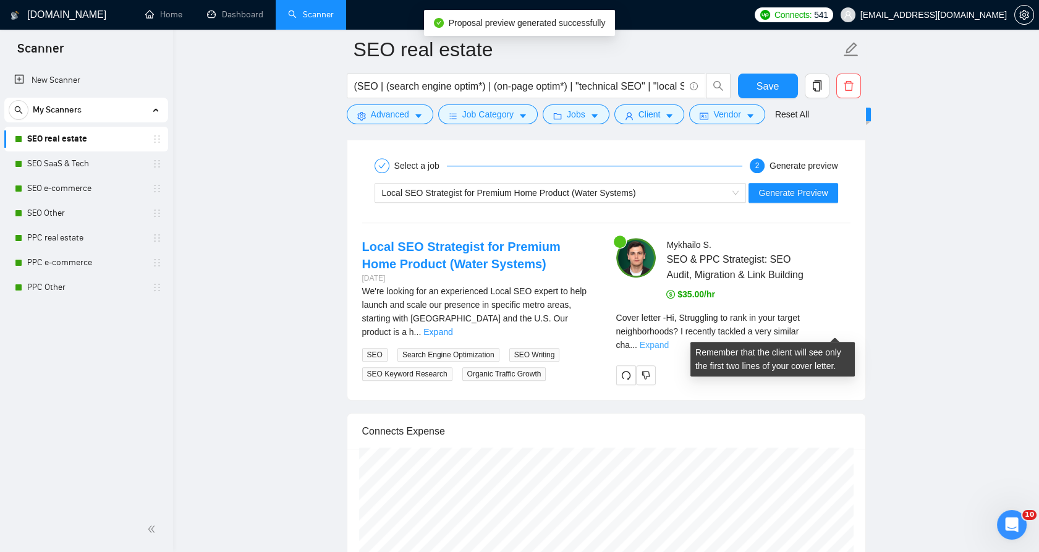
click at [669, 340] on link "Expand" at bounding box center [654, 345] width 29 height 10
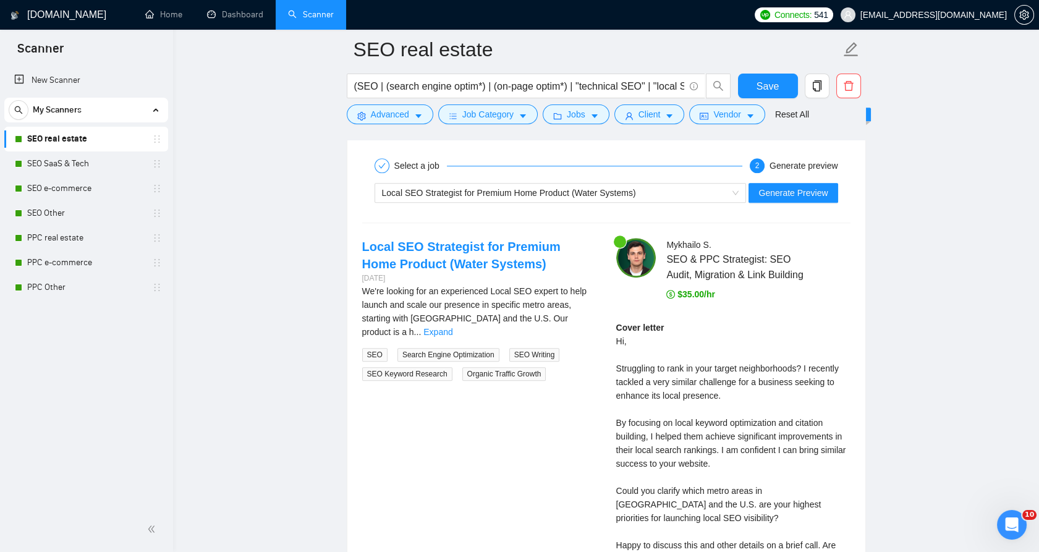
click at [769, 368] on div "Cover letter Hi, Struggling to rank in your target neighborhoods? I recently ta…" at bounding box center [733, 464] width 234 height 286
click at [633, 373] on div "Cover letter Hi, Struggling to rank in your target neighborhoods? I recently ta…" at bounding box center [733, 464] width 234 height 286
click at [453, 327] on link "Expand" at bounding box center [438, 332] width 29 height 10
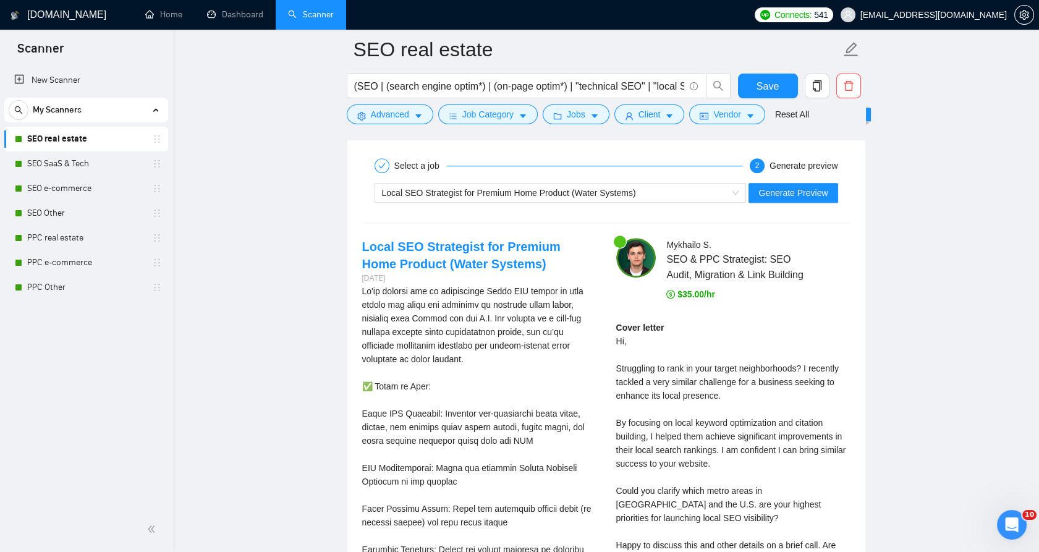
click at [631, 366] on div "Cover letter Hi, Struggling to rank in your target neighborhoods? I recently ta…" at bounding box center [733, 464] width 234 height 286
drag, startPoint x: 631, startPoint y: 366, endPoint x: 785, endPoint y: 364, distance: 154.6
click at [785, 364] on div "Cover letter Hi, Struggling to rank in your target neighborhoods? I recently ta…" at bounding box center [733, 464] width 234 height 286
drag, startPoint x: 785, startPoint y: 364, endPoint x: 783, endPoint y: 349, distance: 15.7
click at [777, 343] on div at bounding box center [777, 343] width 0 height 0
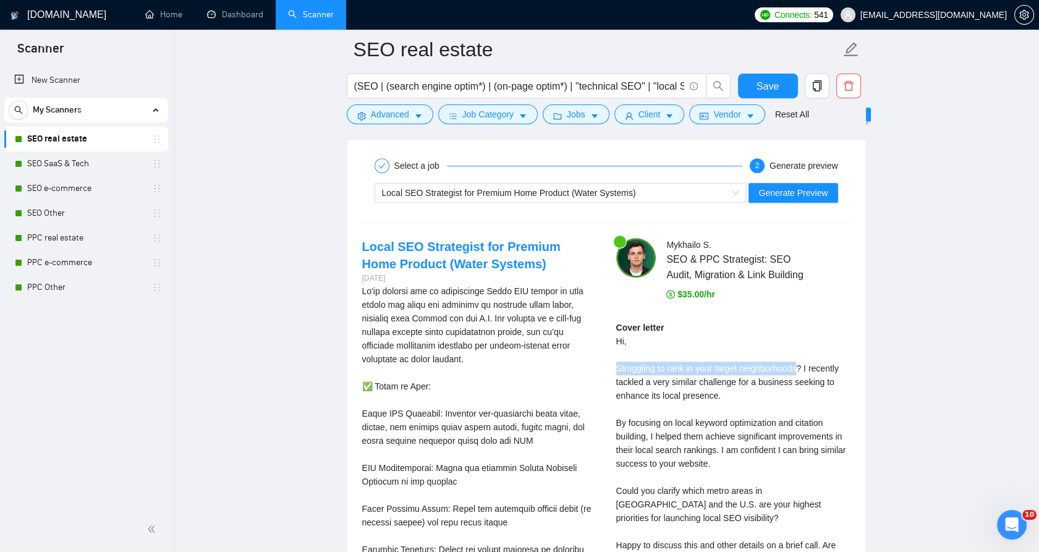
click at [791, 369] on div "Cover letter Hi, Struggling to rank in your target neighborhoods? I recently ta…" at bounding box center [733, 464] width 234 height 286
click at [791, 368] on div "Cover letter Hi, Struggling to rank in your target neighborhoods? I recently ta…" at bounding box center [733, 464] width 234 height 286
drag, startPoint x: 791, startPoint y: 368, endPoint x: 668, endPoint y: 364, distance: 123.1
click at [668, 364] on div "Cover letter Hi, Struggling to rank in your target neighborhoods? I recently ta…" at bounding box center [733, 464] width 234 height 286
click at [638, 369] on div "Cover letter Hi, Struggling to rank in your target neighborhoods? I recently ta…" at bounding box center [733, 464] width 234 height 286
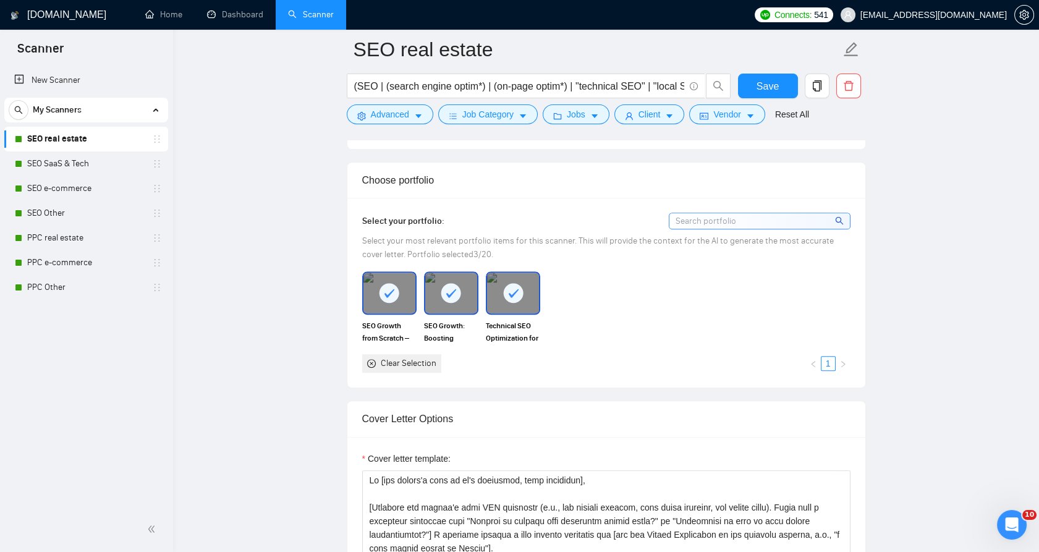
scroll to position [1182, 0]
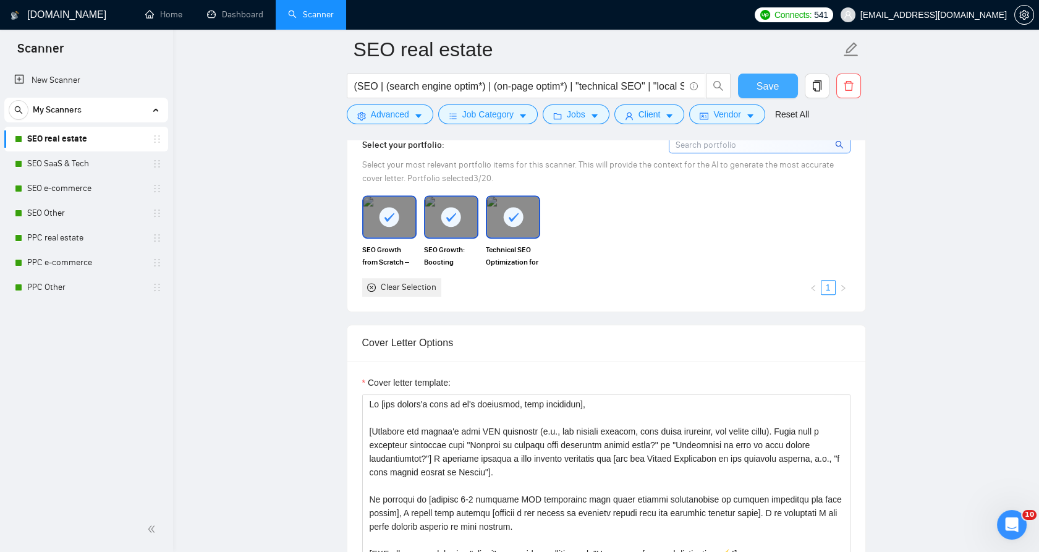
click at [769, 89] on span "Save" at bounding box center [768, 86] width 22 height 15
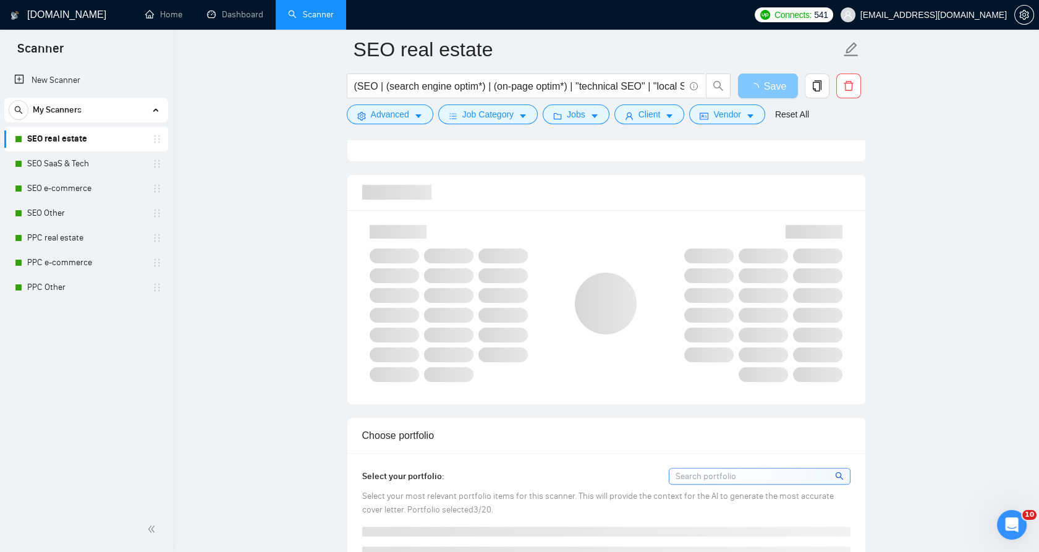
scroll to position [769, 0]
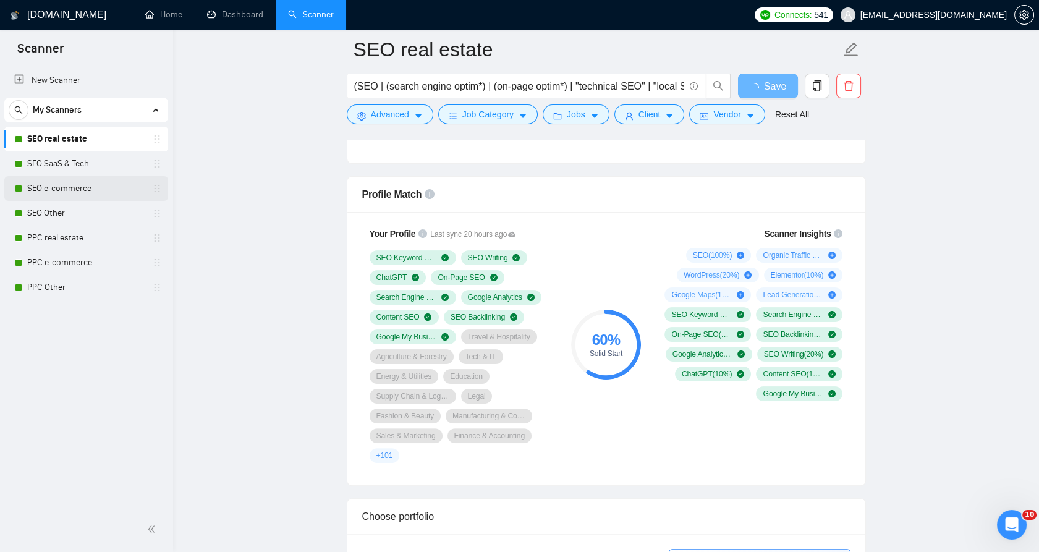
click at [66, 192] on link "SEO e-commerce" at bounding box center [85, 188] width 117 height 25
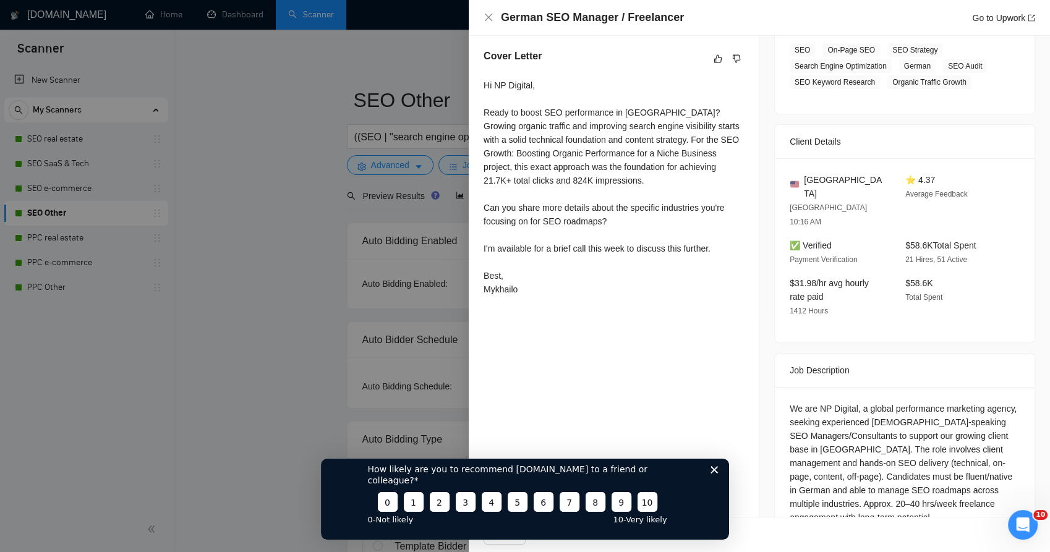
scroll to position [225, 0]
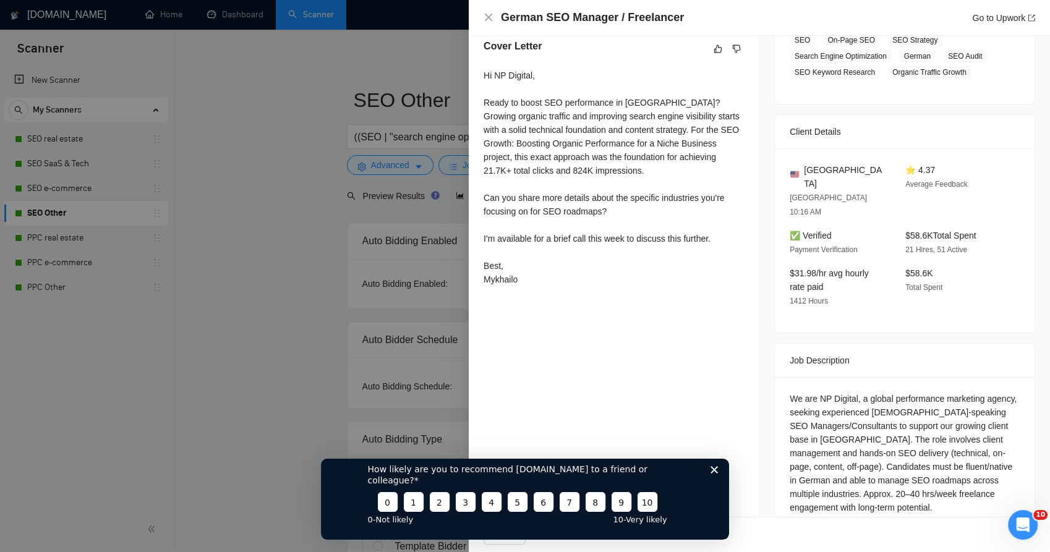
click at [712, 473] on icon "Close survey" at bounding box center [713, 469] width 7 height 7
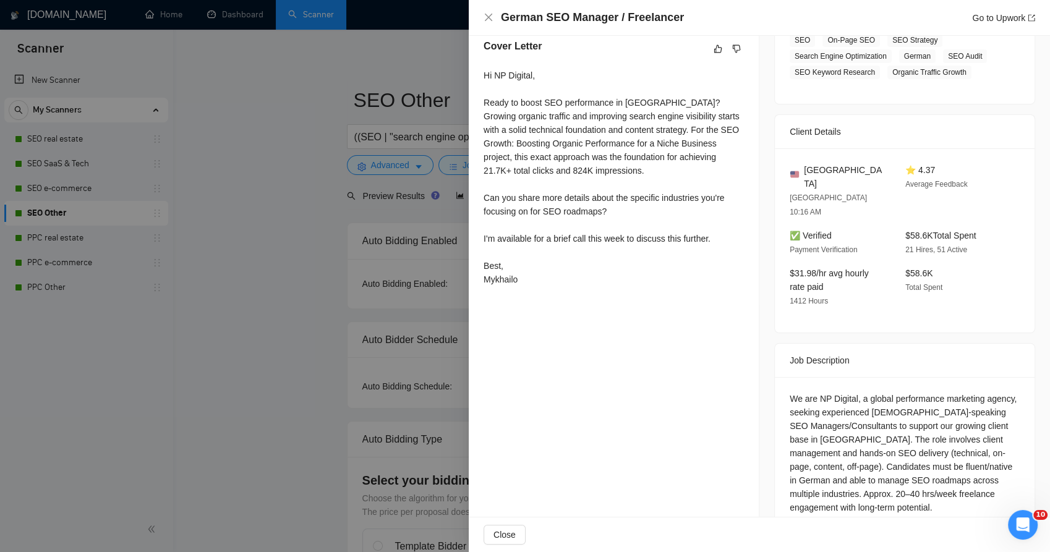
click at [391, 247] on div at bounding box center [525, 276] width 1050 height 552
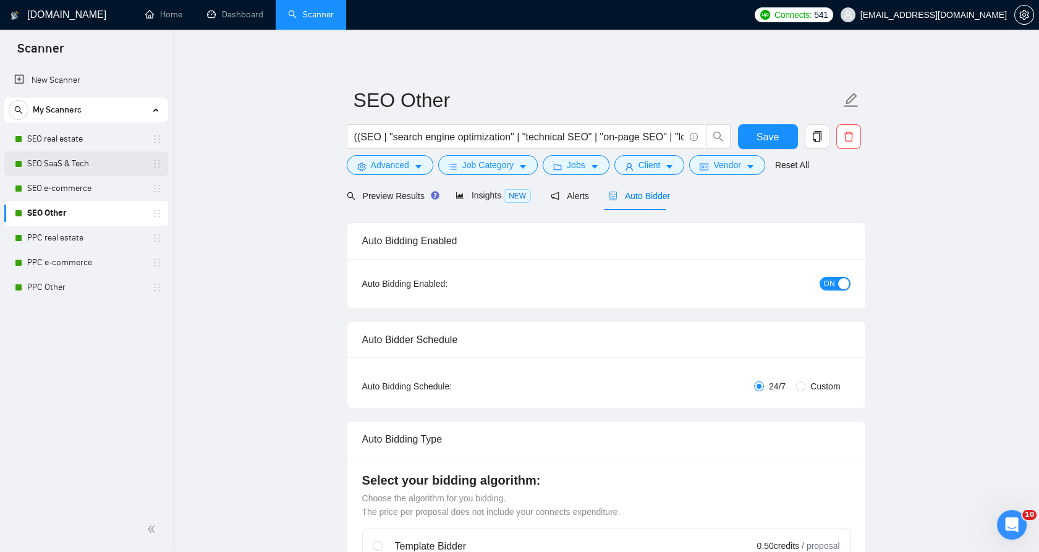
click at [80, 166] on link "SEO SaaS & Tech" at bounding box center [85, 163] width 117 height 25
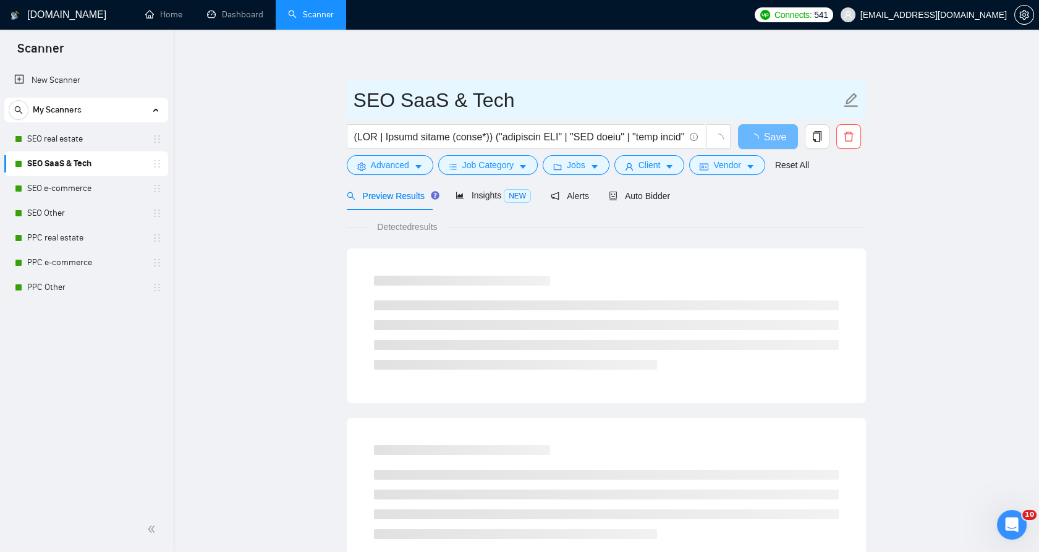
drag, startPoint x: 462, startPoint y: 104, endPoint x: 532, endPoint y: 109, distance: 70.0
click at [533, 109] on input "SEO SaaS & Tech" at bounding box center [597, 100] width 487 height 31
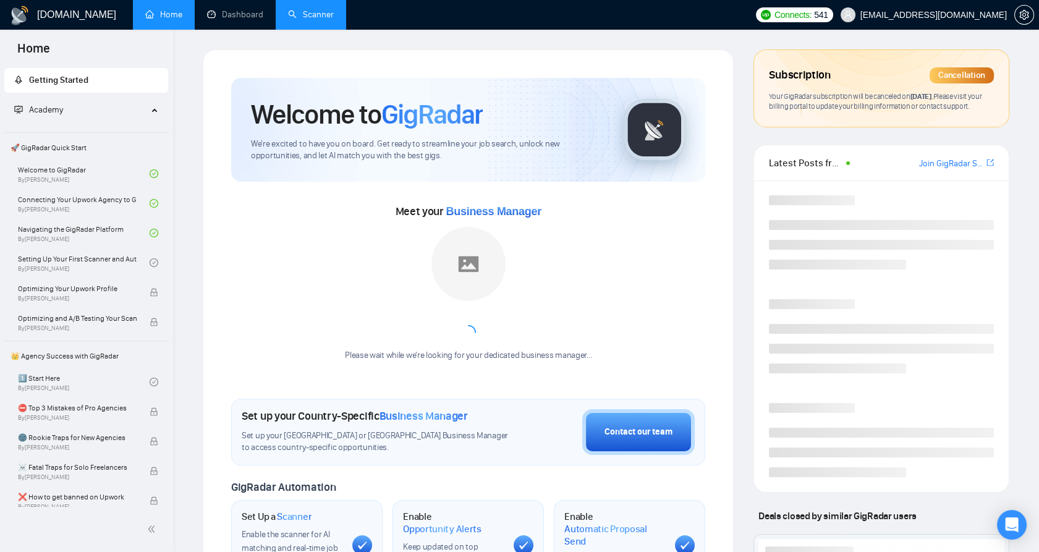
click at [320, 9] on link "Scanner" at bounding box center [311, 14] width 46 height 11
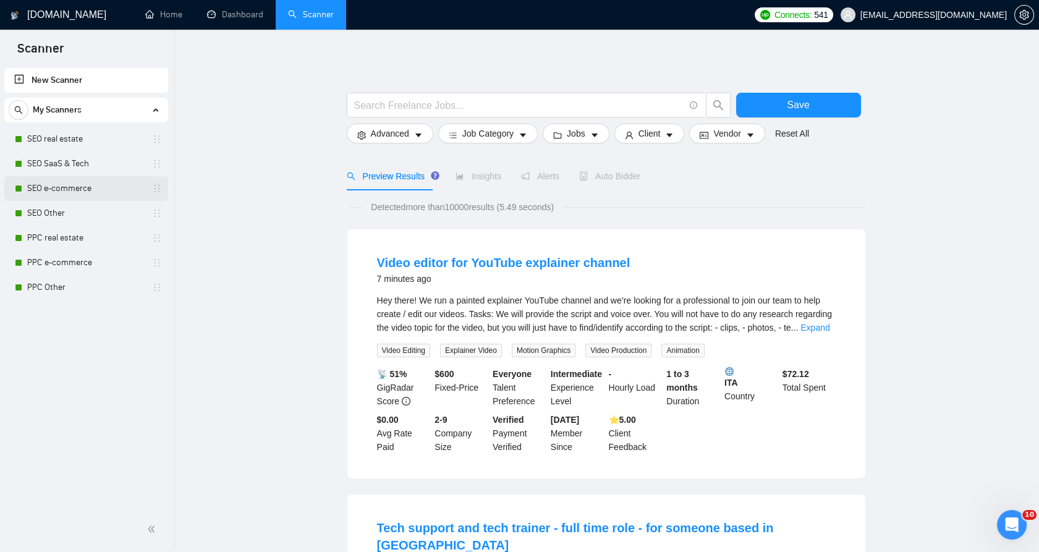
click at [63, 188] on link "SEO e-commerce" at bounding box center [85, 188] width 117 height 25
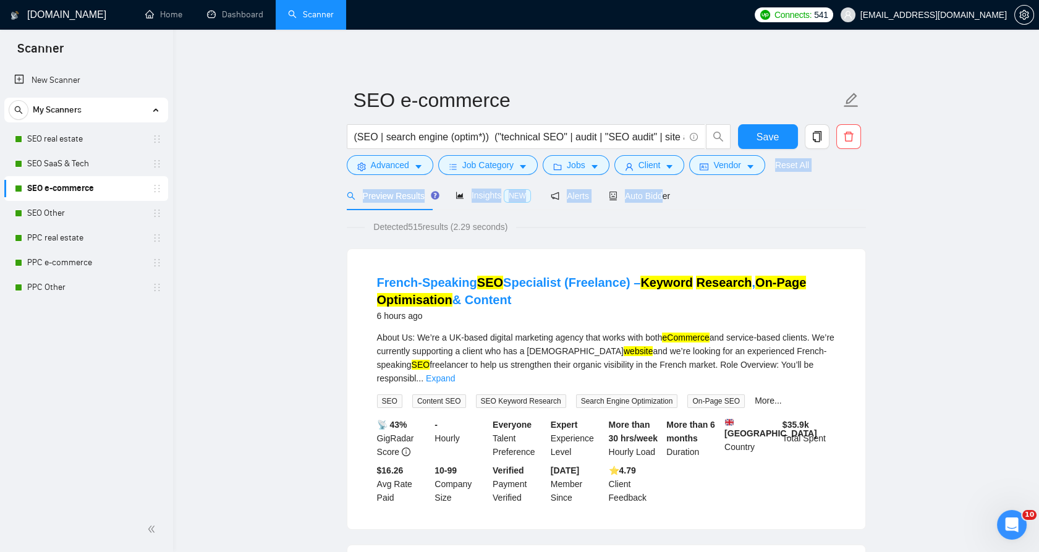
drag, startPoint x: 656, startPoint y: 180, endPoint x: 654, endPoint y: 188, distance: 8.4
click at [654, 189] on div "Auto Bidder" at bounding box center [639, 196] width 61 height 14
click at [653, 193] on span "Auto Bidder" at bounding box center [639, 196] width 61 height 10
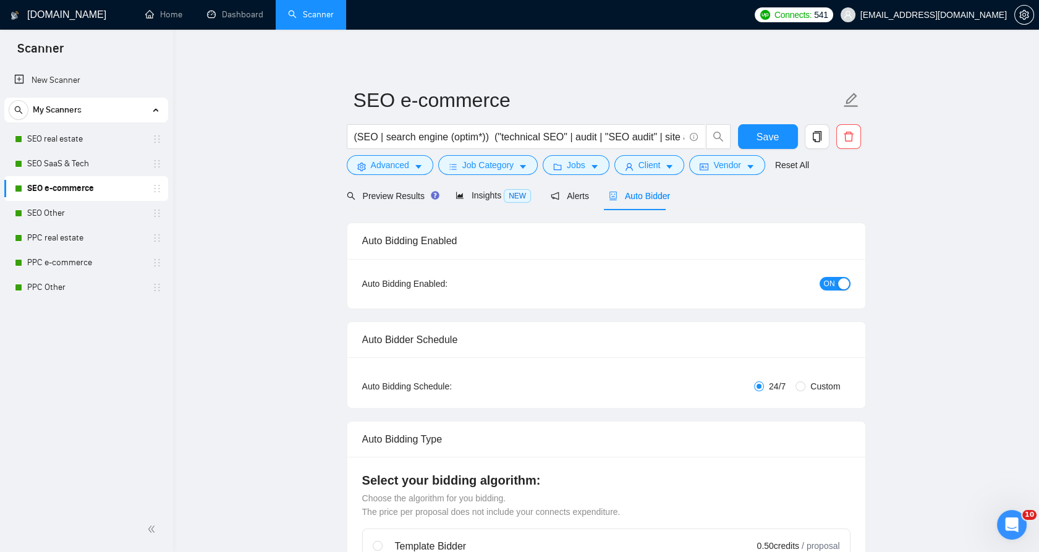
checkbox input "true"
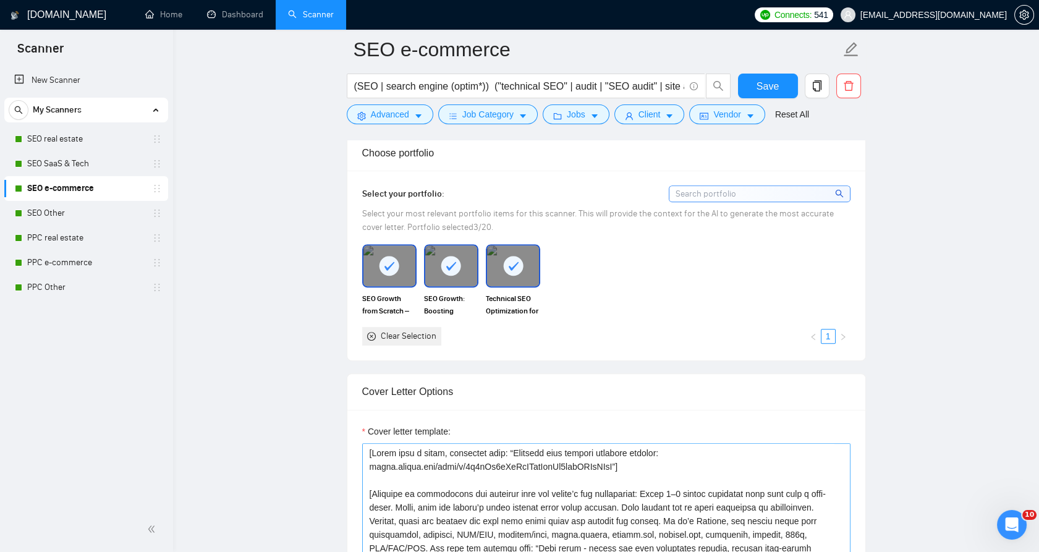
scroll to position [1374, 0]
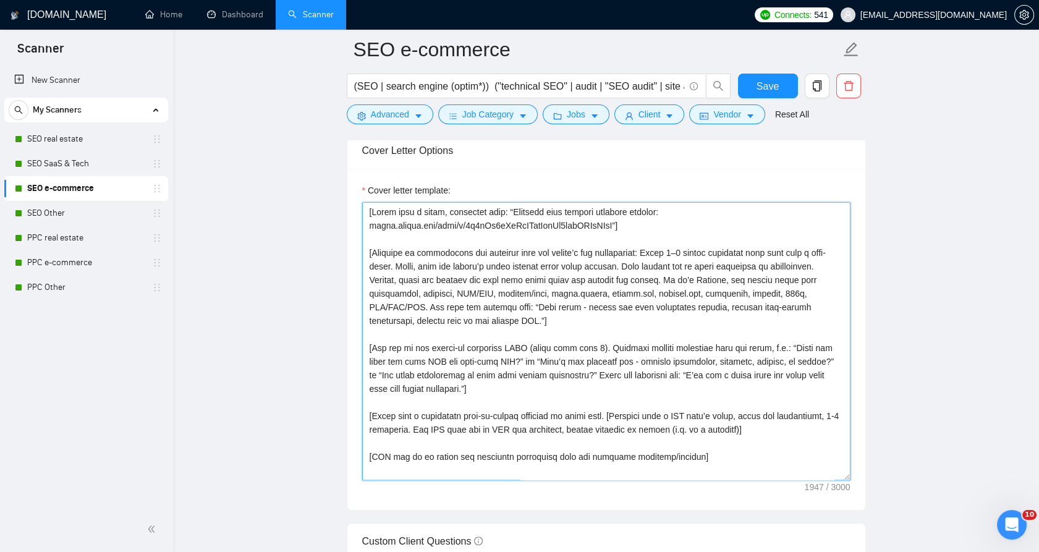
click at [544, 267] on textarea "Cover letter template:" at bounding box center [606, 341] width 488 height 278
click at [542, 267] on textarea "Cover letter template:" at bounding box center [606, 341] width 488 height 278
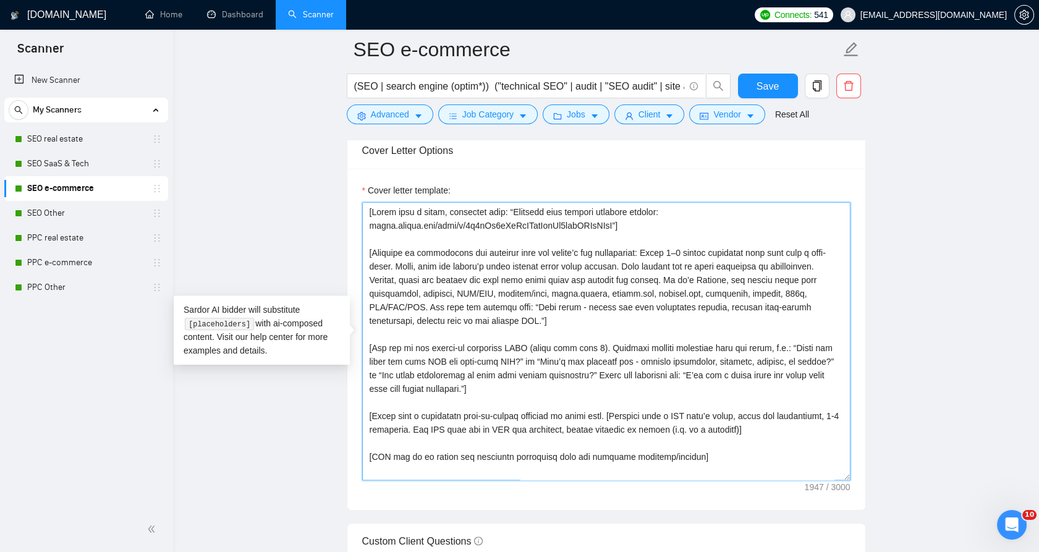
paste textarea "IMPORTANT OVERALL INSTRUCTIONS: You MUST use ONLY the projects listed under the…"
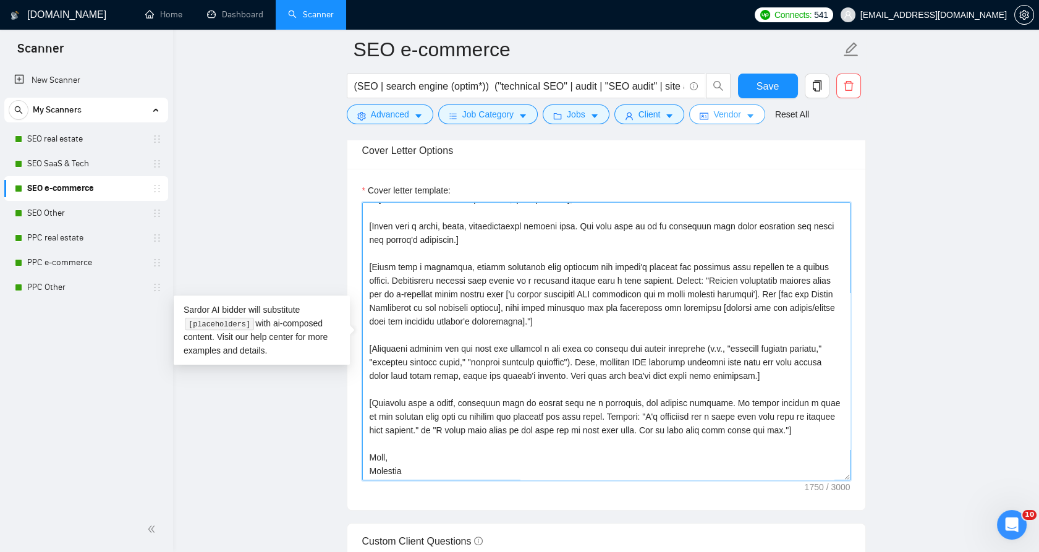
scroll to position [68, 0]
type textarea "[IMPORTANT OVERALL INSTRUCTIONS: You MUST use ONLY the projects listed under th…"
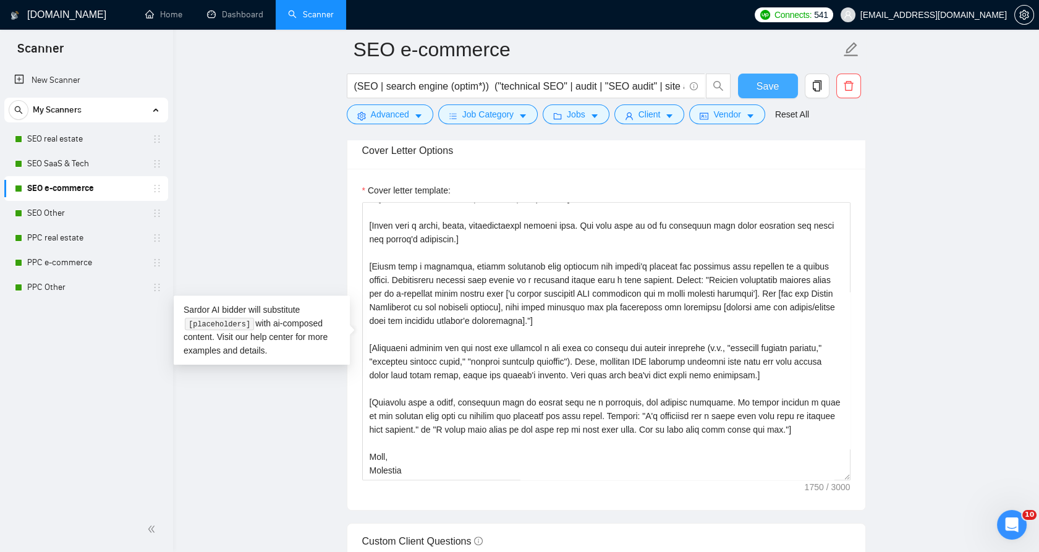
click at [754, 87] on button "Save" at bounding box center [768, 86] width 60 height 25
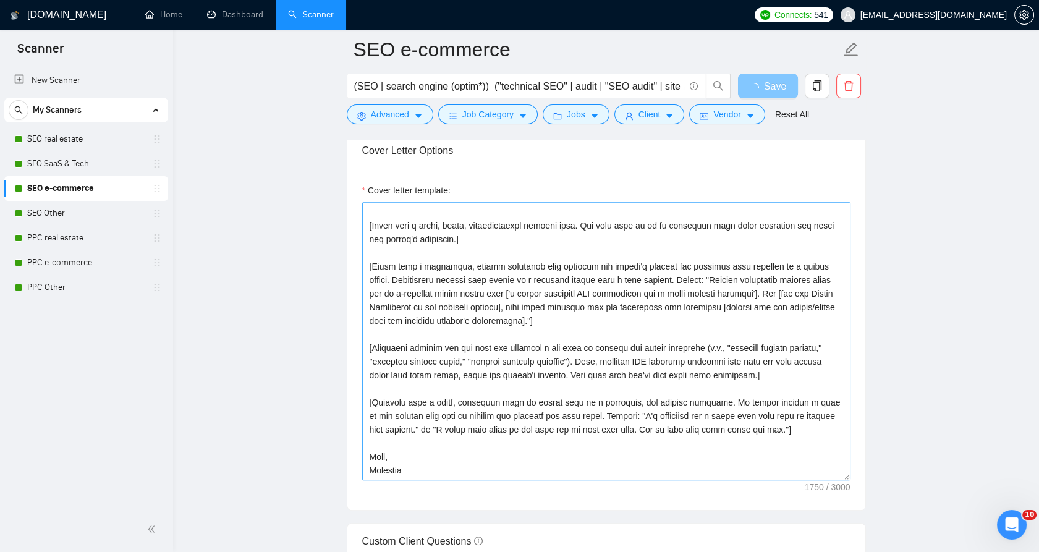
scroll to position [1786, 0]
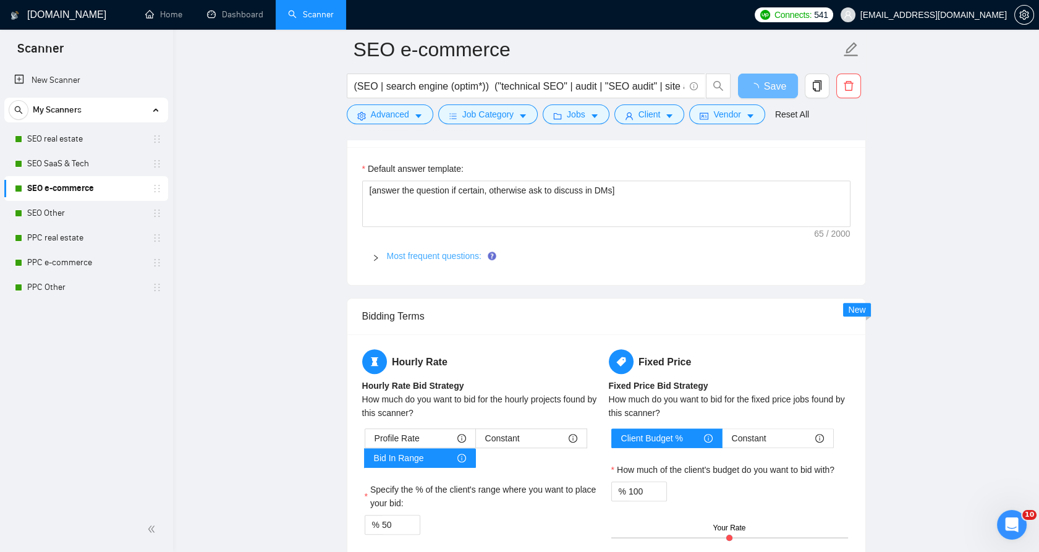
click at [428, 255] on link "Most frequent questions:" at bounding box center [434, 256] width 95 height 10
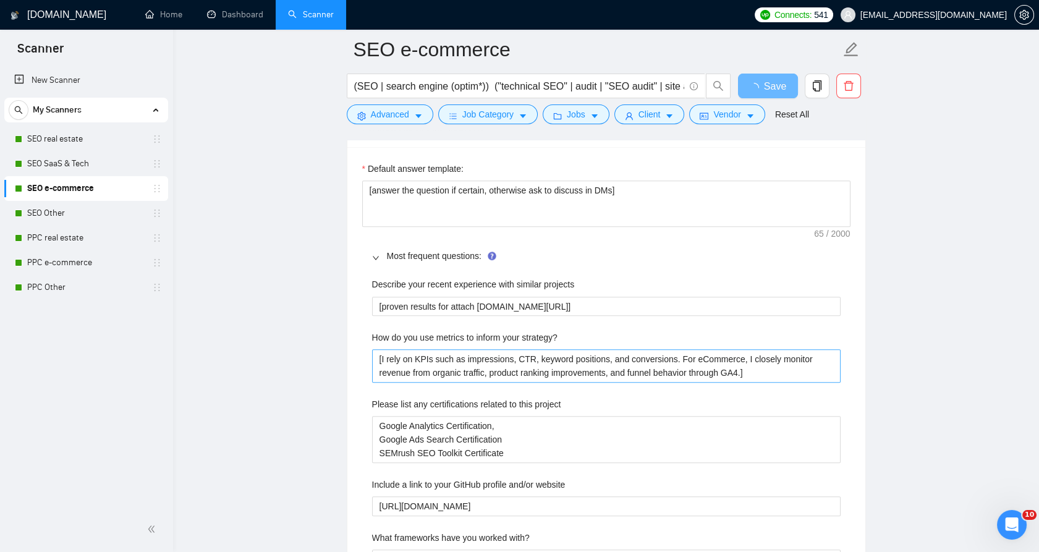
scroll to position [1741, 0]
